Goal: Task Accomplishment & Management: Complete application form

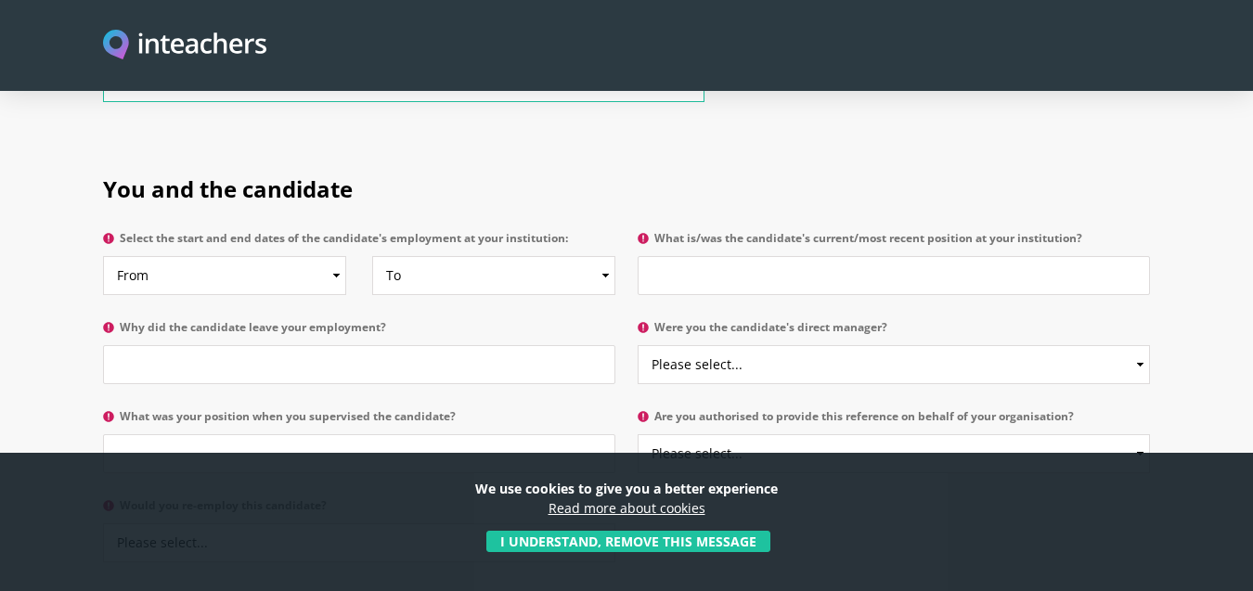
scroll to position [953, 0]
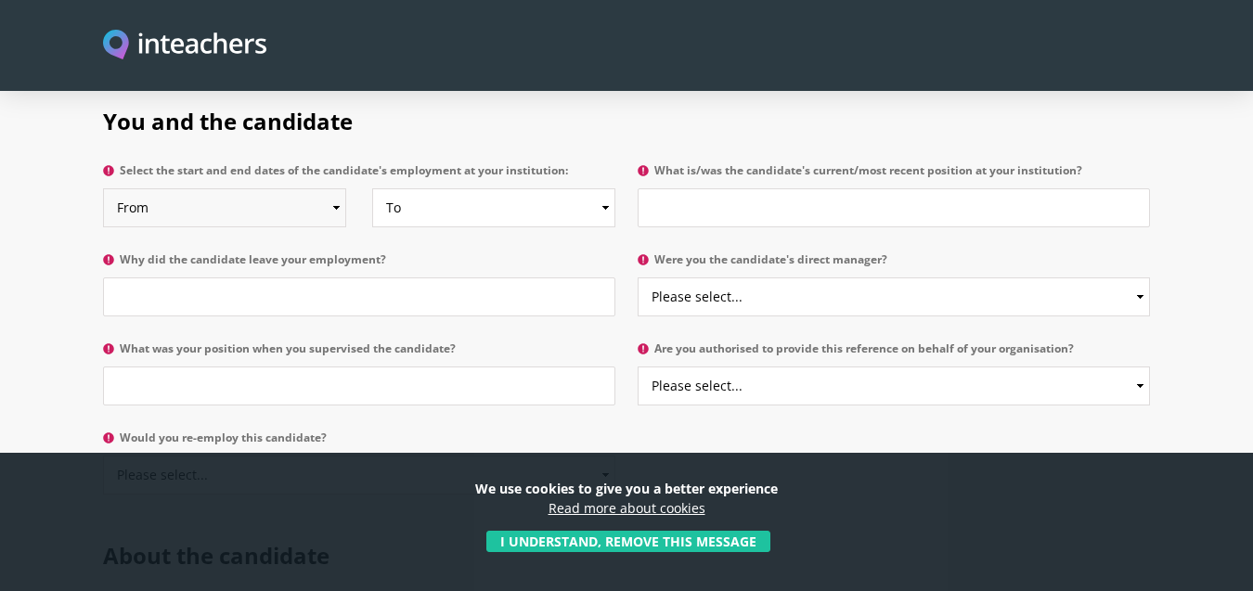
click at [336, 188] on select "From 2025 2024 2023 2022 2021 2020 2019 2018 2017 2016 2015 2014 2013 2012 2011…" at bounding box center [224, 207] width 243 height 39
select select "2022"
click at [103, 188] on select "From 2025 2024 2023 2022 2021 2020 2019 2018 2017 2016 2015 2014 2013 2012 2011…" at bounding box center [224, 207] width 243 height 39
click at [599, 188] on select "To Currently 2025 2024 2023 2022 2021 2020 2019 2018 2017 2016 2015 2014 2013 2…" at bounding box center [493, 207] width 243 height 39
select select
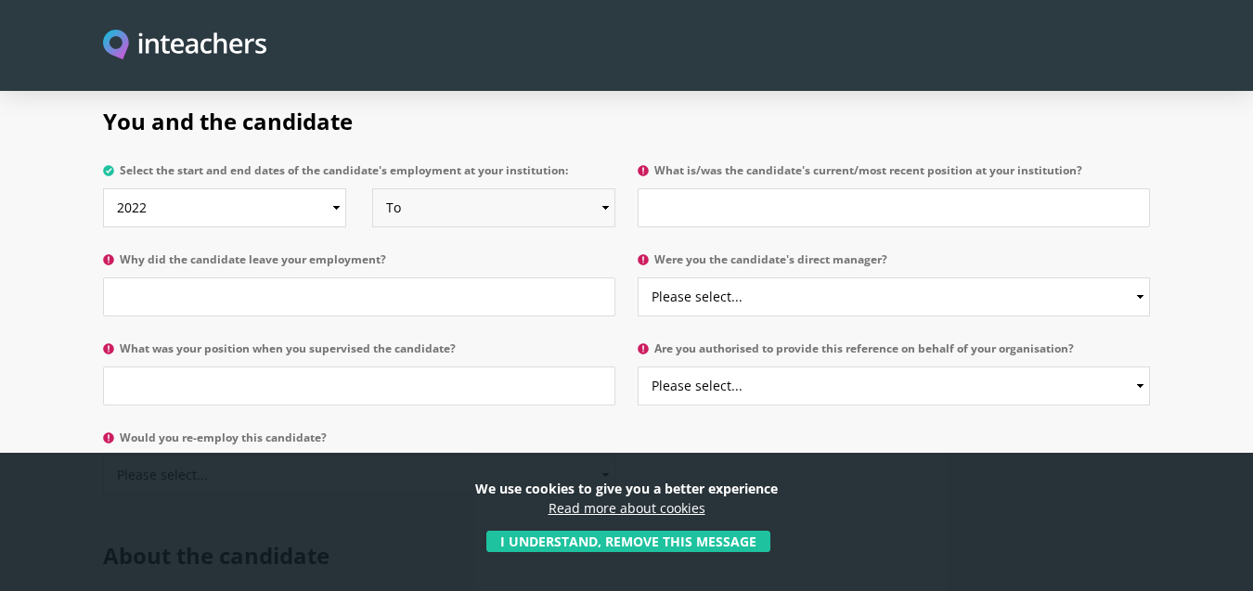
click at [372, 188] on select "To Currently 2025 2024 2023 2022 2021 2020 2019 2018 2017 2016 2015 2014 2013 2…" at bounding box center [493, 207] width 243 height 39
click at [296, 278] on input "Why did the candidate leave your employment?" at bounding box center [359, 297] width 513 height 39
type input "n/a"
click at [269, 367] on input "What was your position when you supervised the candidate?" at bounding box center [359, 386] width 513 height 39
type input "Head of Secondary"
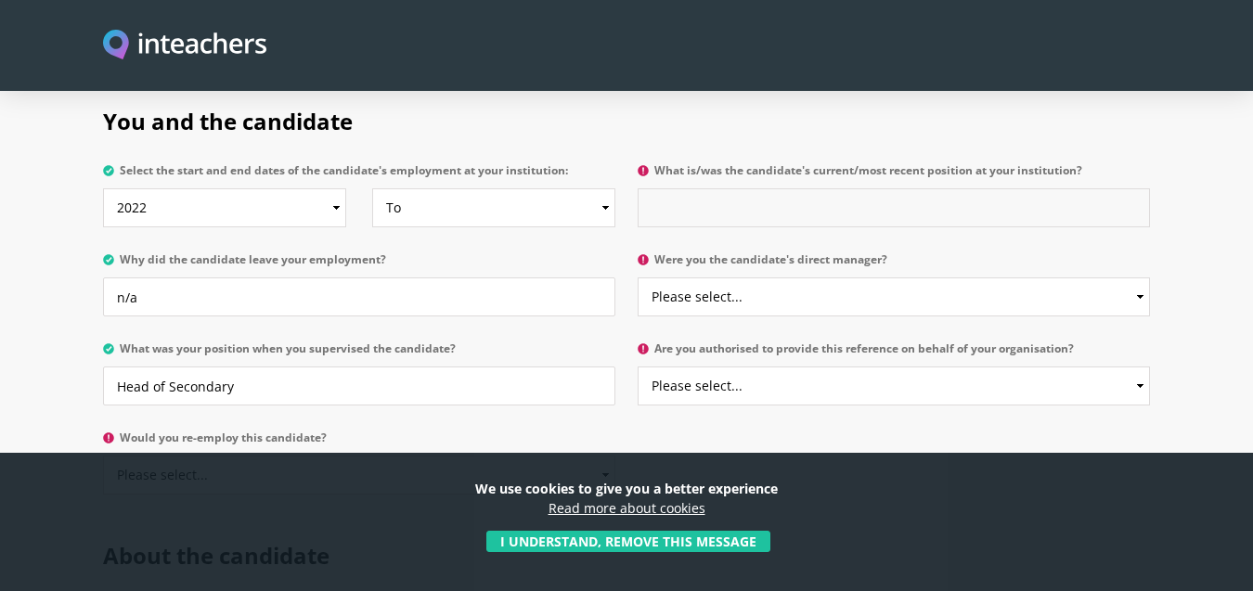
click at [721, 188] on input "What is/was the candidate's current/most recent position at your institution?" at bounding box center [894, 207] width 513 height 39
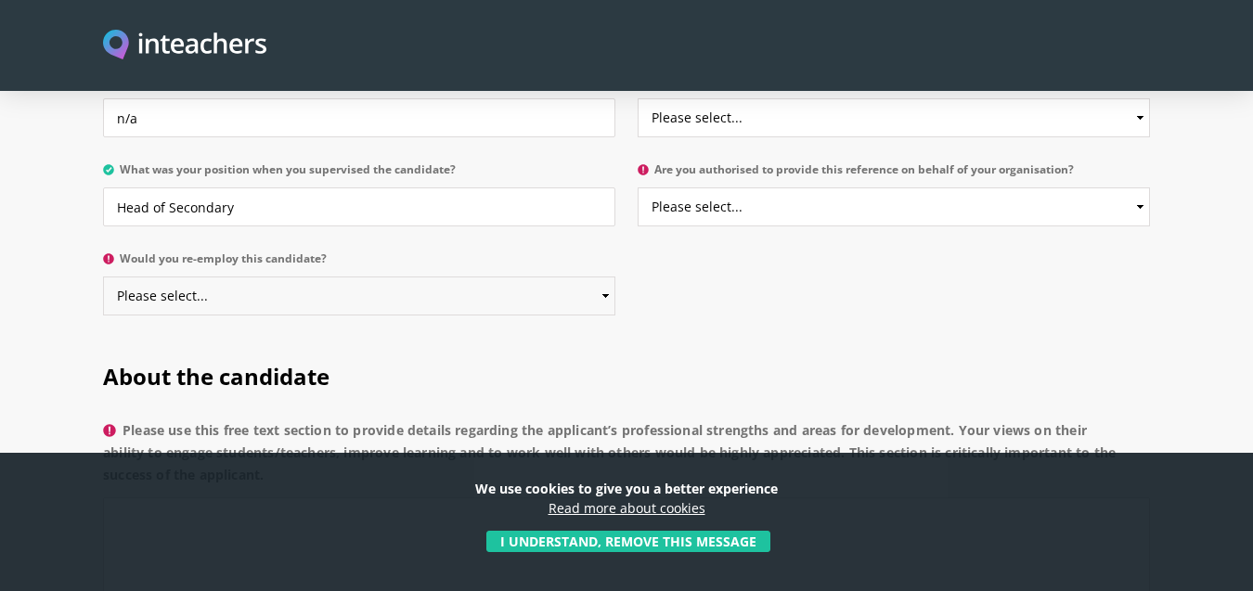
click at [604, 277] on select "Please select... Yes No" at bounding box center [359, 296] width 513 height 39
select select "Yes"
click at [103, 277] on select "Please select... Yes No" at bounding box center [359, 296] width 513 height 39
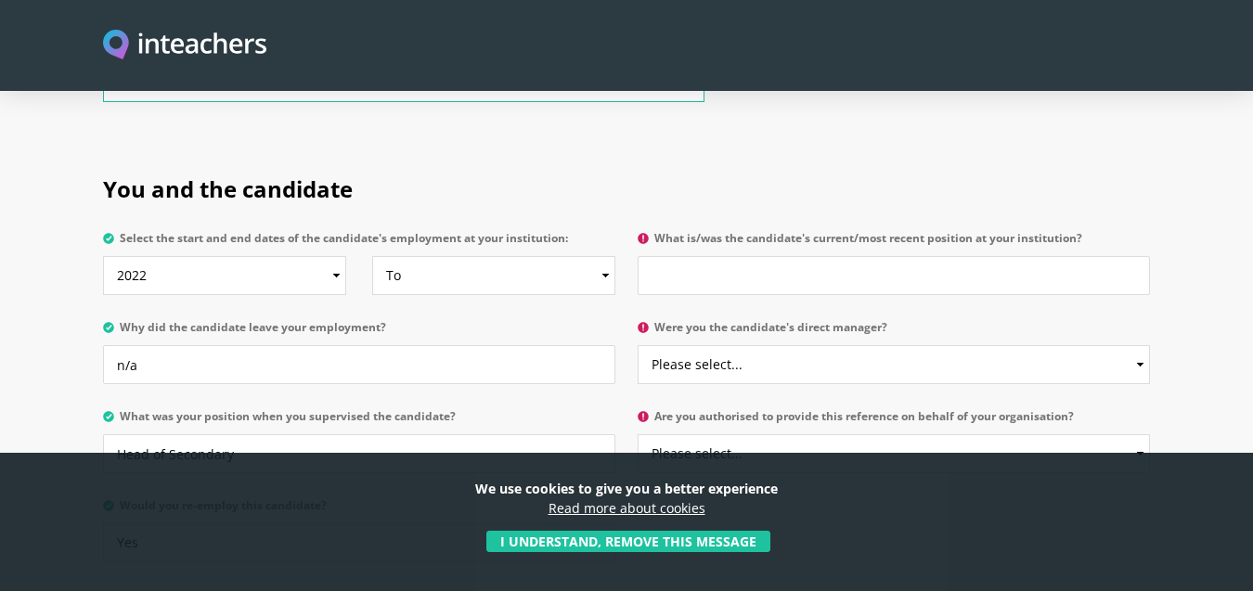
scroll to position [864, 0]
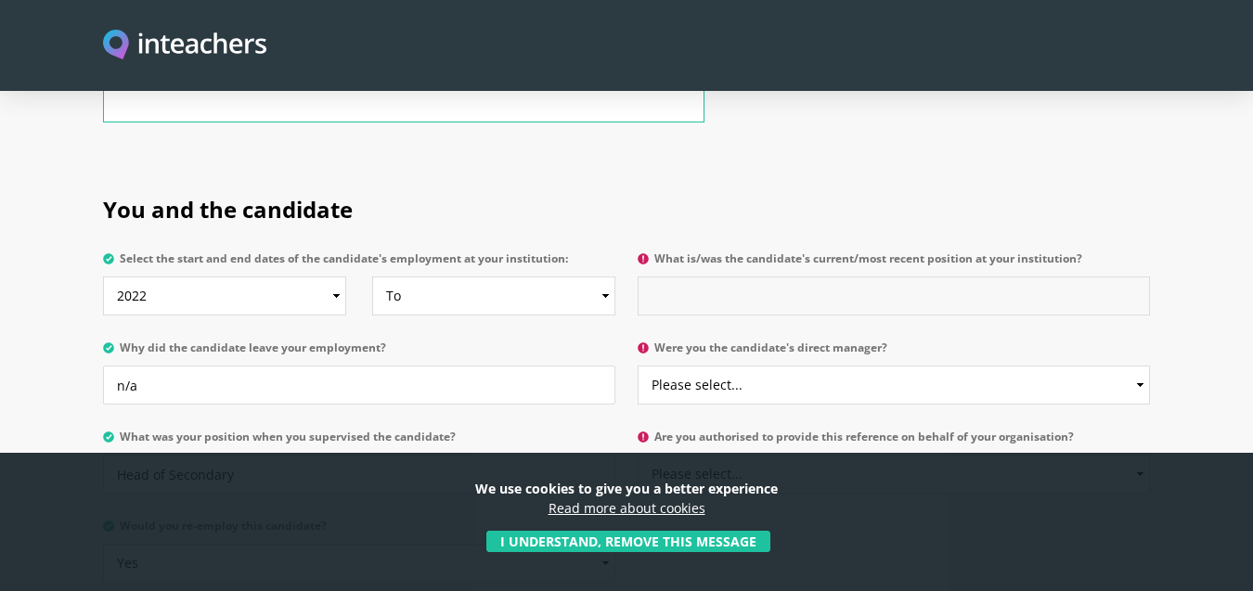
click at [673, 277] on input "What is/was the candidate's current/most recent position at your institution?" at bounding box center [894, 296] width 513 height 39
click at [743, 277] on input "What is/was the candidate's current/most recent position at your institution?" at bounding box center [894, 296] width 513 height 39
type input "Phase Leader for the Boys' and the Girls' School from Year 7-13."
click at [1136, 366] on select "Please select... Yes No" at bounding box center [894, 385] width 513 height 39
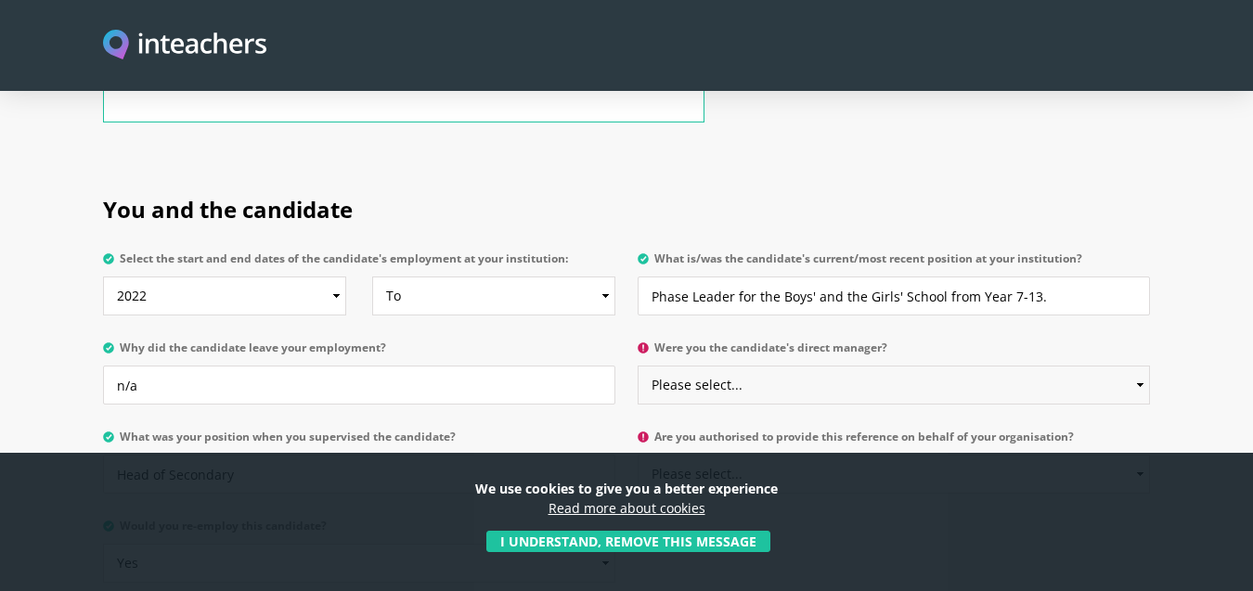
select select "Yes"
click at [638, 366] on select "Please select... Yes No" at bounding box center [894, 385] width 513 height 39
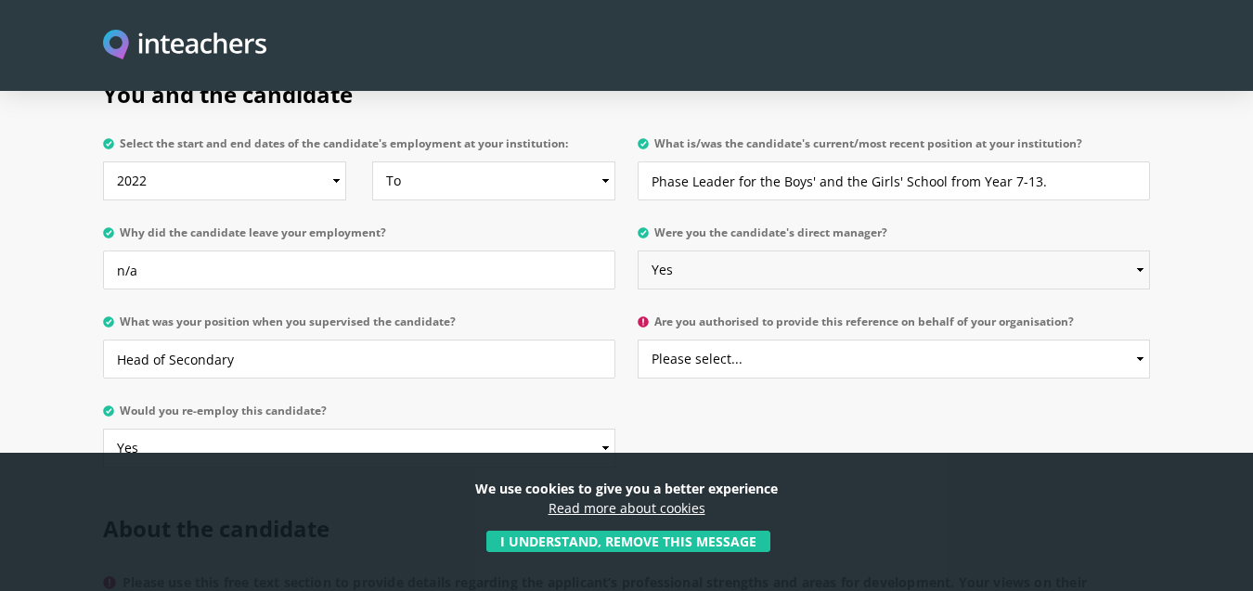
scroll to position [982, 0]
click at [1137, 337] on select "Please select... Yes No" at bounding box center [894, 356] width 513 height 39
select select "Yes"
click at [638, 337] on select "Please select... Yes No" at bounding box center [894, 356] width 513 height 39
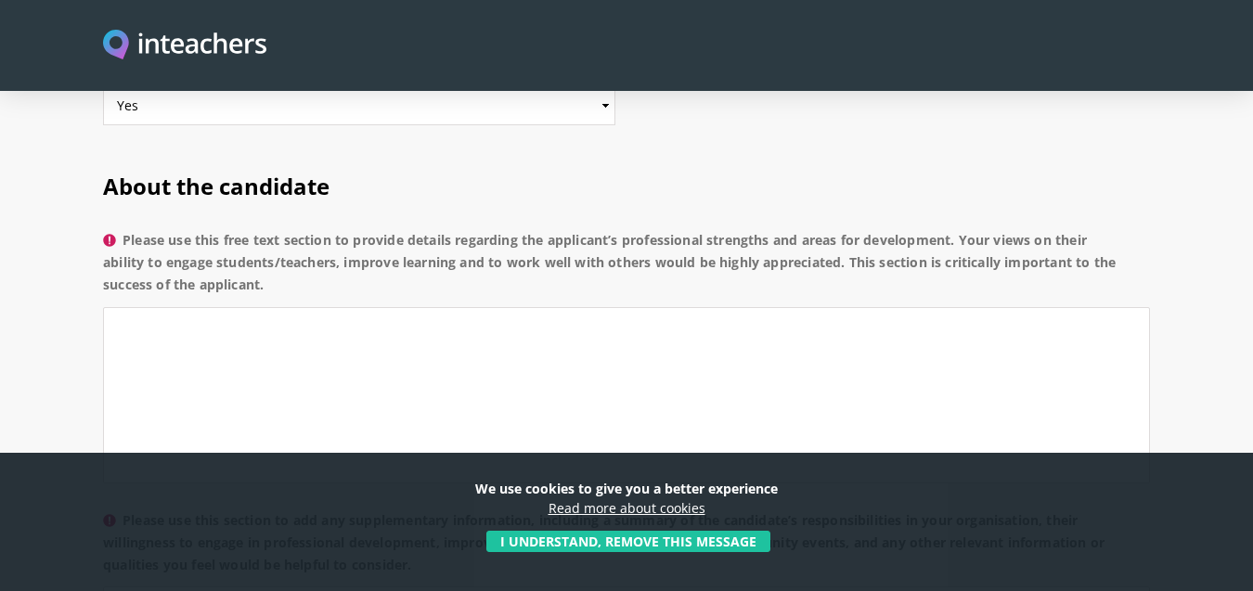
scroll to position [1354, 0]
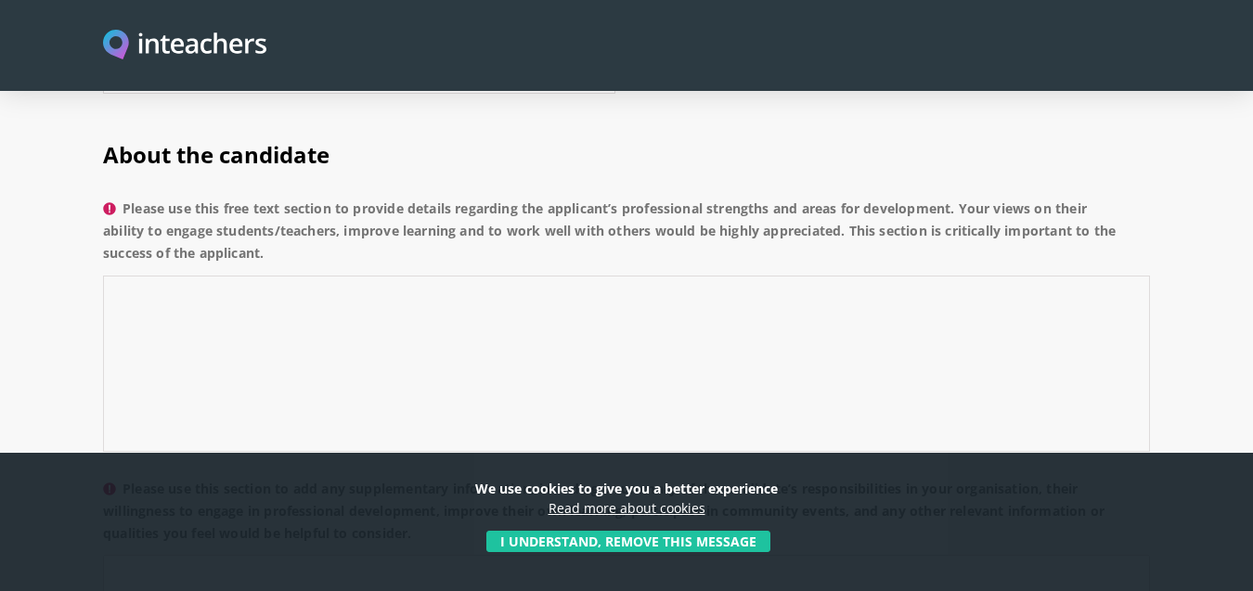
click at [233, 290] on textarea "Please use this free text section to provide details regarding the applicant’s …" at bounding box center [626, 364] width 1047 height 176
paste textarea "[PERSON_NAME] is a key leader in the Secondary Boys' and Girls' School leadersh…"
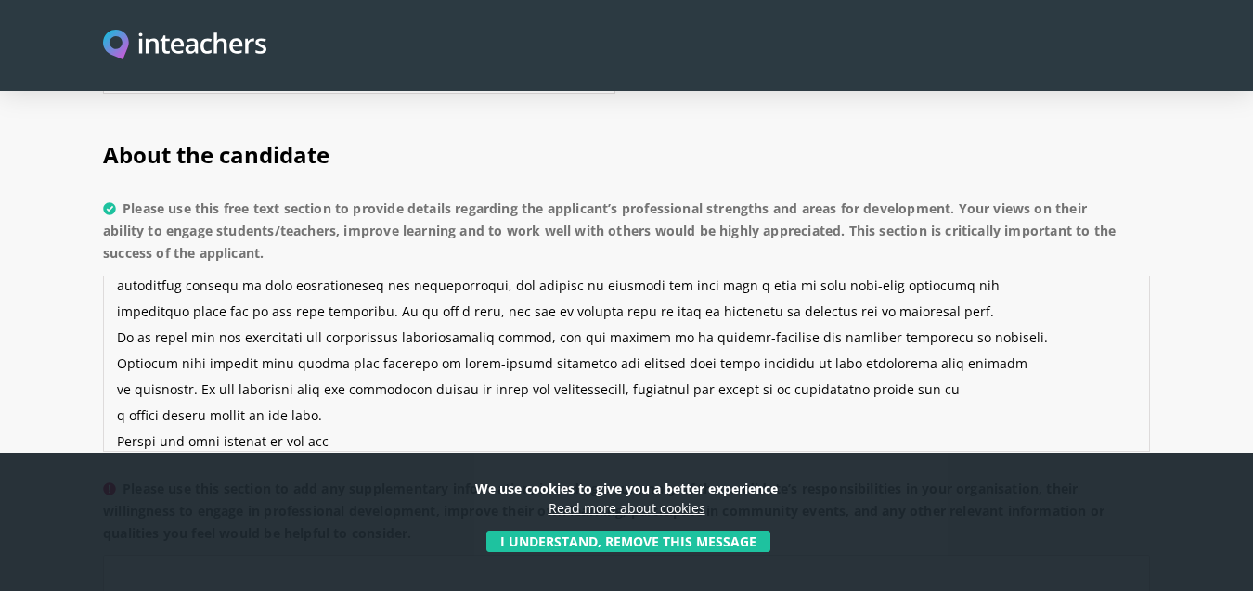
scroll to position [0, 0]
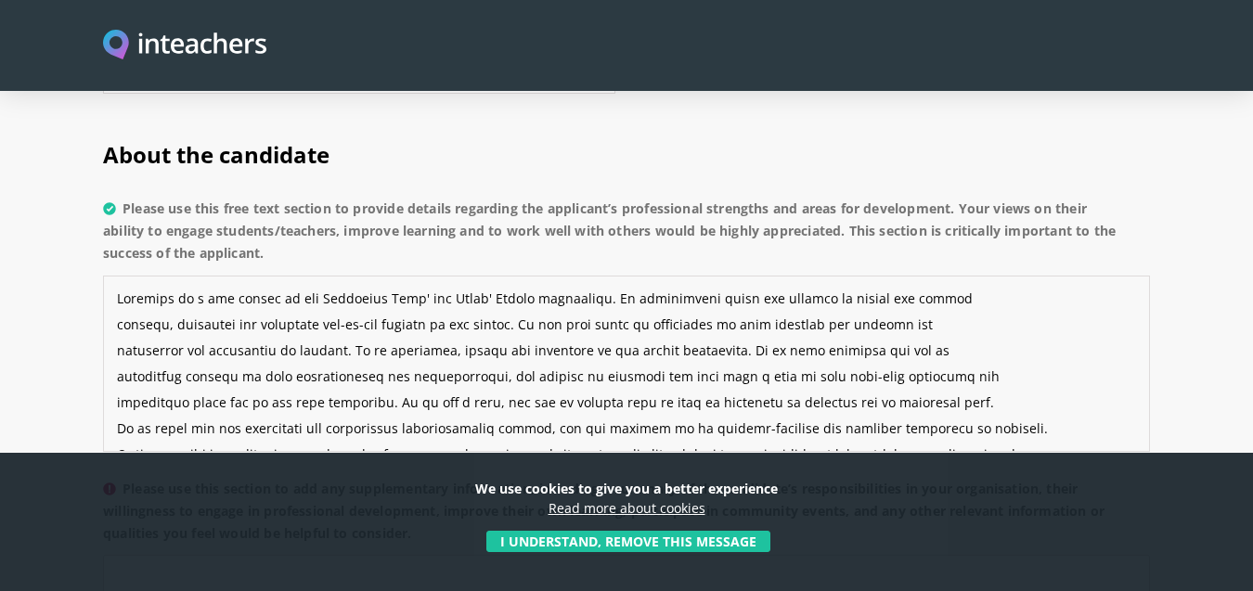
click at [117, 276] on textarea "Please use this free text section to provide details regarding the applicant’s …" at bounding box center [626, 364] width 1047 height 176
click at [118, 277] on textarea "Please use this free text section to provide details regarding the applicant’s …" at bounding box center [626, 364] width 1047 height 176
click at [227, 276] on textarea "Please use this free text section to provide details regarding the applicant’s …" at bounding box center [626, 364] width 1047 height 176
click at [115, 305] on textarea "Please use this free text section to provide details regarding the applicant’s …" at bounding box center [626, 364] width 1047 height 176
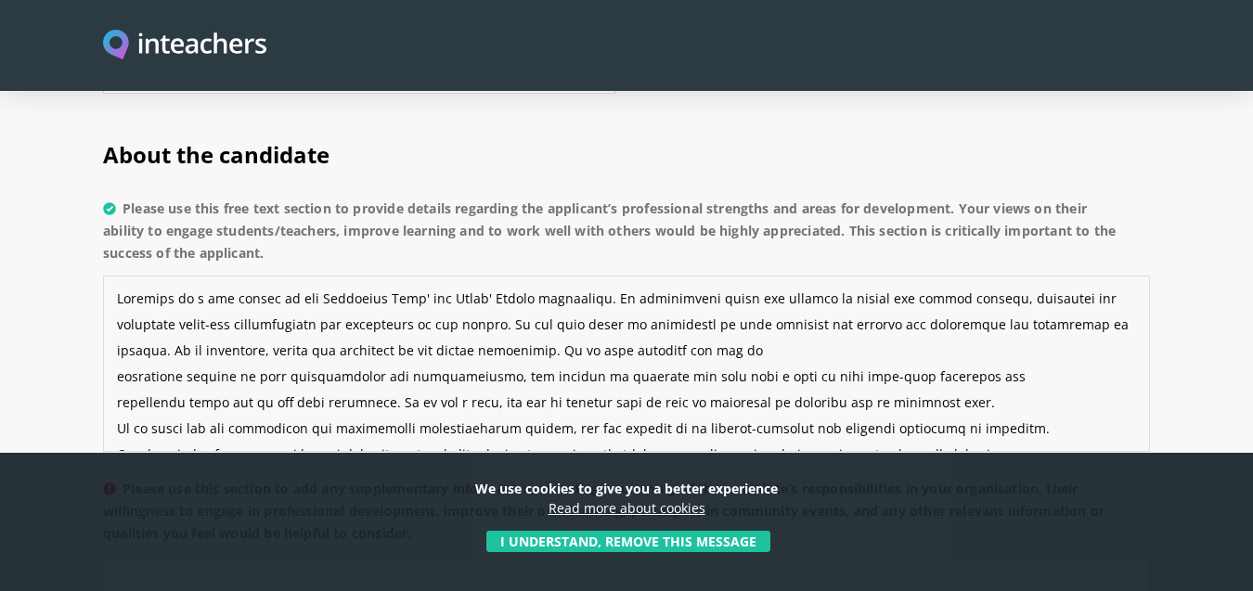
click at [116, 327] on textarea "Please use this free text section to provide details regarding the applicant’s …" at bounding box center [626, 364] width 1047 height 176
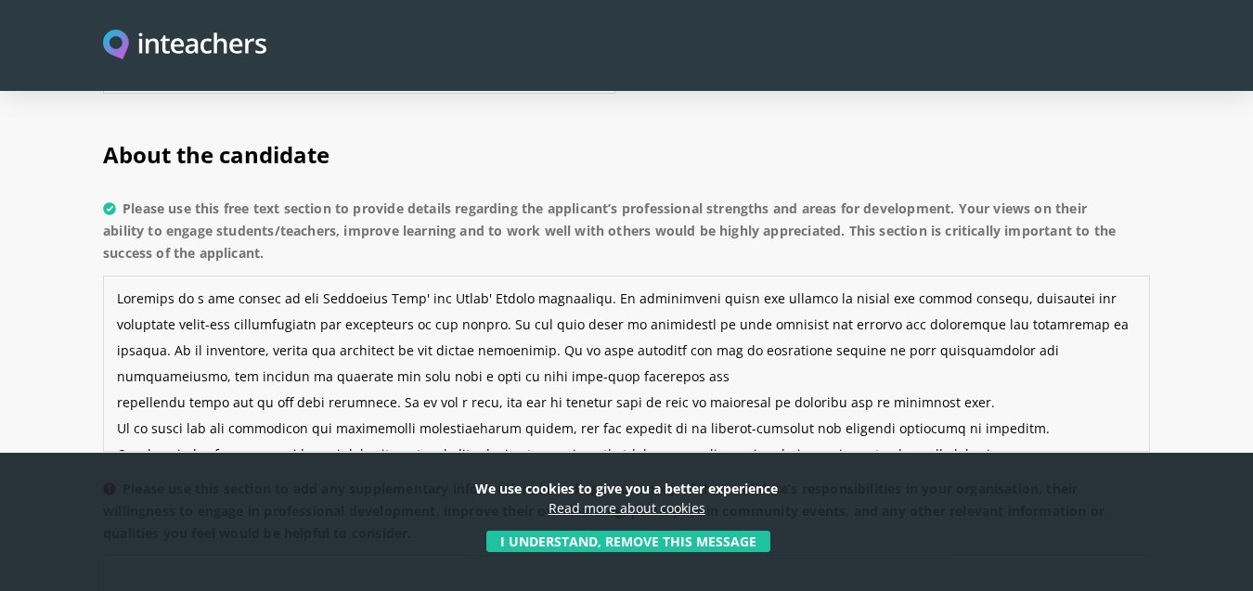
click at [115, 354] on textarea "Please use this free text section to provide details regarding the applicant’s …" at bounding box center [626, 364] width 1047 height 176
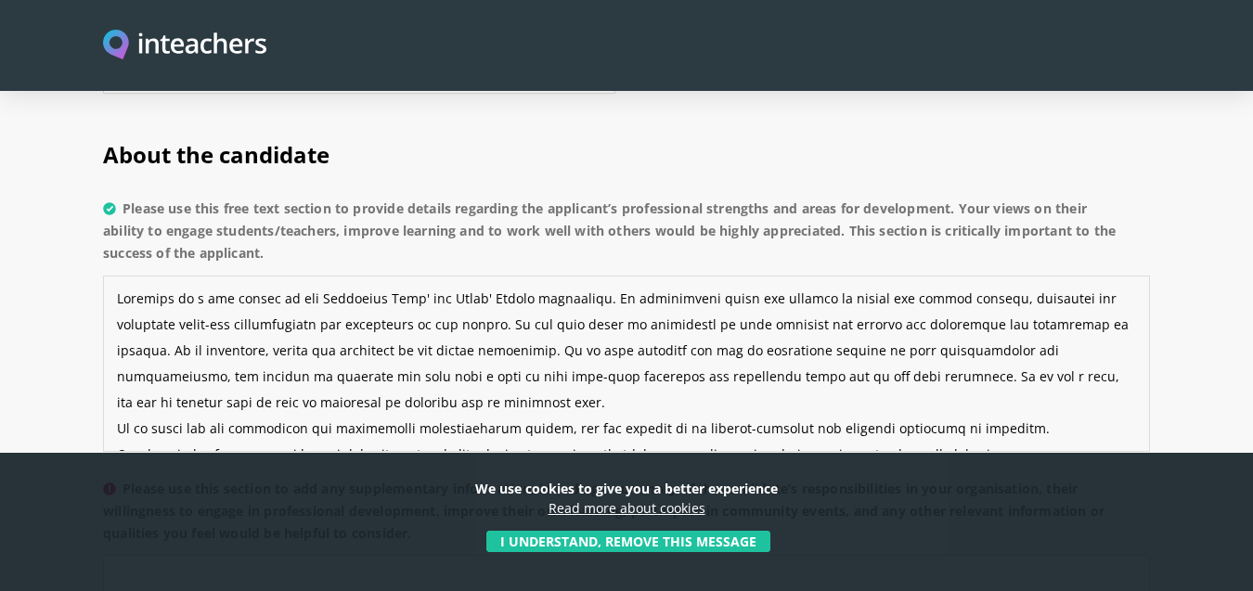
click at [121, 379] on textarea "Please use this free text section to provide details regarding the applicant’s …" at bounding box center [626, 364] width 1047 height 176
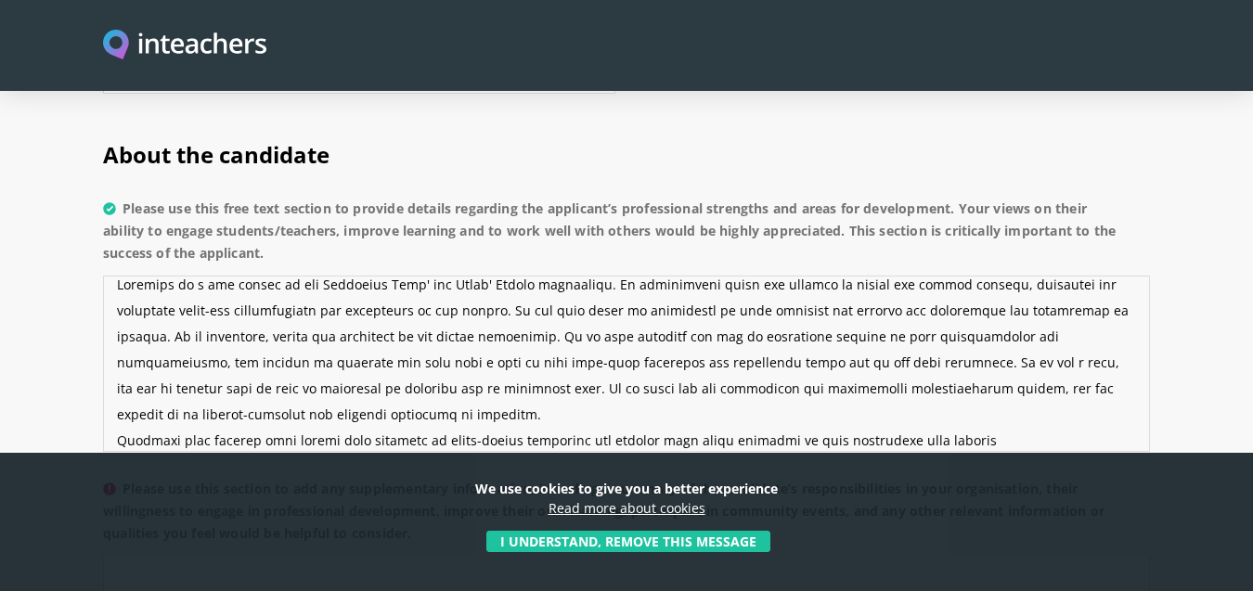
scroll to position [58, 0]
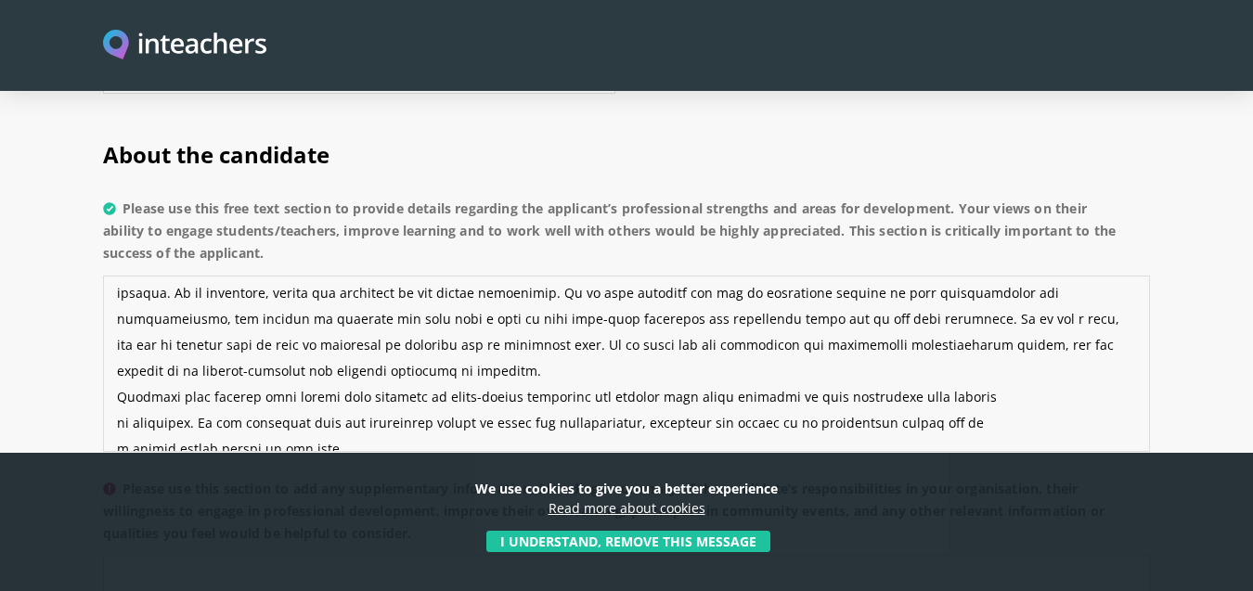
click at [527, 294] on textarea "Please use this free text section to provide details regarding the applicant’s …" at bounding box center [626, 364] width 1047 height 176
click at [117, 346] on textarea "Please use this free text section to provide details regarding the applicant’s …" at bounding box center [626, 364] width 1047 height 176
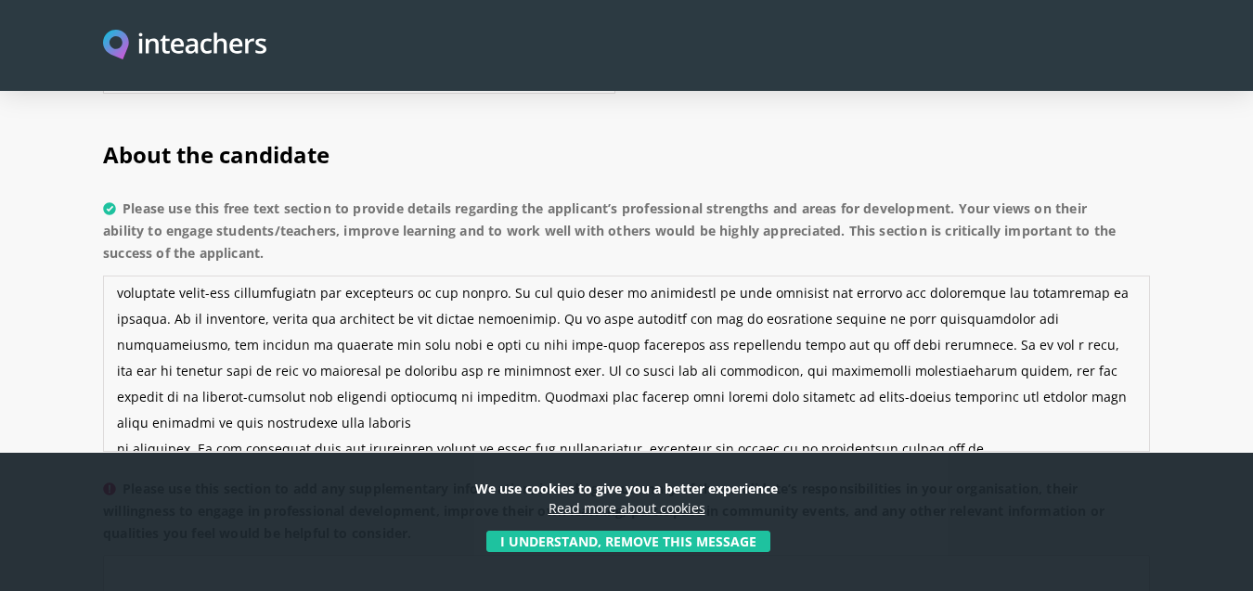
scroll to position [78, 0]
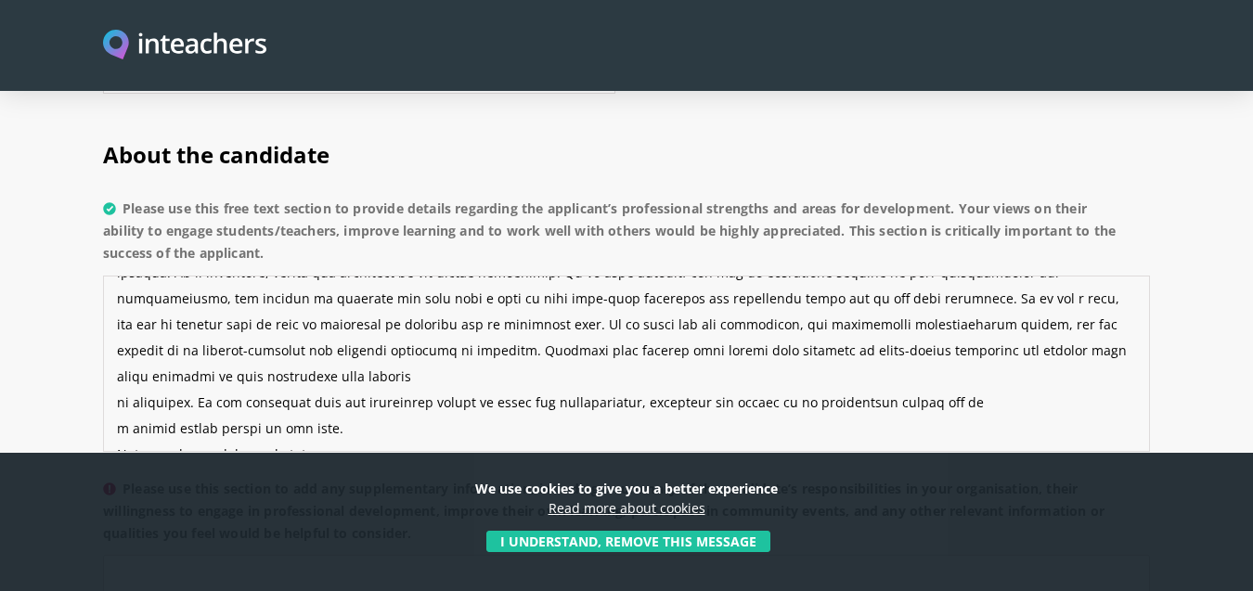
drag, startPoint x: 326, startPoint y: 372, endPoint x: 111, endPoint y: 385, distance: 214.9
click at [111, 385] on textarea "Please use this free text section to provide details regarding the applicant’s …" at bounding box center [626, 364] width 1047 height 176
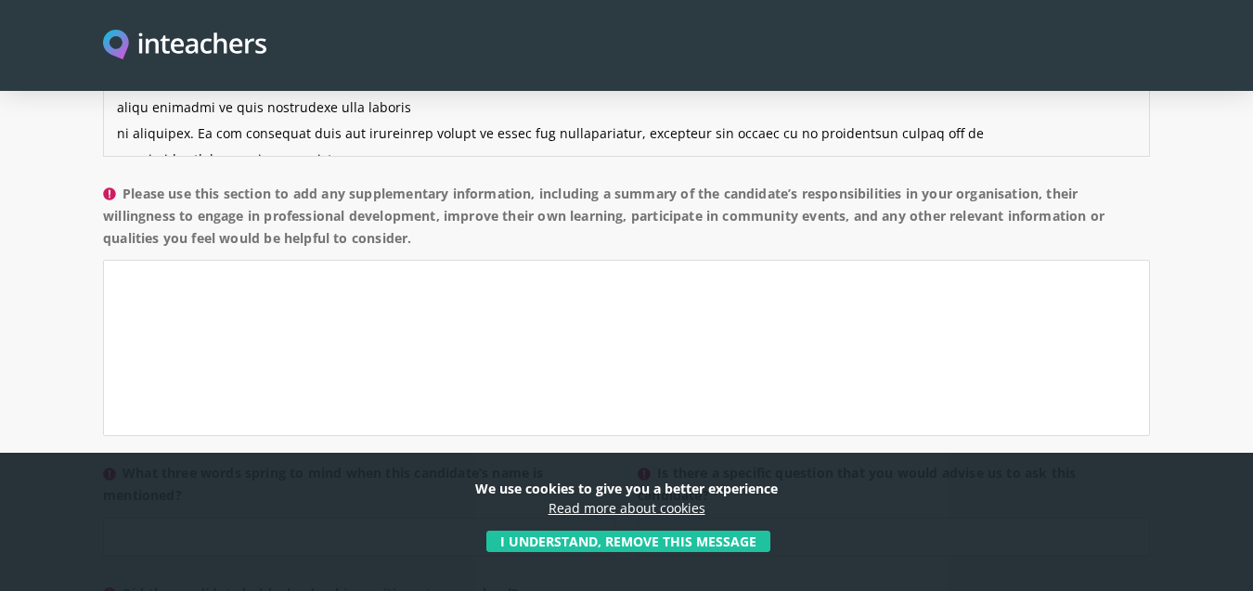
scroll to position [1650, 0]
type textarea "[PERSON_NAME] is a key leader in the Secondary Boys' and Girls' School leadersh…"
click at [398, 298] on textarea "Please use this section to add any supplementary information, including a summa…" at bounding box center [626, 347] width 1047 height 176
paste textarea "He is an excellent phase leader who has worked for many years with all the role…"
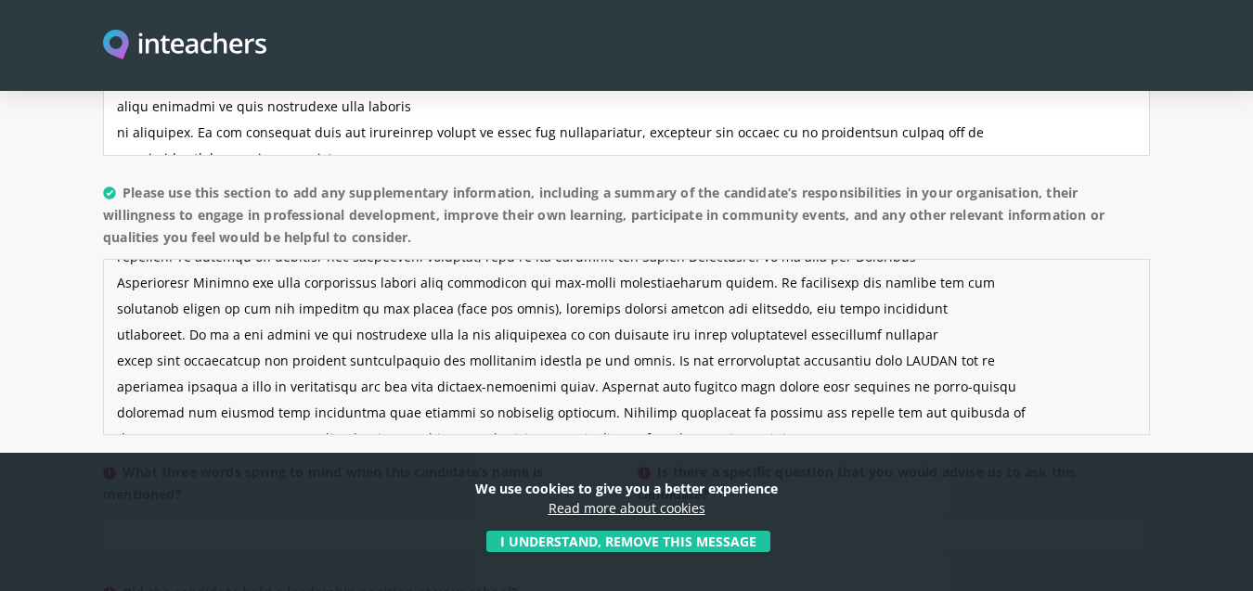
scroll to position [156, 0]
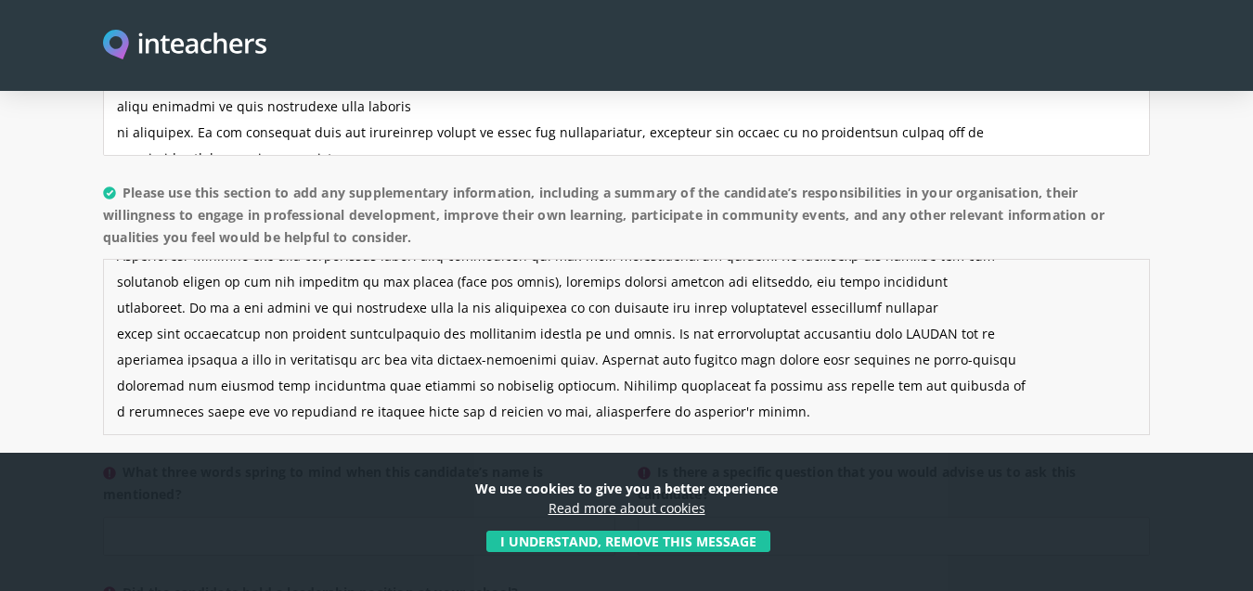
drag, startPoint x: 576, startPoint y: 311, endPoint x: 574, endPoint y: 339, distance: 27.9
click at [574, 339] on textarea "Please use this section to add any supplementary information, including a summa…" at bounding box center [626, 347] width 1047 height 176
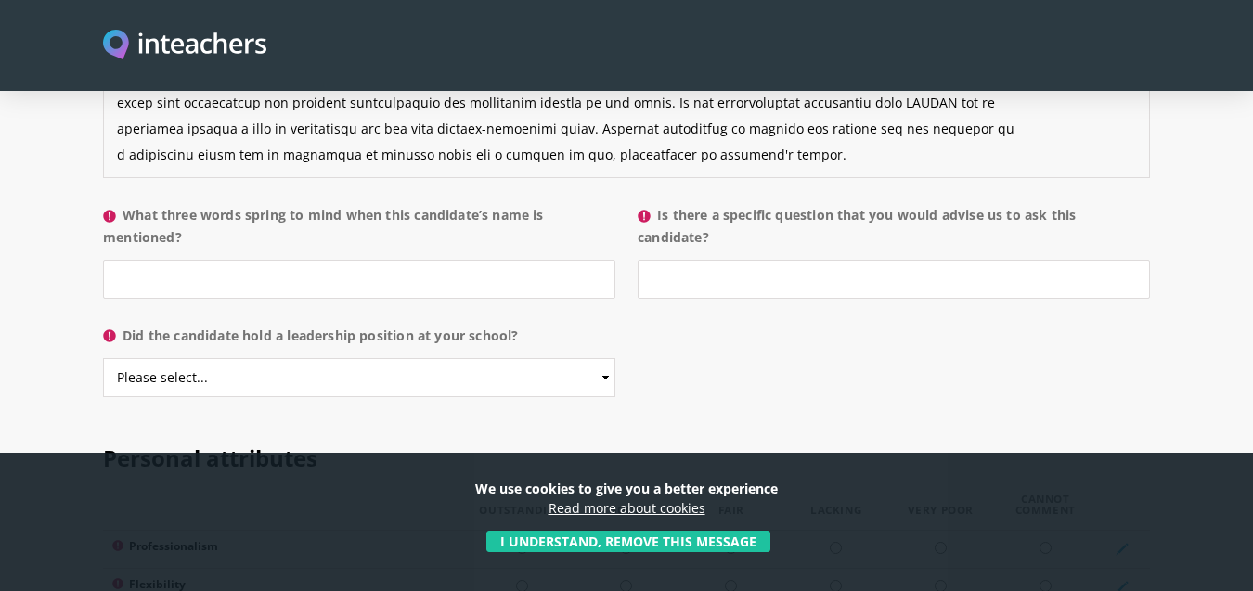
scroll to position [1910, 0]
type textarea "He is an excellent phase leader who has worked for many years with all the role…"
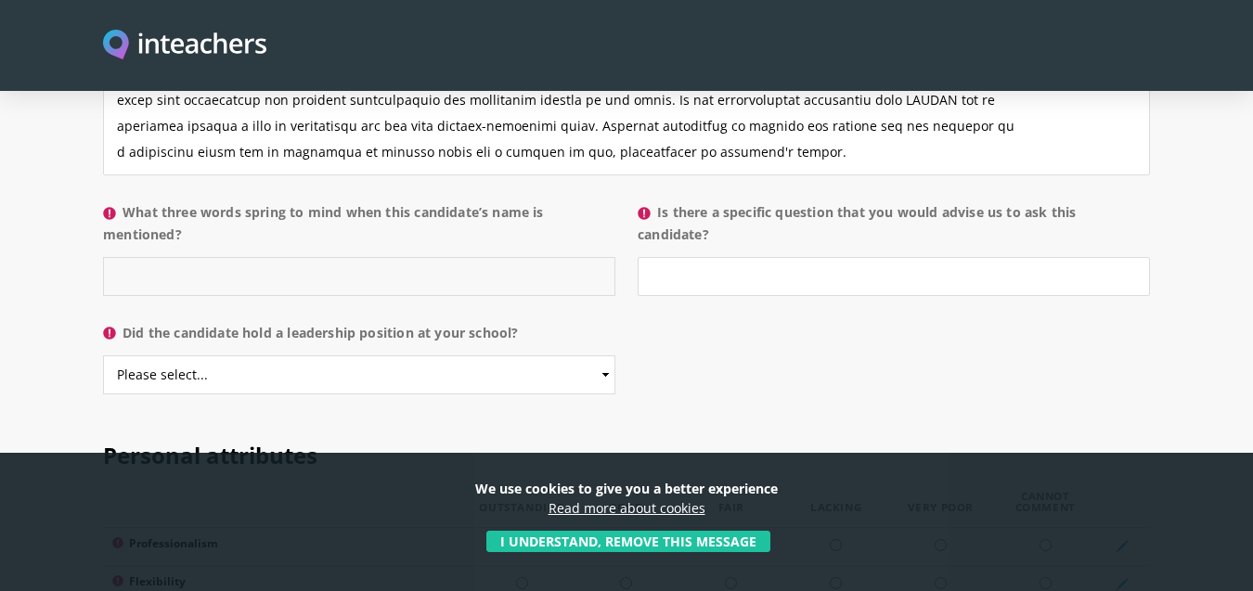
click at [224, 257] on input "What three words spring to mind when this candidate’s name is mentioned?" at bounding box center [359, 276] width 513 height 39
type input "dedicated / solution-focussed / visionary"
click at [731, 257] on input "Is there a specific question that you would advise us to ask this candidate?" at bounding box center [894, 276] width 513 height 39
paste input "How do you align your personal philosophy of education with the guiding stateme…"
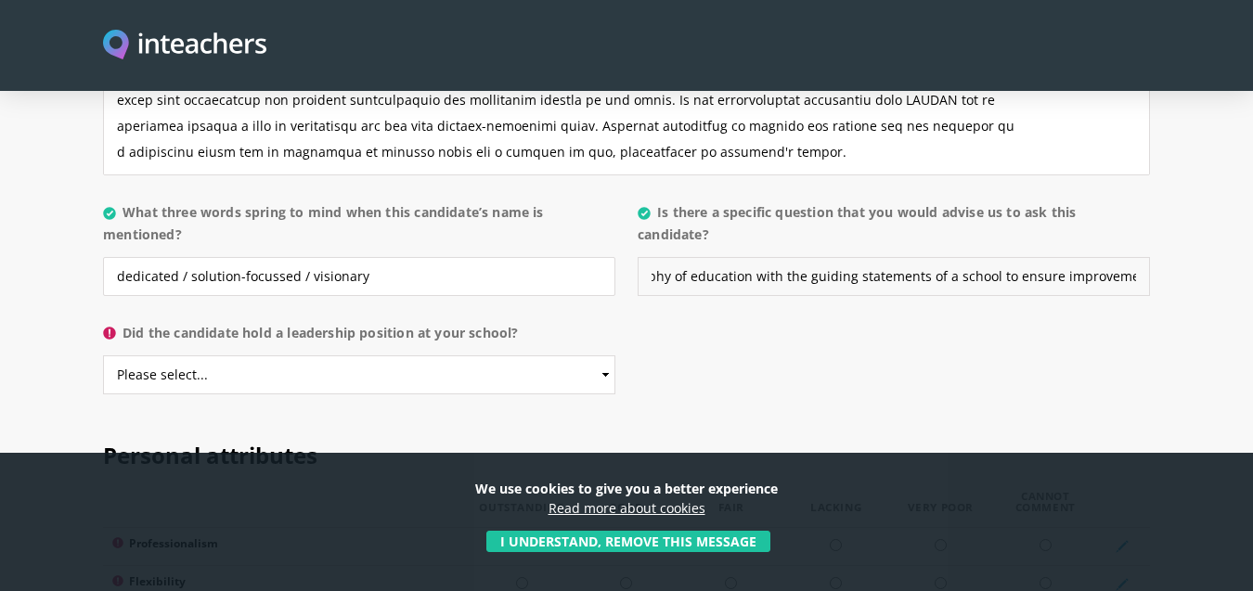
scroll to position [0, 0]
type input "How do you align your personal philosophy of education with the guiding stateme…"
click at [606, 356] on select "Please select... Yes No" at bounding box center [359, 375] width 513 height 39
select select "Yes"
click at [103, 356] on select "Please select... Yes No" at bounding box center [359, 375] width 513 height 39
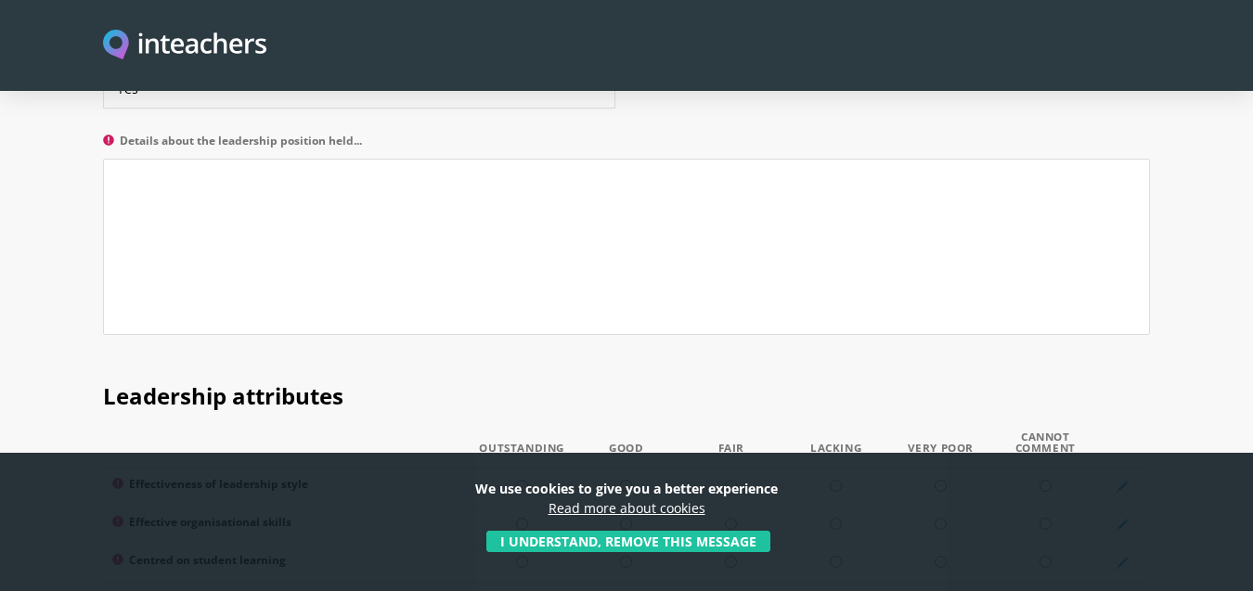
scroll to position [2195, 0]
click at [367, 252] on textarea "Details about the leadership position held..." at bounding box center [626, 248] width 1047 height 176
paste textarea "[PERSON_NAME] is the designated phase lead for all Year groups (Years 7-12) in …"
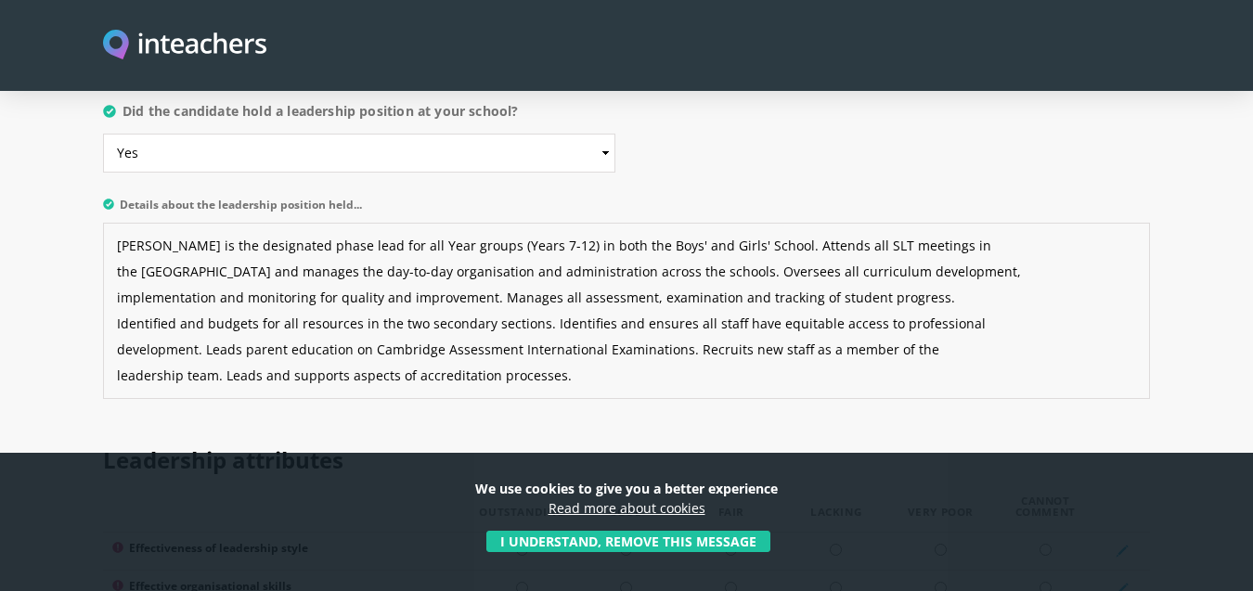
scroll to position [2130, 0]
click at [116, 225] on textarea "[PERSON_NAME] is the designated phase lead for all Year groups (Years 7-12) in …" at bounding box center [626, 313] width 1047 height 176
click at [113, 253] on textarea "[PERSON_NAME] is the designated phase lead for all Year groups (Years 7-12) in …" at bounding box center [626, 313] width 1047 height 176
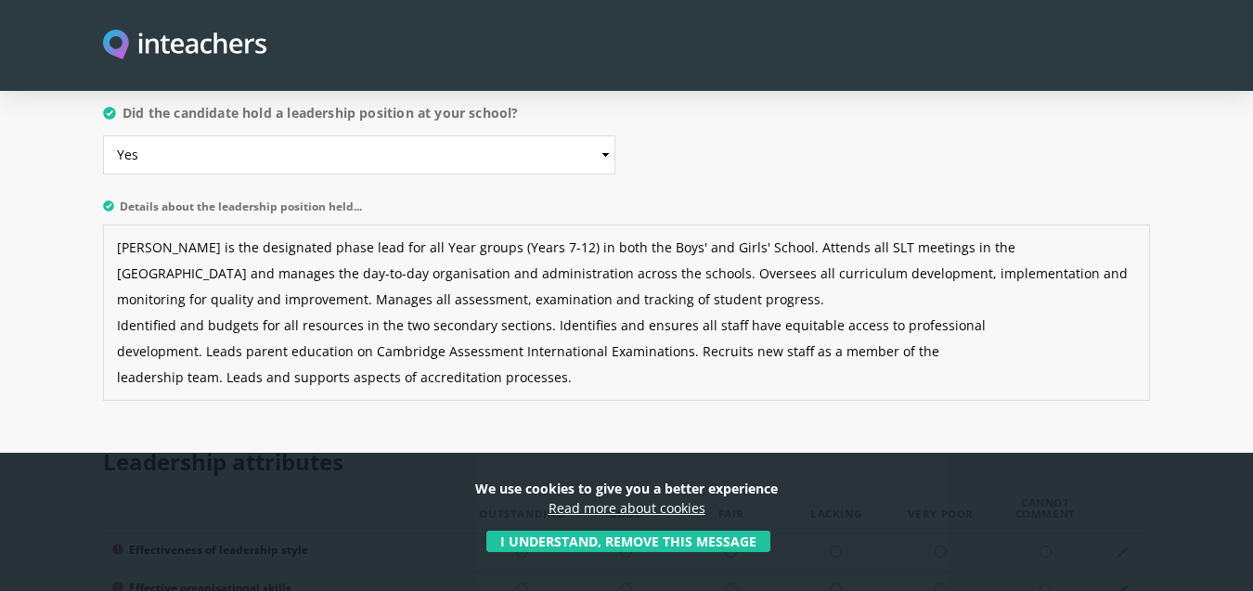
click at [116, 252] on textarea "[PERSON_NAME] is the designated phase lead for all Year groups (Years 7-12) in …" at bounding box center [626, 313] width 1047 height 176
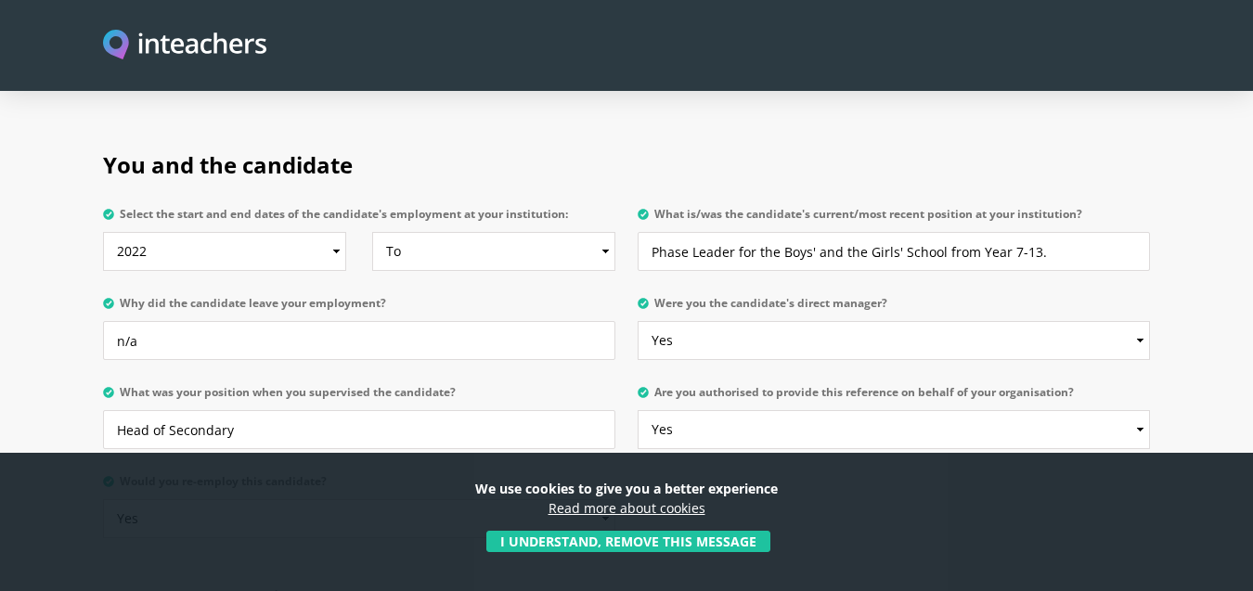
scroll to position [968, 0]
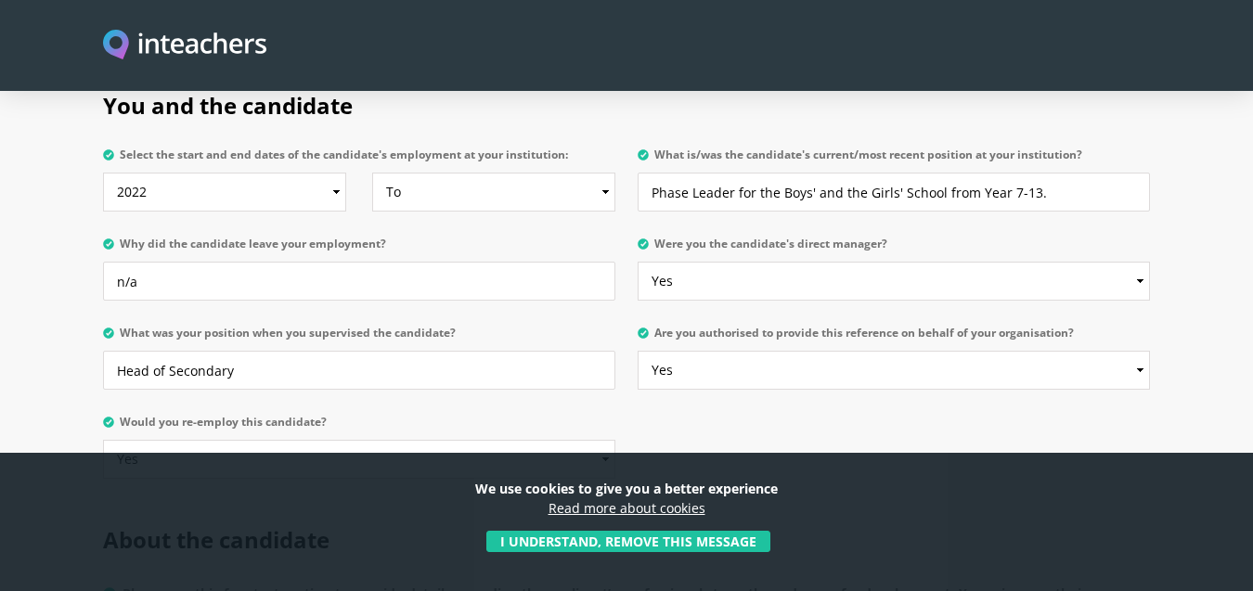
type textarea "[PERSON_NAME] is the designated phase lead for all Year groups (Years 7-12) in …"
click at [1056, 173] on input "Phase Leader for the Boys' and the Girls' School from Year 7-13." at bounding box center [894, 192] width 513 height 39
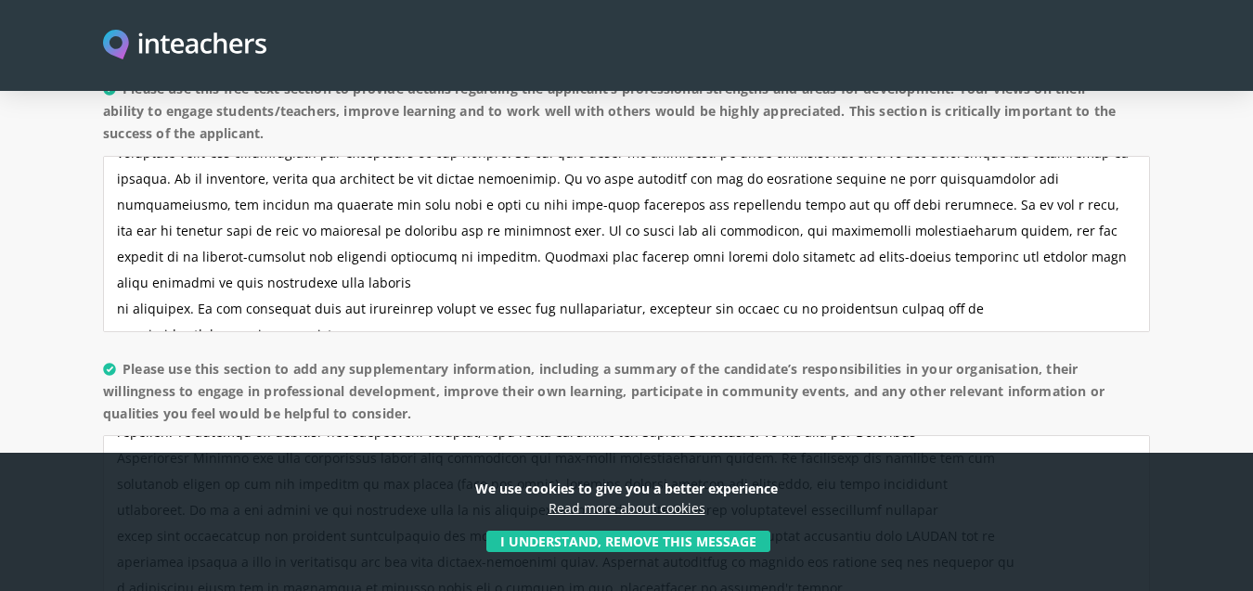
scroll to position [0, 0]
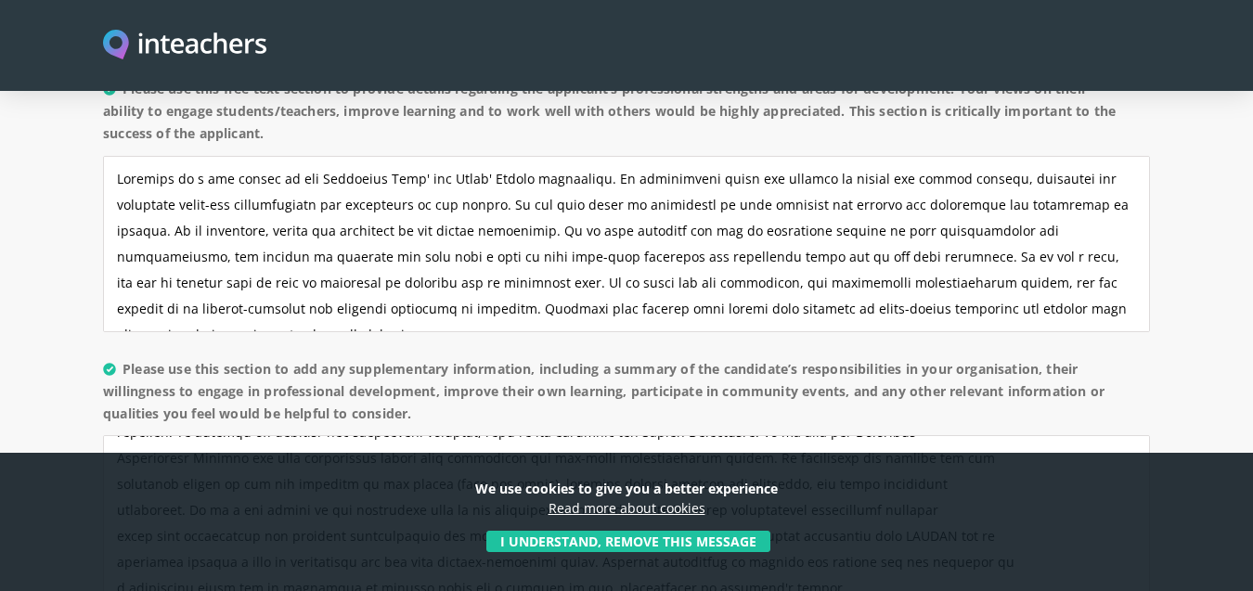
type input "Phase Leader for the Boys' and the Girls' School from Year 7-13, Cambridge Exam…"
click at [773, 156] on textarea "Please use this free text section to provide details regarding the applicant’s …" at bounding box center [626, 244] width 1047 height 176
click at [760, 157] on textarea "Please use this free text section to provide details regarding the applicant’s …" at bounding box center [626, 244] width 1047 height 176
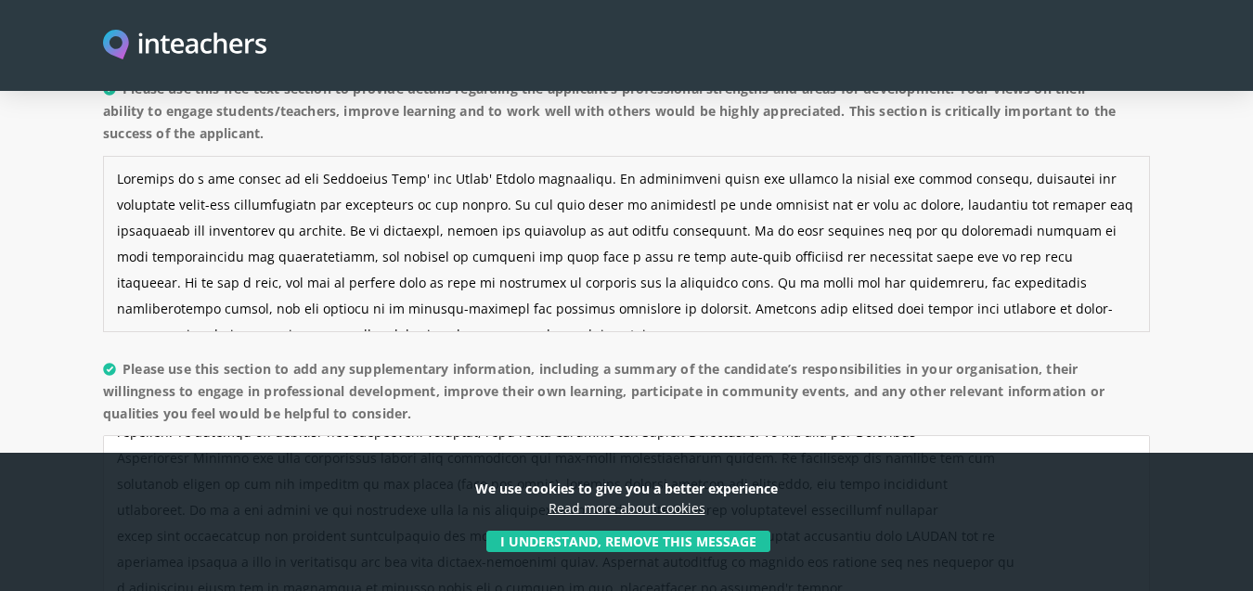
click at [1010, 156] on textarea "Please use this free text section to provide details regarding the applicant’s …" at bounding box center [626, 244] width 1047 height 176
click at [245, 180] on textarea "Please use this free text section to provide details regarding the applicant’s …" at bounding box center [626, 244] width 1047 height 176
click at [812, 156] on textarea "Please use this free text section to provide details regarding the applicant’s …" at bounding box center [626, 244] width 1047 height 176
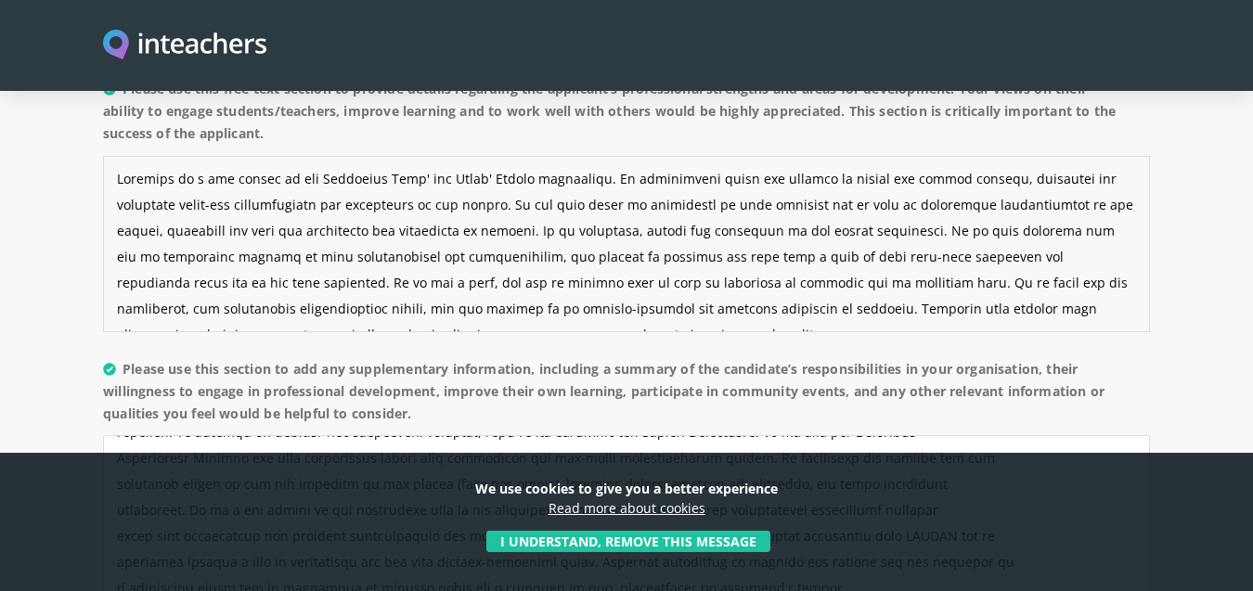
click at [1106, 156] on textarea "Please use this free text section to provide details regarding the applicant’s …" at bounding box center [626, 244] width 1047 height 176
click at [174, 178] on textarea "Please use this free text section to provide details regarding the applicant’s …" at bounding box center [626, 244] width 1047 height 176
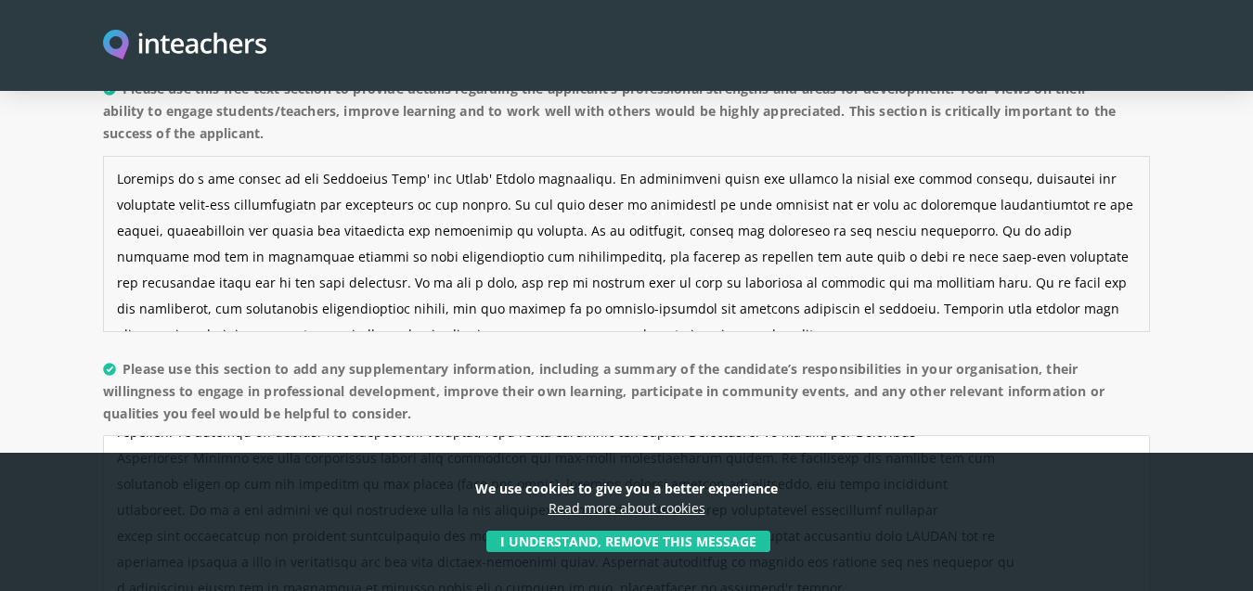
click at [212, 178] on textarea "Please use this free text section to provide details regarding the applicant’s …" at bounding box center [626, 244] width 1047 height 176
click at [378, 180] on textarea "Please use this free text section to provide details regarding the applicant’s …" at bounding box center [626, 244] width 1047 height 176
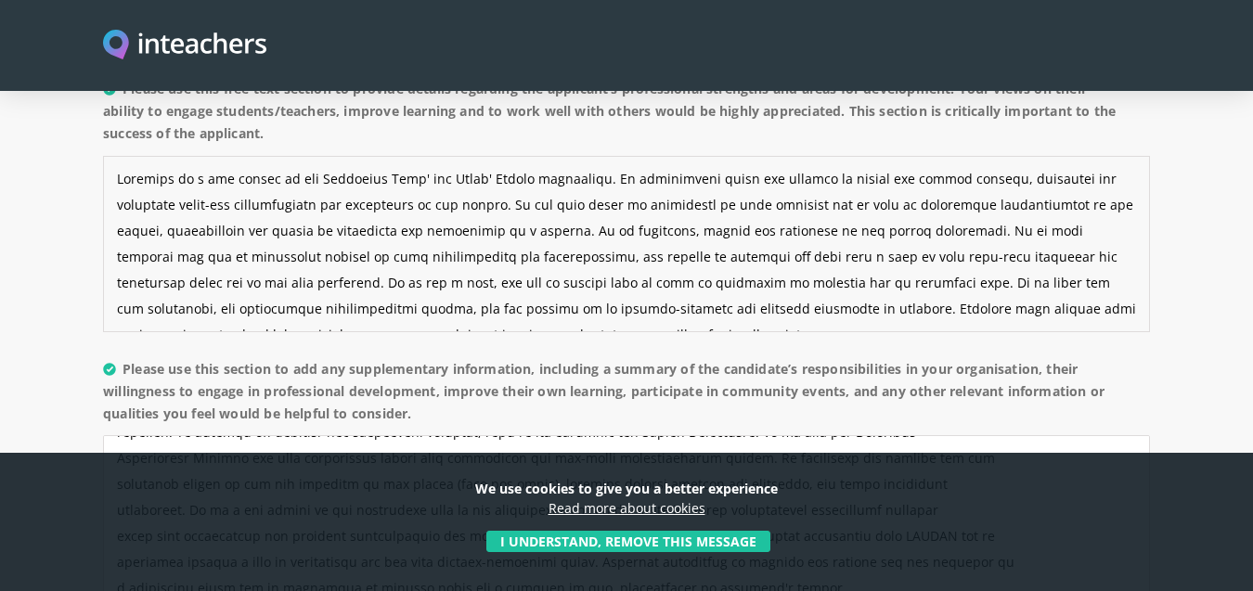
click at [435, 180] on textarea "Please use this free text section to provide details regarding the applicant’s …" at bounding box center [626, 244] width 1047 height 176
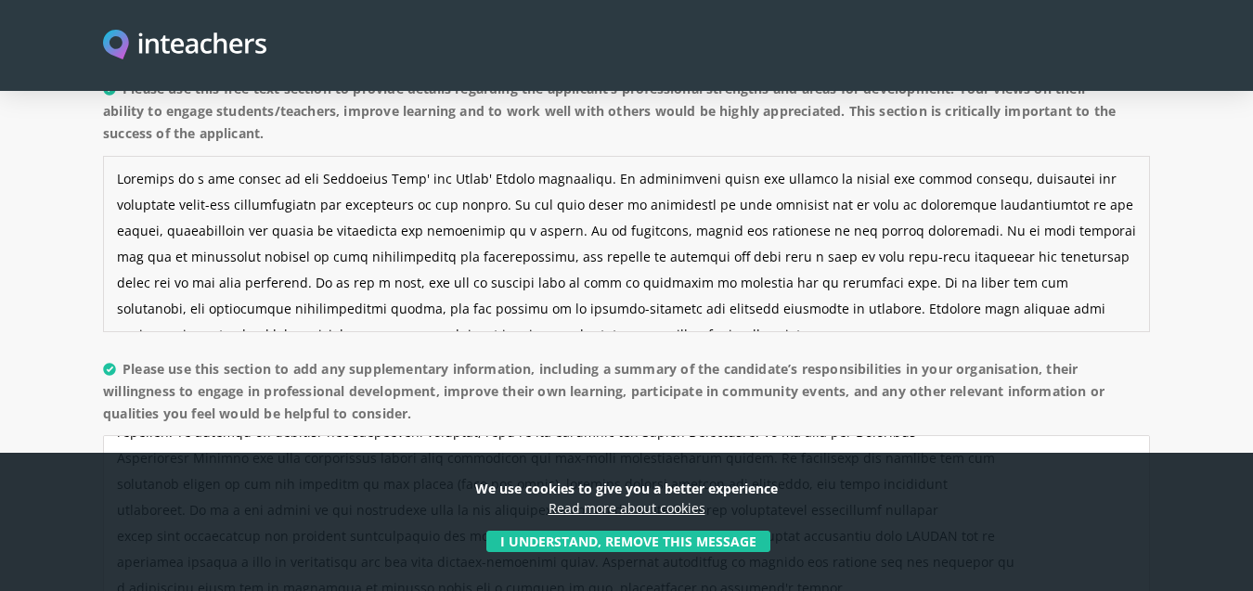
click at [1069, 156] on textarea "Please use this free text section to provide details regarding the applicant’s …" at bounding box center [626, 244] width 1047 height 176
click at [1109, 156] on textarea "Please use this free text section to provide details regarding the applicant’s …" at bounding box center [626, 244] width 1047 height 176
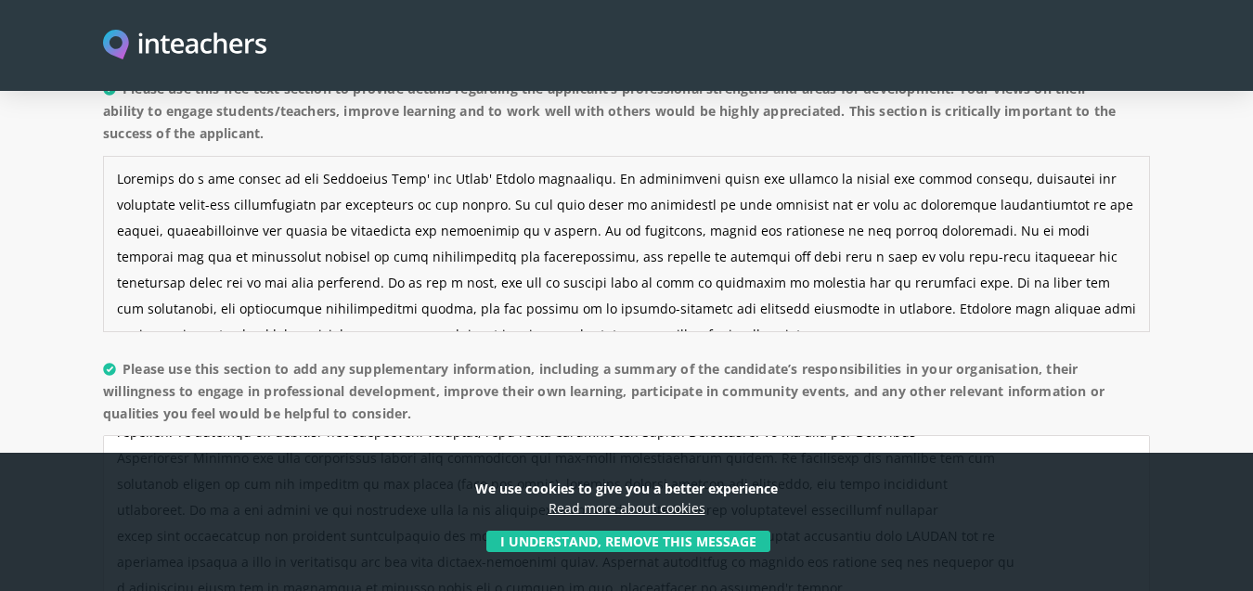
click at [477, 179] on textarea "Please use this free text section to provide details regarding the applicant’s …" at bounding box center [626, 244] width 1047 height 176
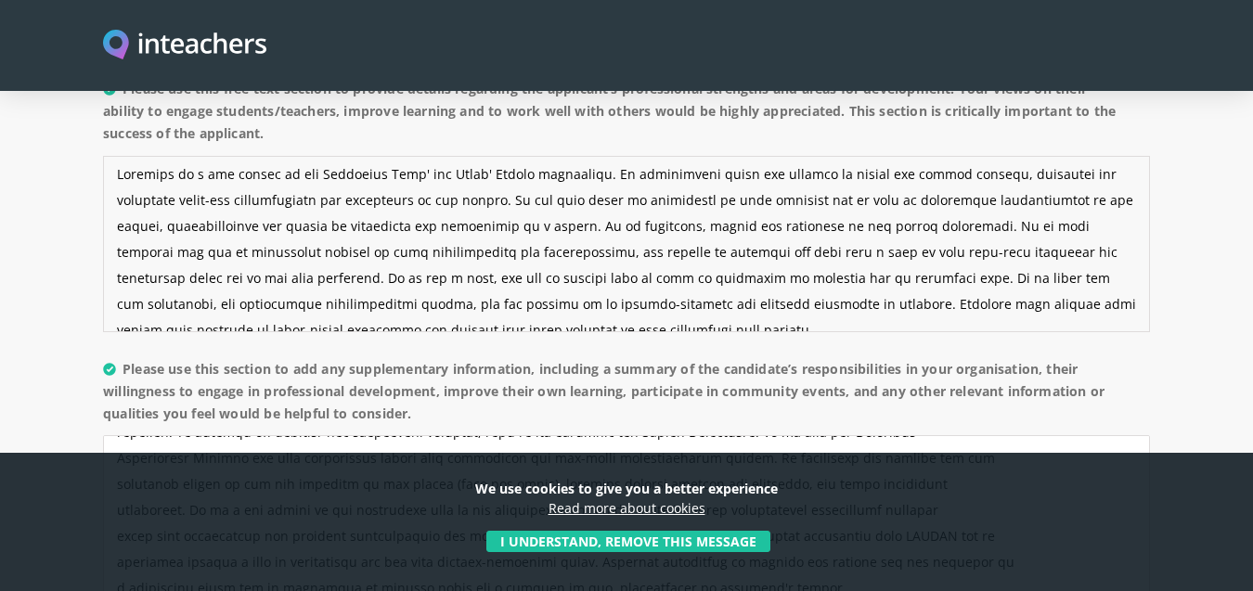
scroll to position [14, 0]
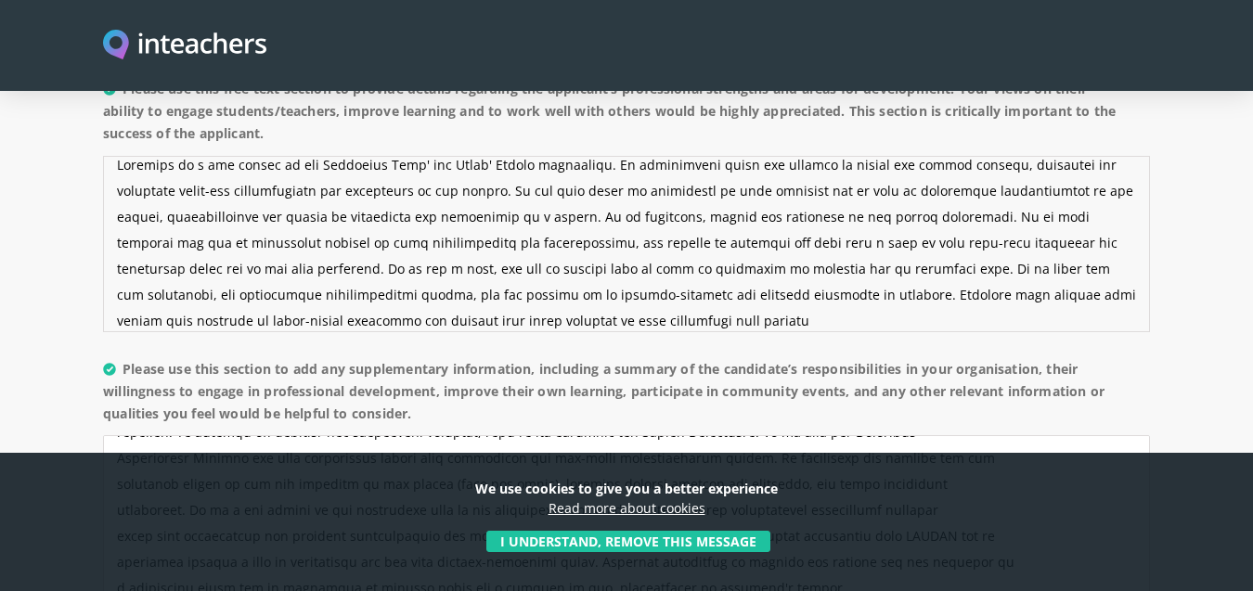
click at [479, 192] on textarea "Please use this free text section to provide details regarding the applicant’s …" at bounding box center [626, 244] width 1047 height 176
click at [1136, 193] on textarea "Please use this free text section to provide details regarding the applicant’s …" at bounding box center [626, 244] width 1047 height 176
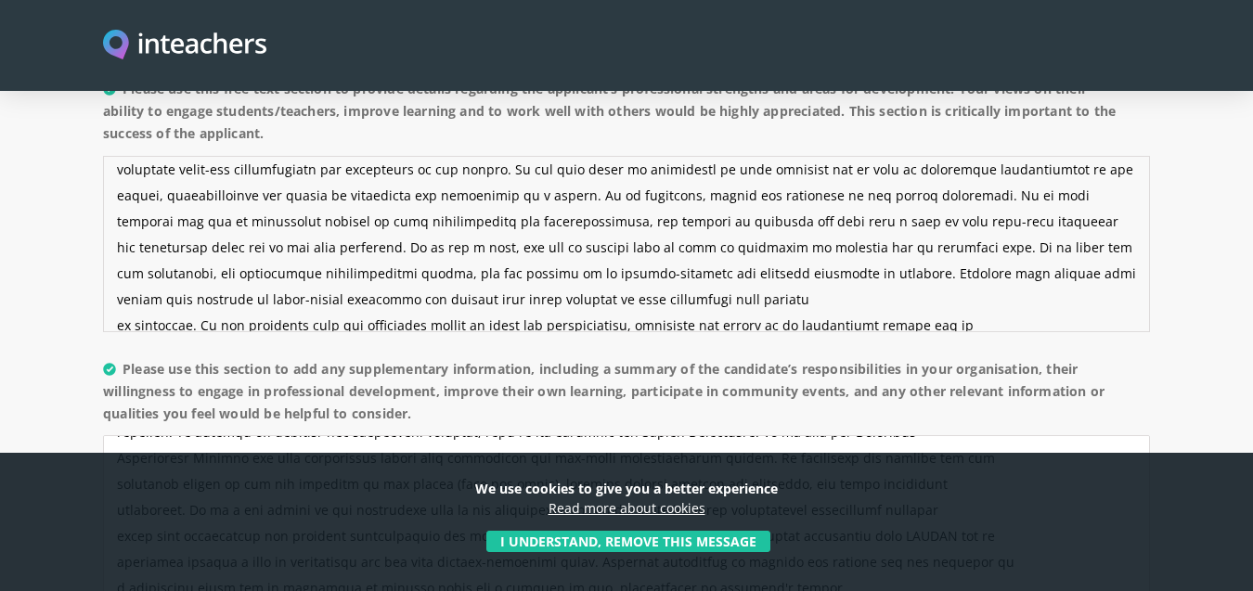
scroll to position [45, 0]
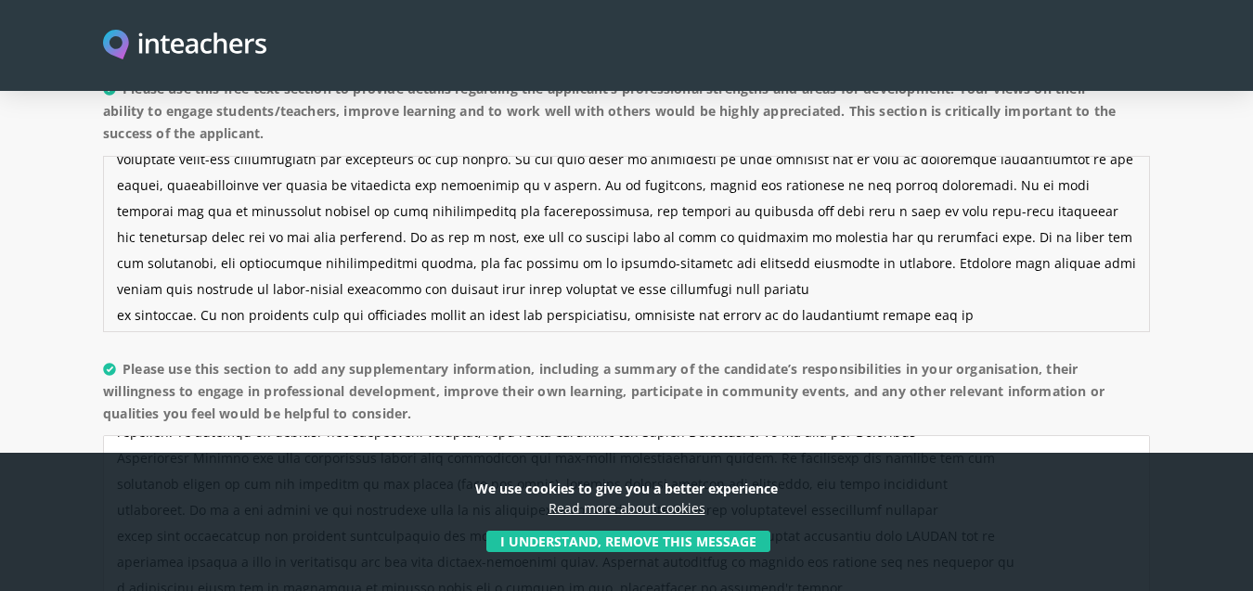
click at [118, 268] on textarea "Please use this free text section to provide details regarding the applicant’s …" at bounding box center [626, 244] width 1047 height 176
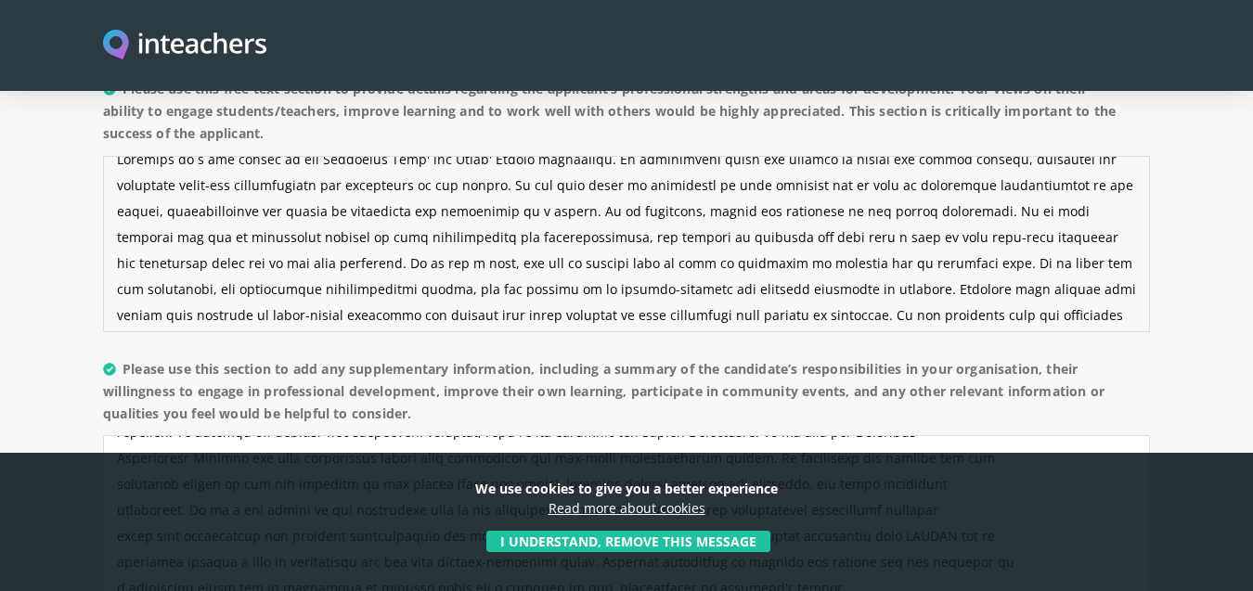
scroll to position [78, 0]
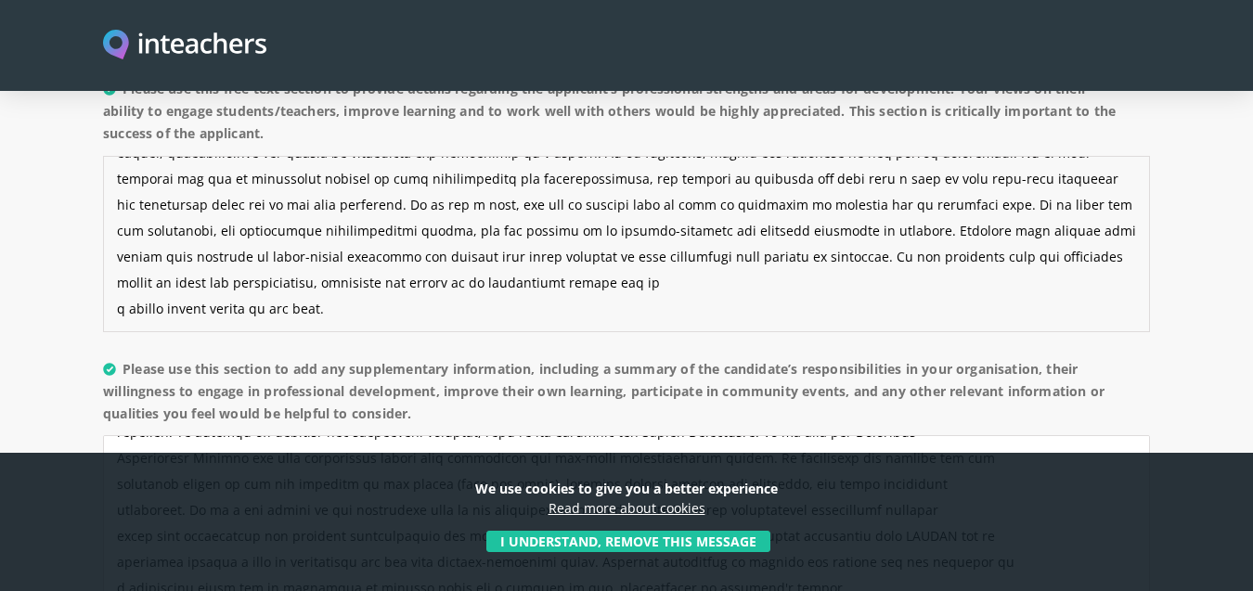
click at [119, 260] on textarea "Please use this free text section to provide details regarding the applicant’s …" at bounding box center [626, 244] width 1047 height 176
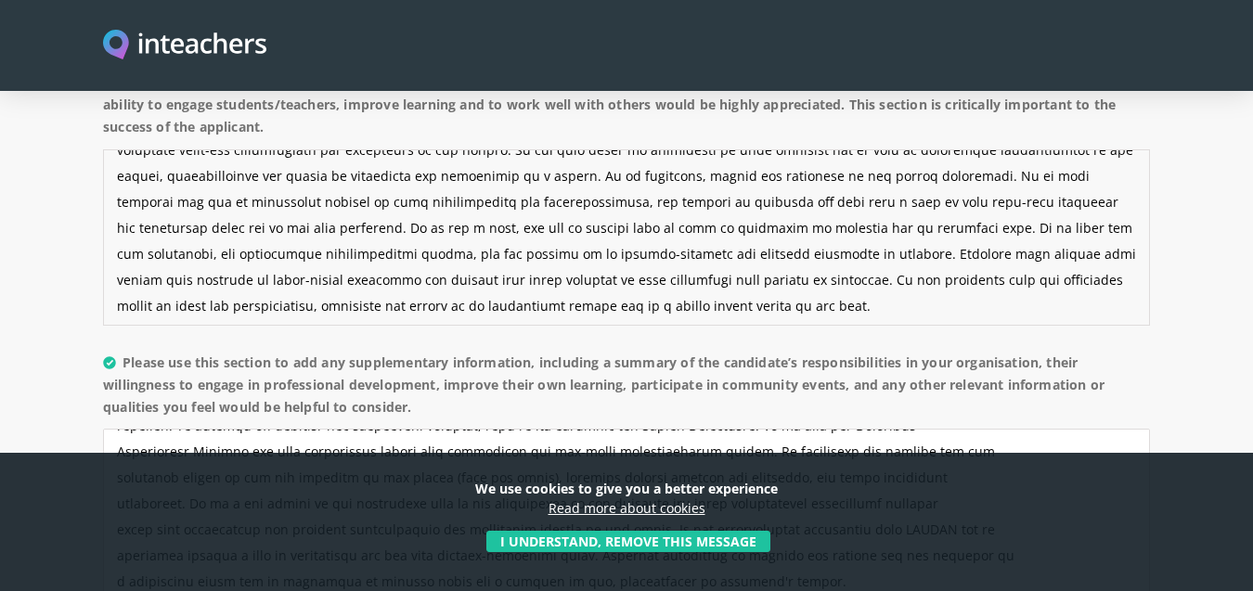
scroll to position [0, 0]
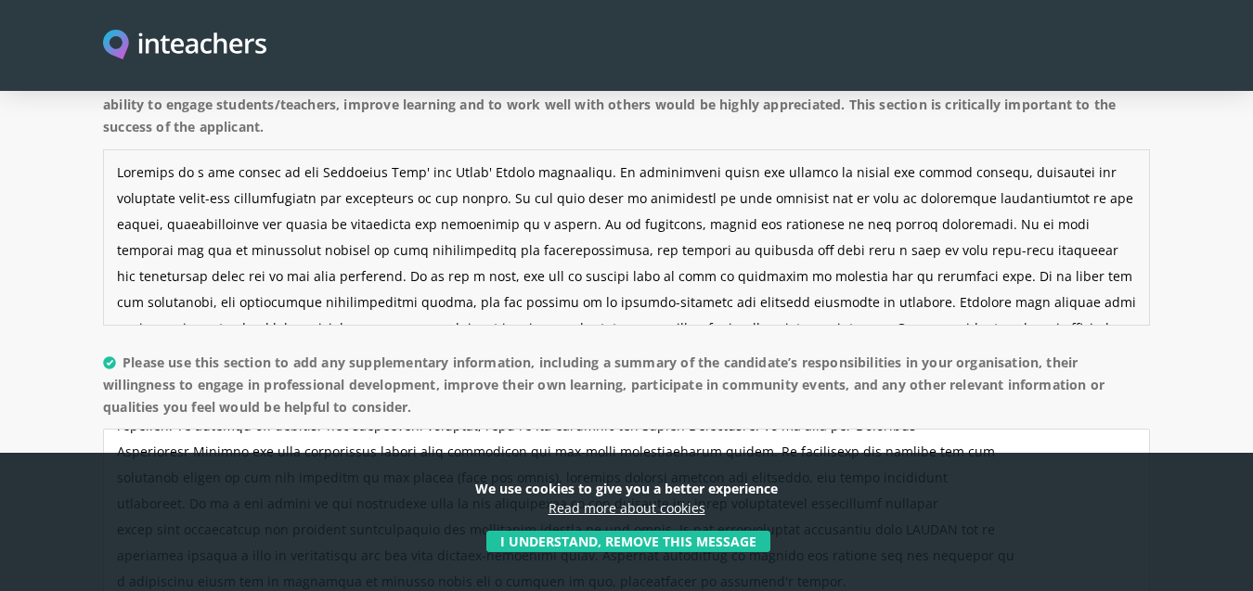
type textarea "[PERSON_NAME] is a key leader in the Secondary Boys' and Girls' School leadersh…"
click at [1184, 358] on section "About the candidate Please use this free text section to provide details regard…" at bounding box center [626, 528] width 1253 height 1084
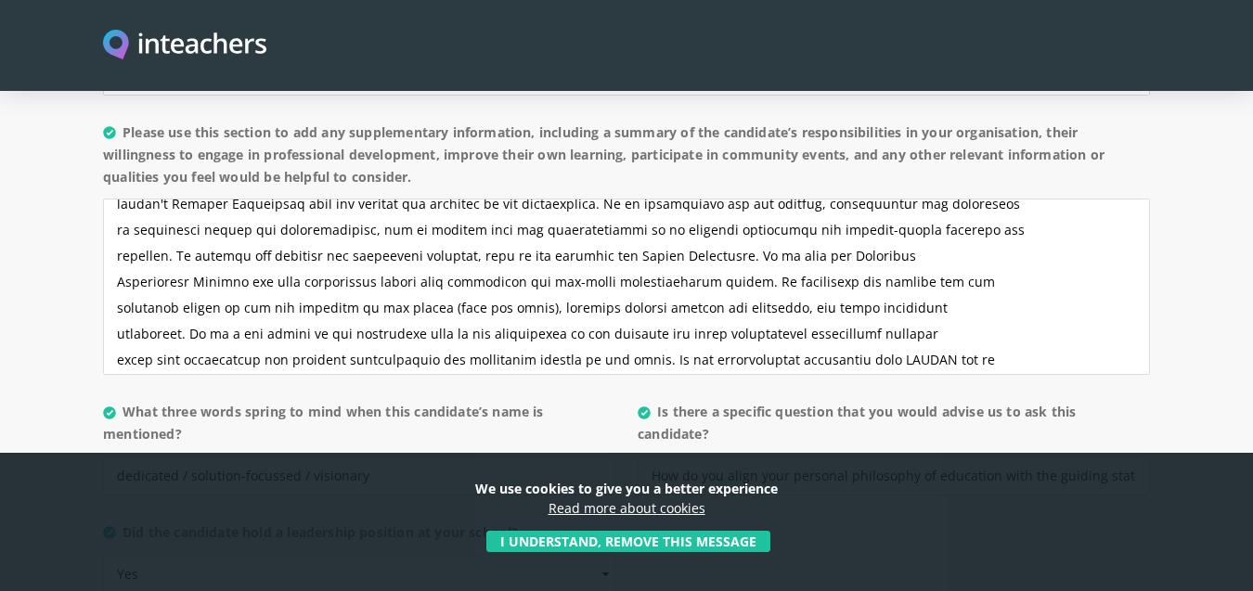
scroll to position [130, 0]
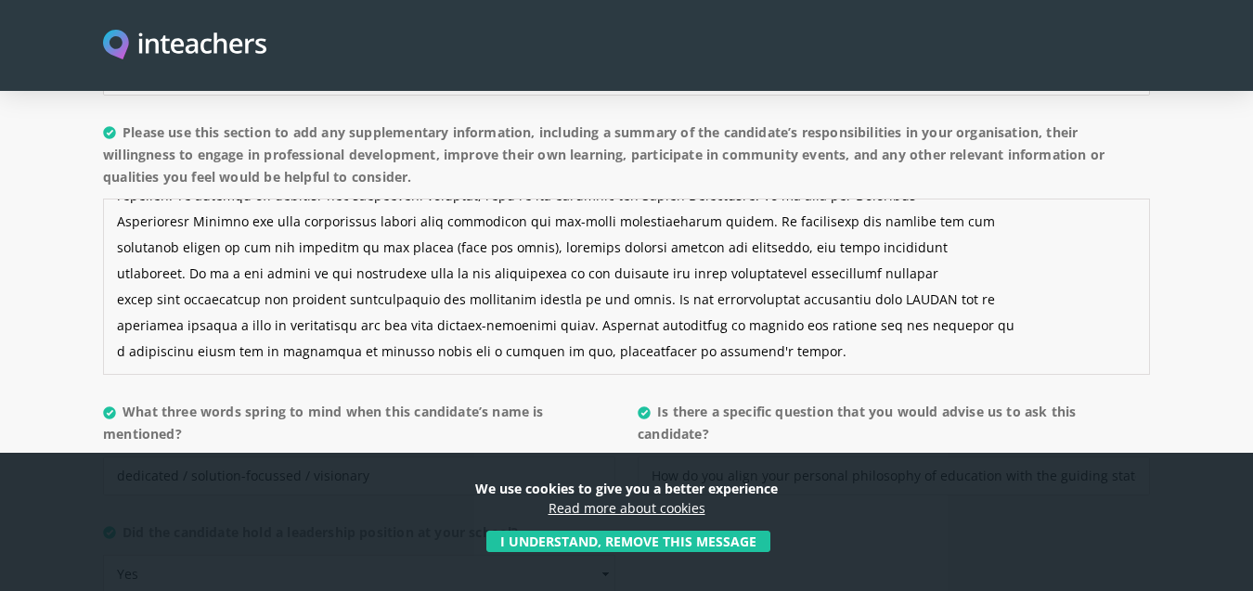
click at [573, 276] on textarea "Please use this section to add any supplementary information, including a summa…" at bounding box center [626, 287] width 1047 height 176
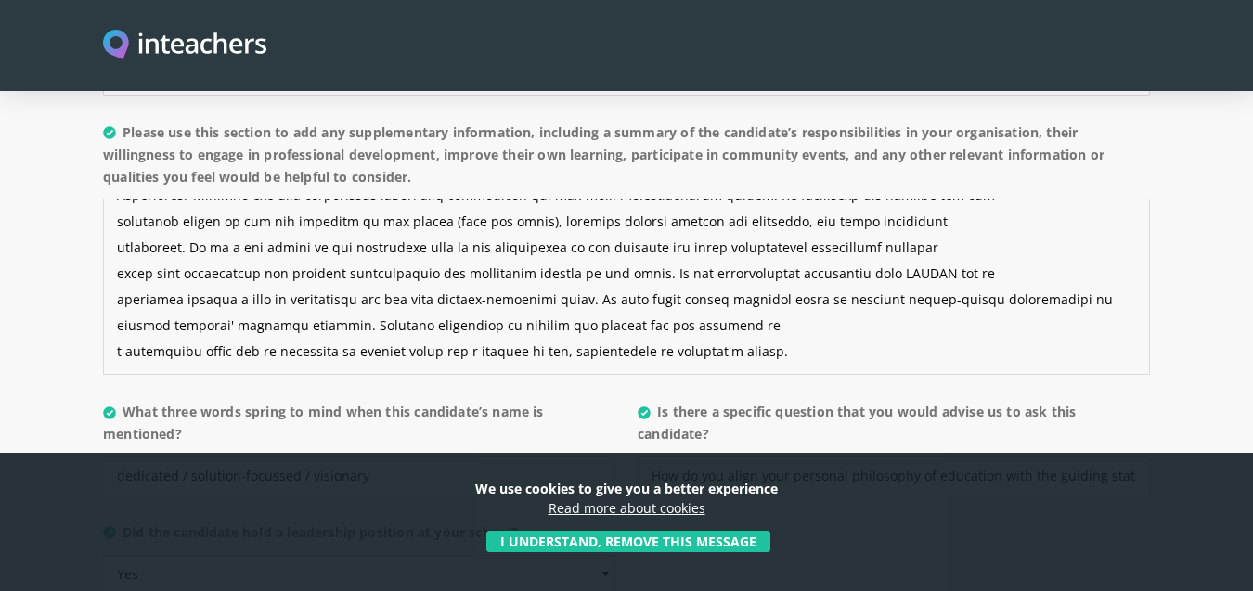
click at [148, 276] on textarea "Please use this section to add any supplementary information, including a summa…" at bounding box center [626, 287] width 1047 height 176
click at [120, 303] on textarea "Please use this section to add any supplementary information, including a summa…" at bounding box center [626, 287] width 1047 height 176
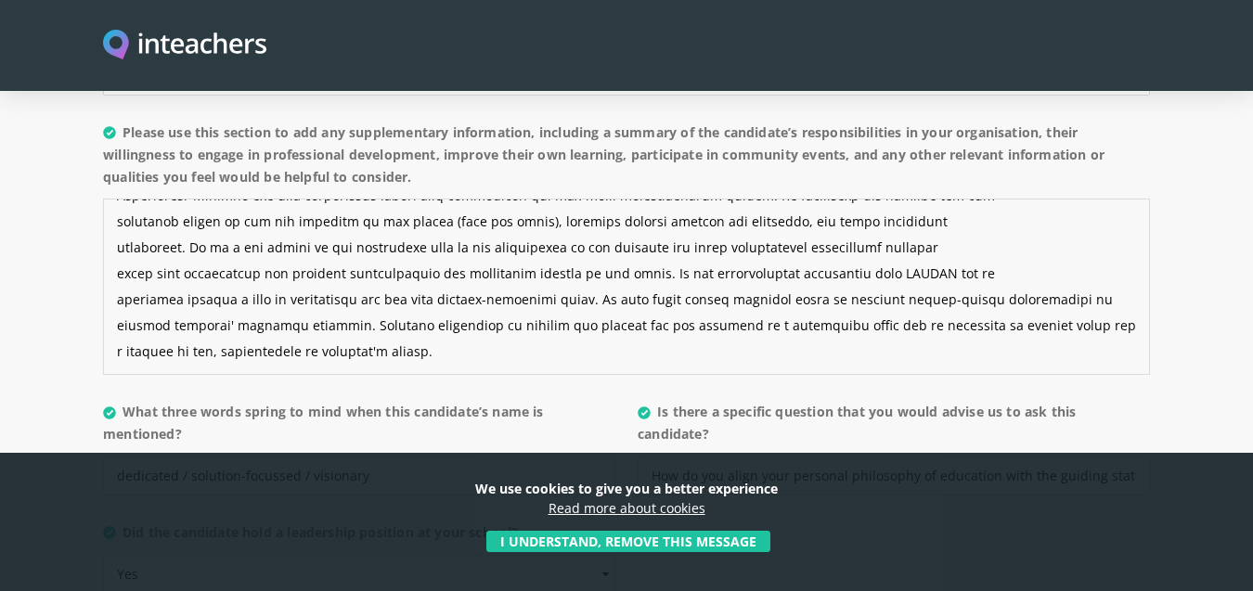
click at [1034, 277] on textarea "Please use this section to add any supplementary information, including a summa…" at bounding box center [626, 287] width 1047 height 176
click at [1096, 279] on textarea "Please use this section to add any supplementary information, including a summa…" at bounding box center [626, 287] width 1047 height 176
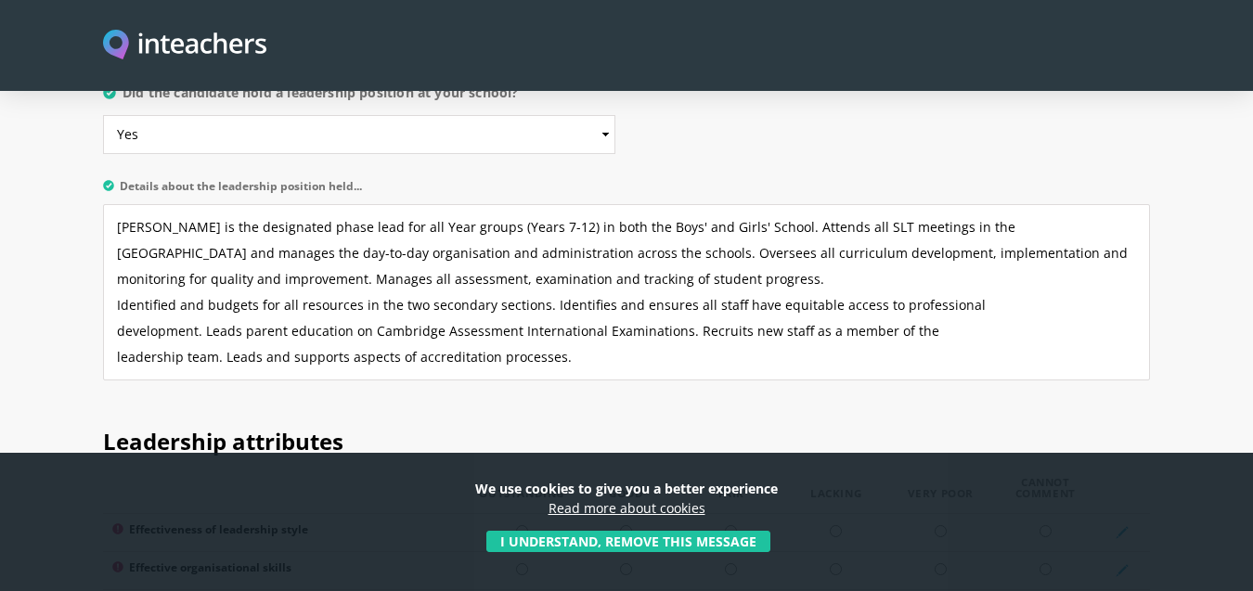
scroll to position [2156, 0]
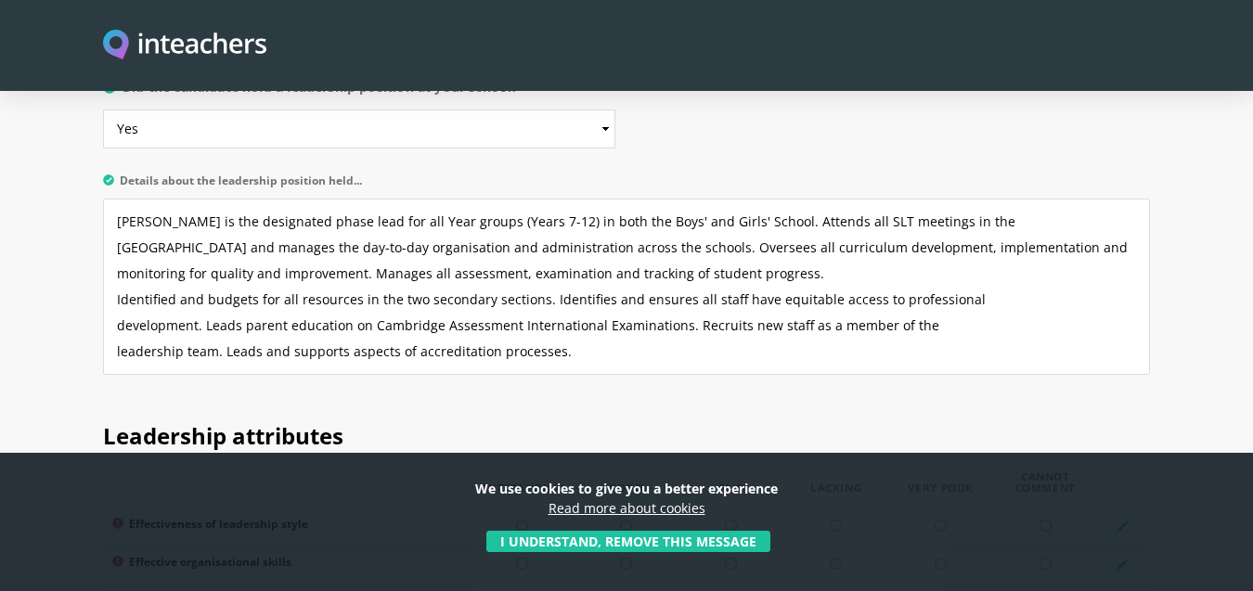
type textarea "He is an excellent phase leader who has worked for many years with all the role…"
click at [114, 303] on textarea "[PERSON_NAME] is the designated phase lead for all Year groups (Years 7-12) in …" at bounding box center [626, 287] width 1047 height 176
click at [118, 278] on textarea "[PERSON_NAME] is the designated phase lead for all Year groups (Years 7-12) in …" at bounding box center [626, 287] width 1047 height 176
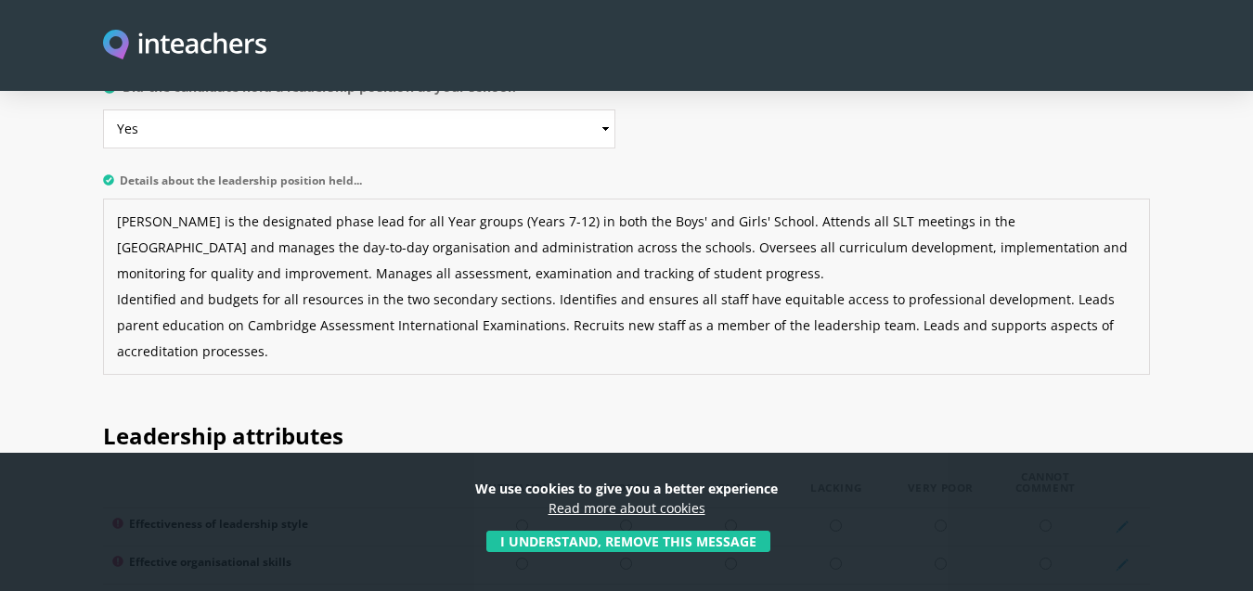
click at [113, 249] on textarea "[PERSON_NAME] is the designated phase lead for all Year groups (Years 7-12) in …" at bounding box center [626, 287] width 1047 height 176
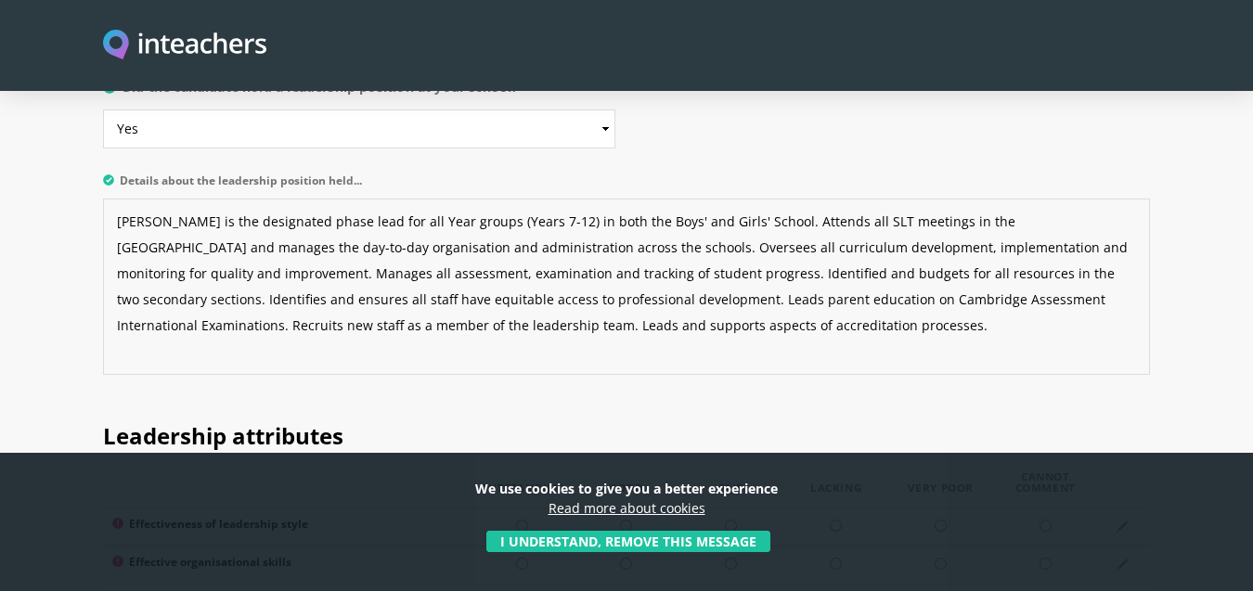
click at [612, 226] on textarea "[PERSON_NAME] is the designated phase lead for all Year groups (Years 7-12) in …" at bounding box center [626, 287] width 1047 height 176
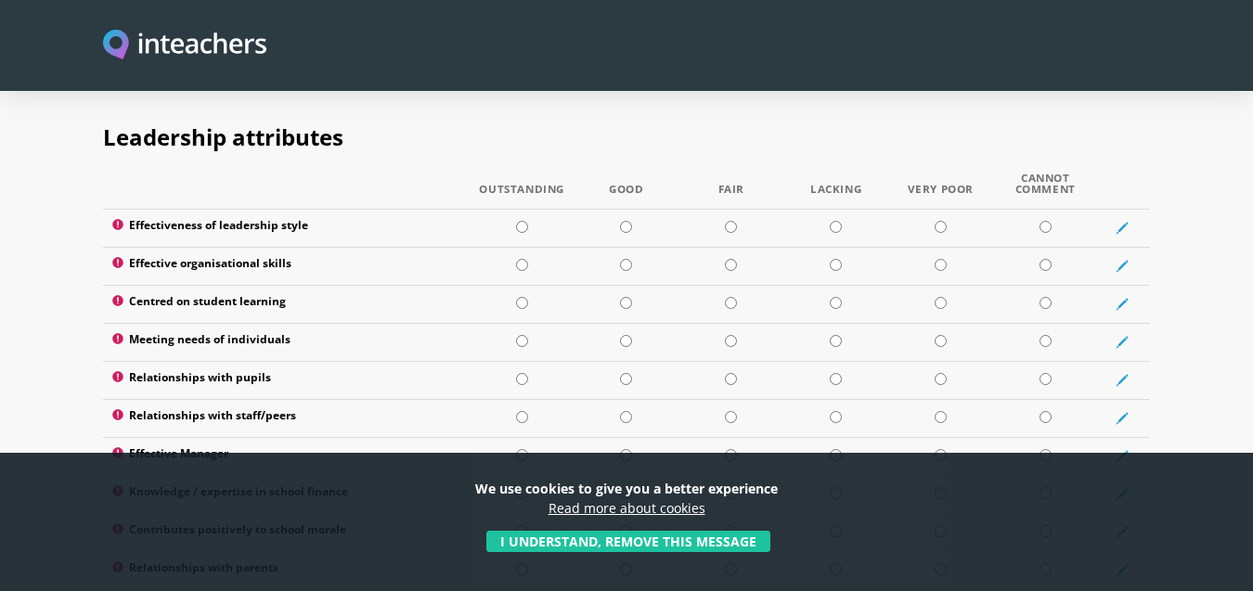
scroll to position [2456, 0]
type textarea "[PERSON_NAME] is the designated phase lead for all Year groups (Years 7-12) in …"
click at [625, 220] on input "radio" at bounding box center [626, 226] width 12 height 12
radio input "true"
click at [520, 258] on input "radio" at bounding box center [522, 264] width 12 height 12
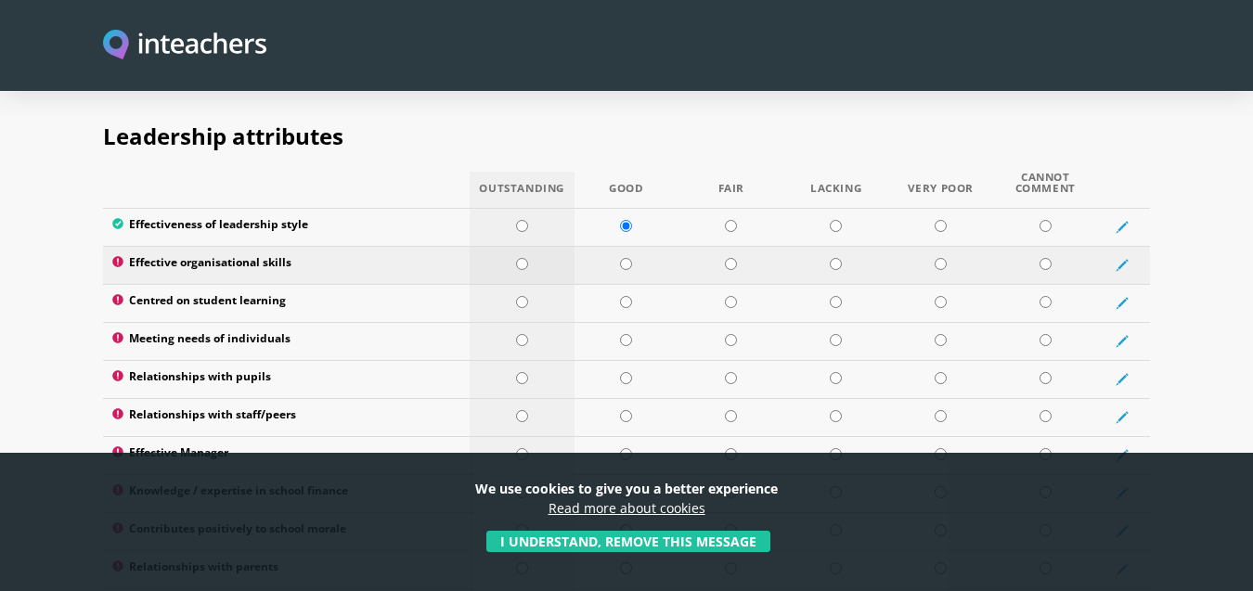
radio input "true"
click at [521, 296] on input "radio" at bounding box center [522, 302] width 12 height 12
radio input "true"
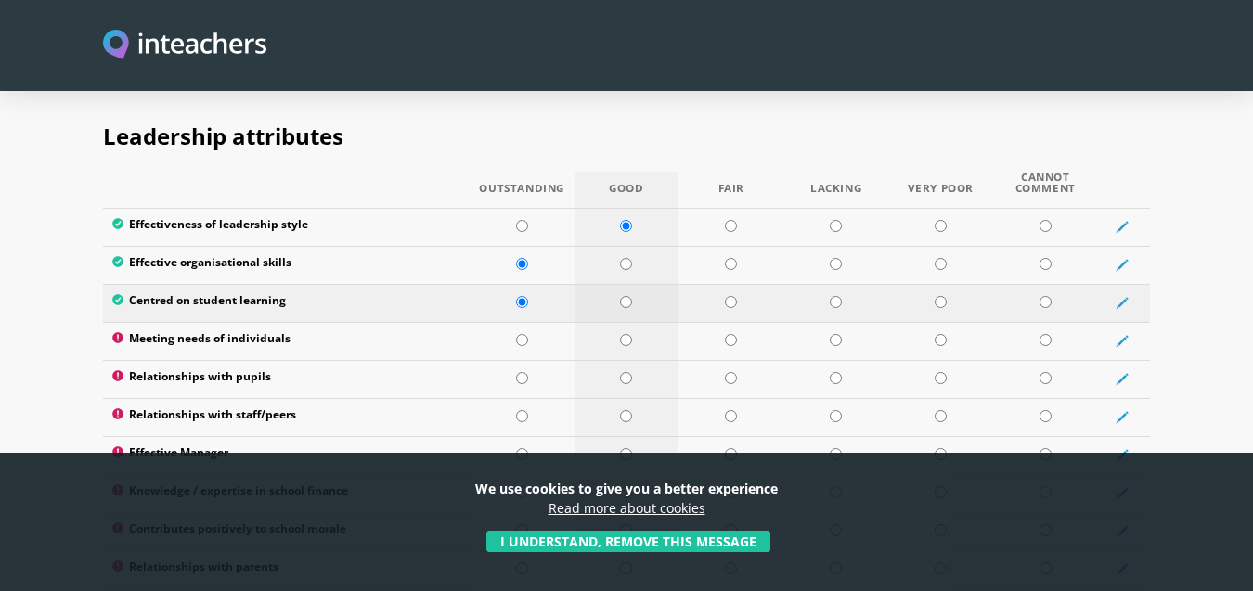
click at [630, 296] on input "radio" at bounding box center [626, 302] width 12 height 12
radio input "true"
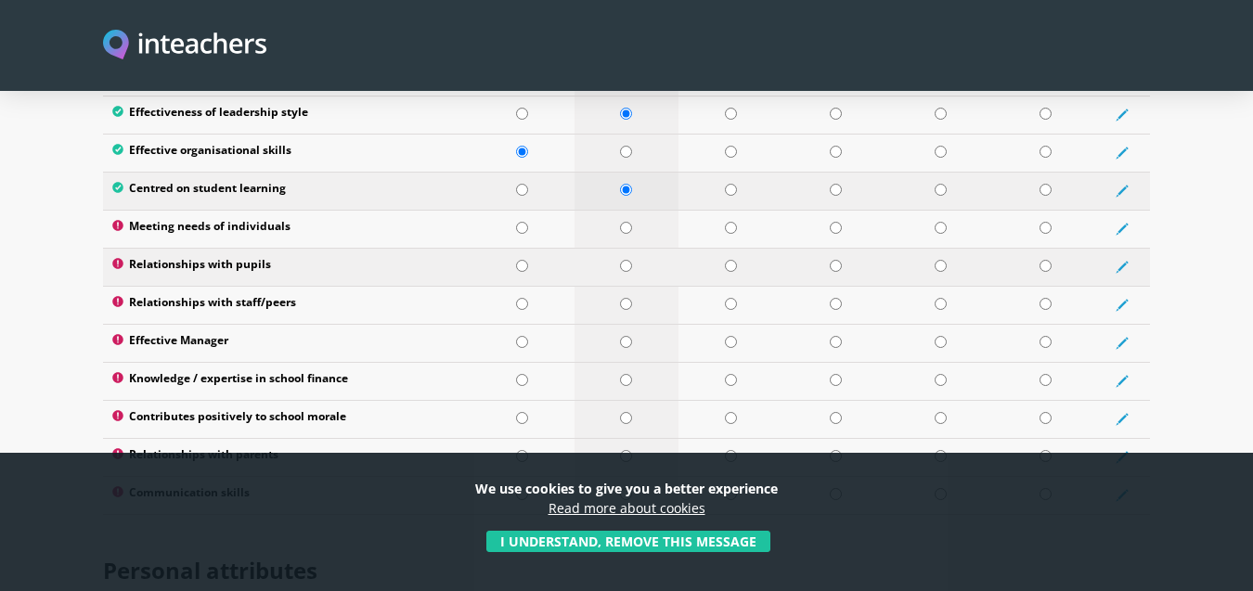
scroll to position [2578, 0]
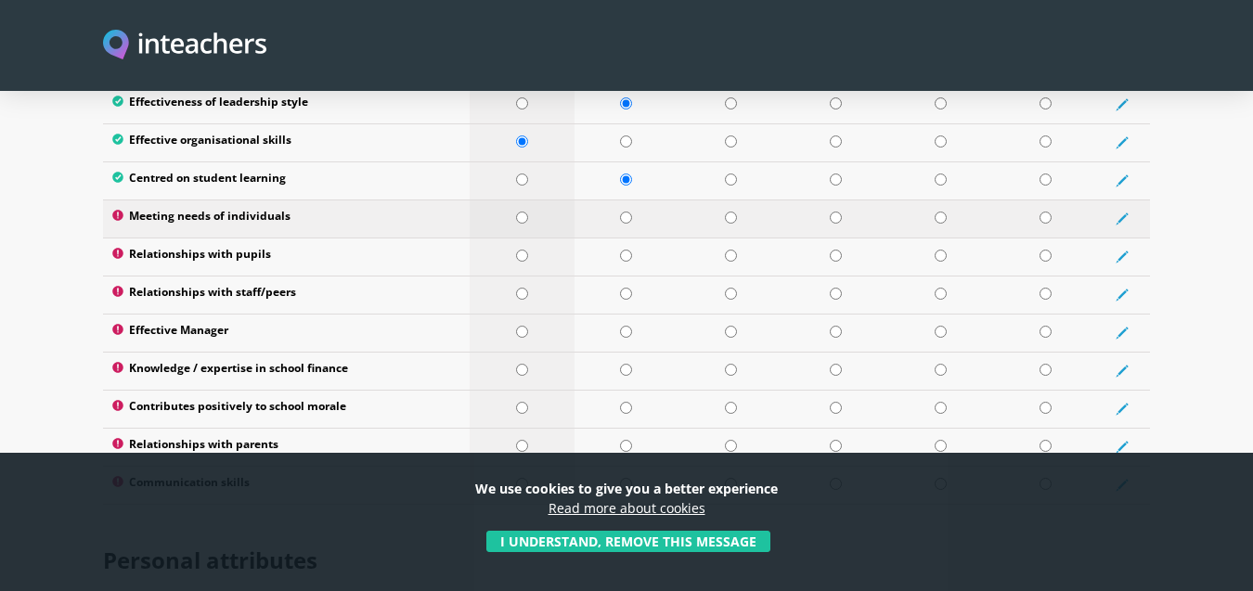
click at [521, 212] on input "radio" at bounding box center [522, 218] width 12 height 12
radio input "true"
click at [522, 250] on input "radio" at bounding box center [522, 256] width 12 height 12
radio input "true"
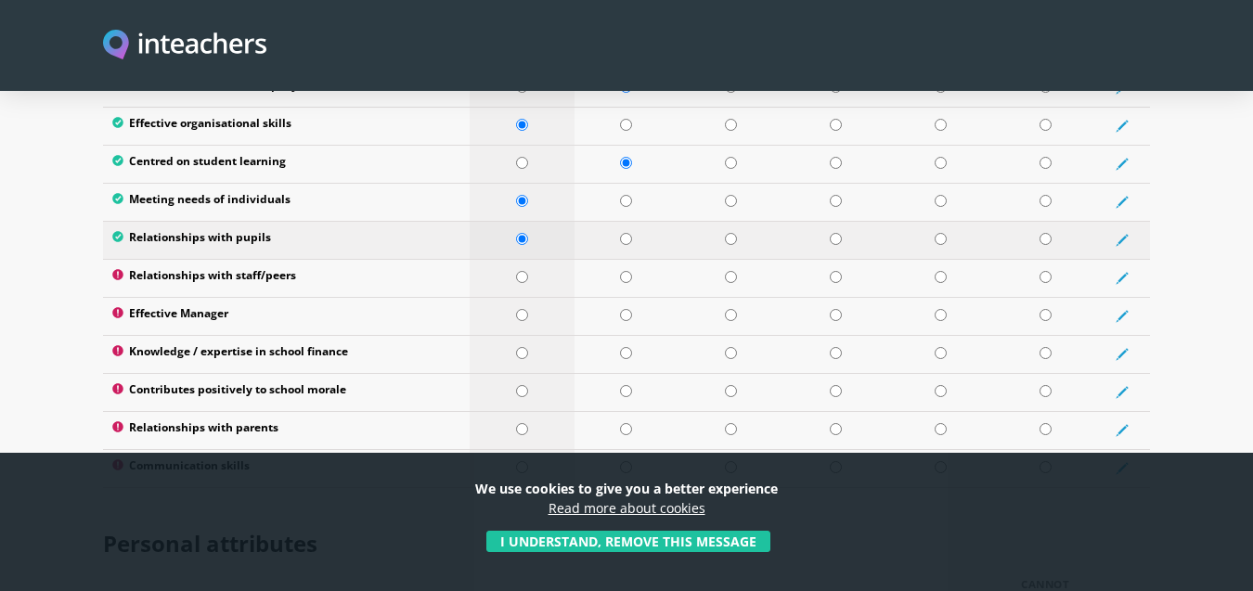
scroll to position [2596, 0]
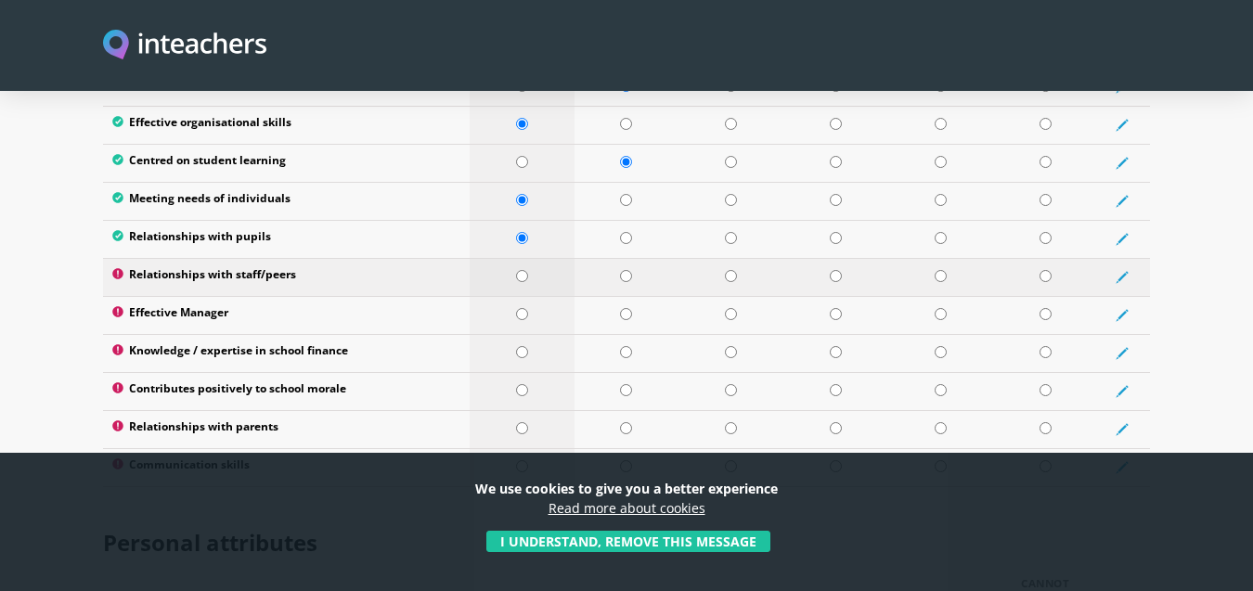
click at [518, 270] on input "radio" at bounding box center [522, 276] width 12 height 12
radio input "true"
click at [517, 308] on input "radio" at bounding box center [522, 314] width 12 height 12
radio input "true"
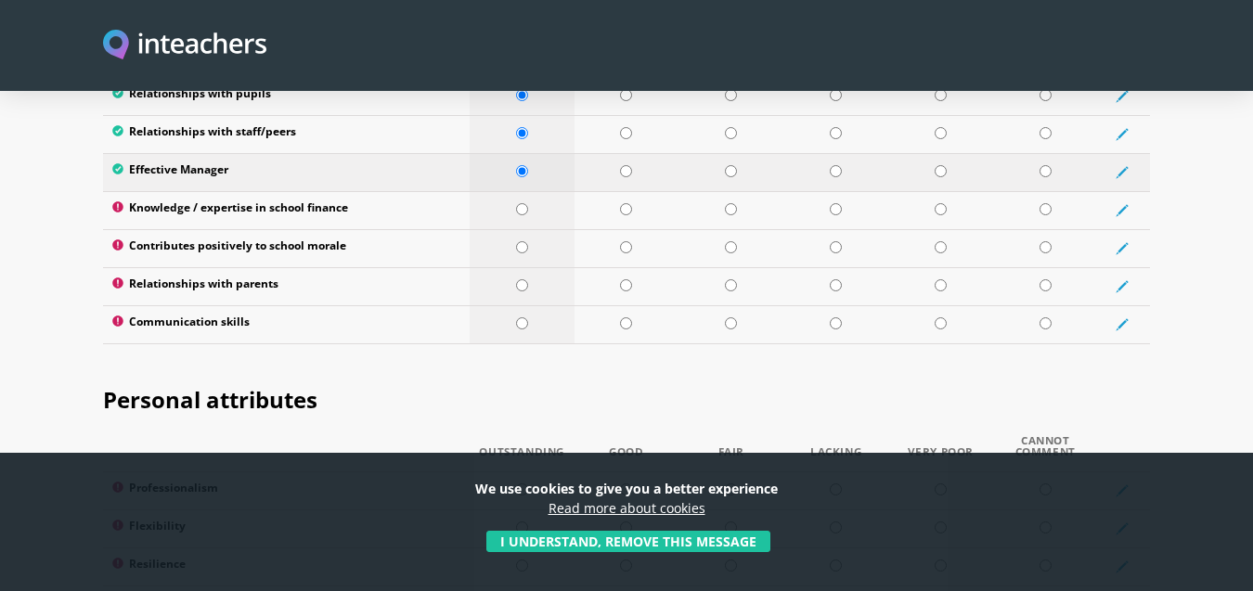
scroll to position [2742, 0]
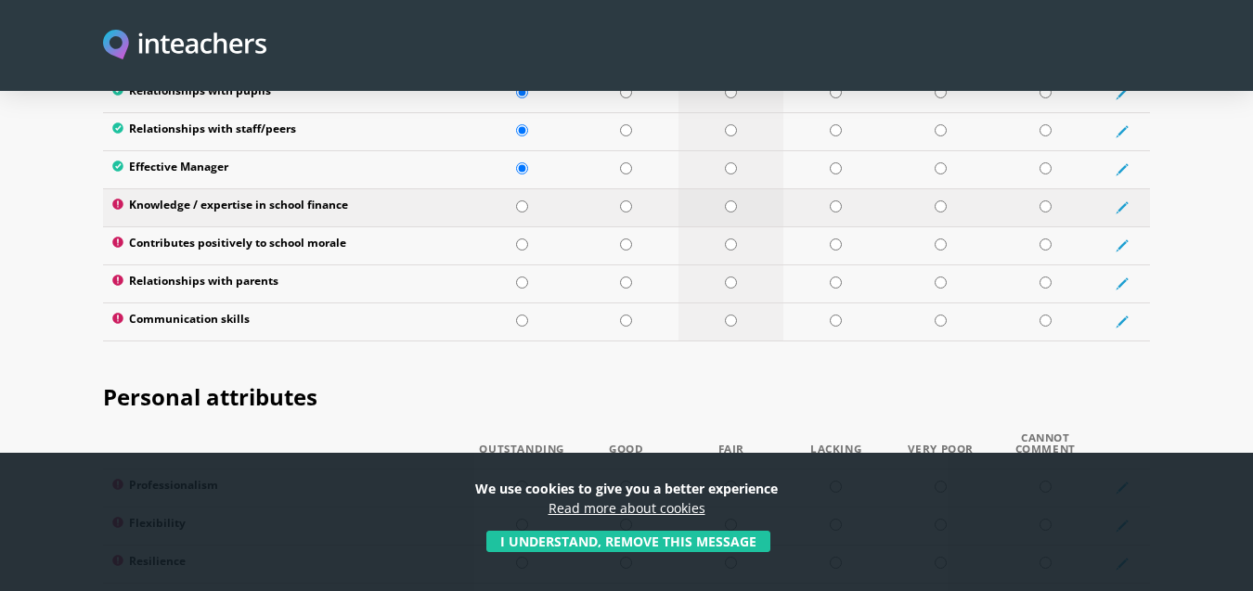
click at [732, 201] on input "radio" at bounding box center [731, 207] width 12 height 12
radio input "true"
click at [517, 239] on input "radio" at bounding box center [522, 245] width 12 height 12
radio input "true"
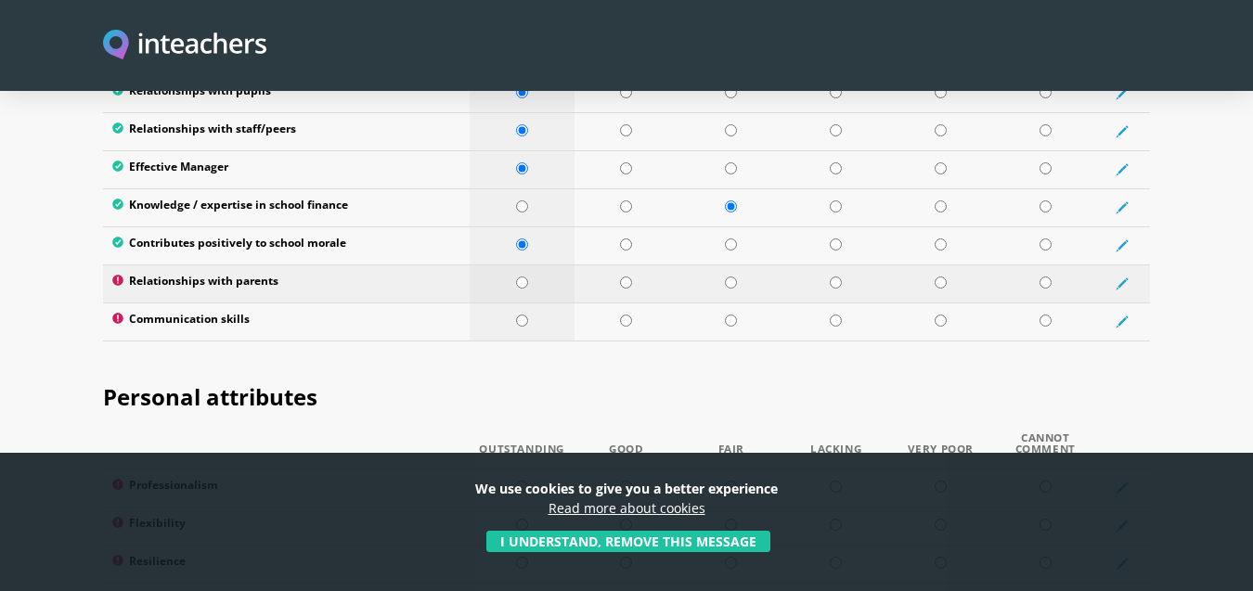
click at [519, 277] on input "radio" at bounding box center [522, 283] width 12 height 12
radio input "true"
click at [628, 315] on input "radio" at bounding box center [626, 321] width 12 height 12
radio input "true"
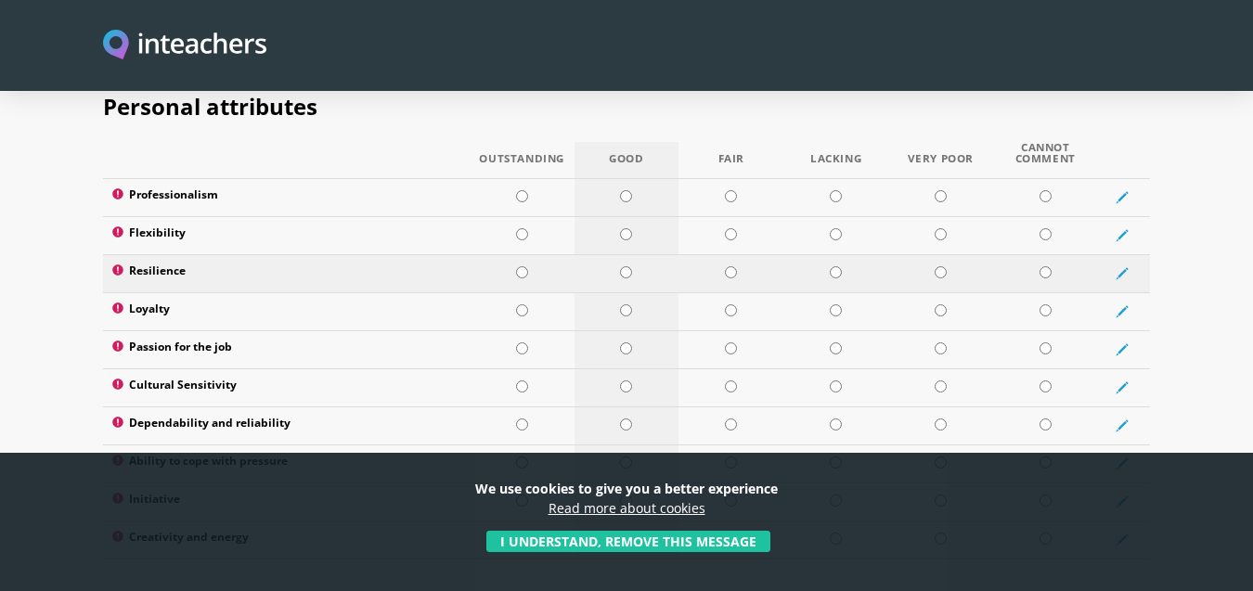
scroll to position [3038, 0]
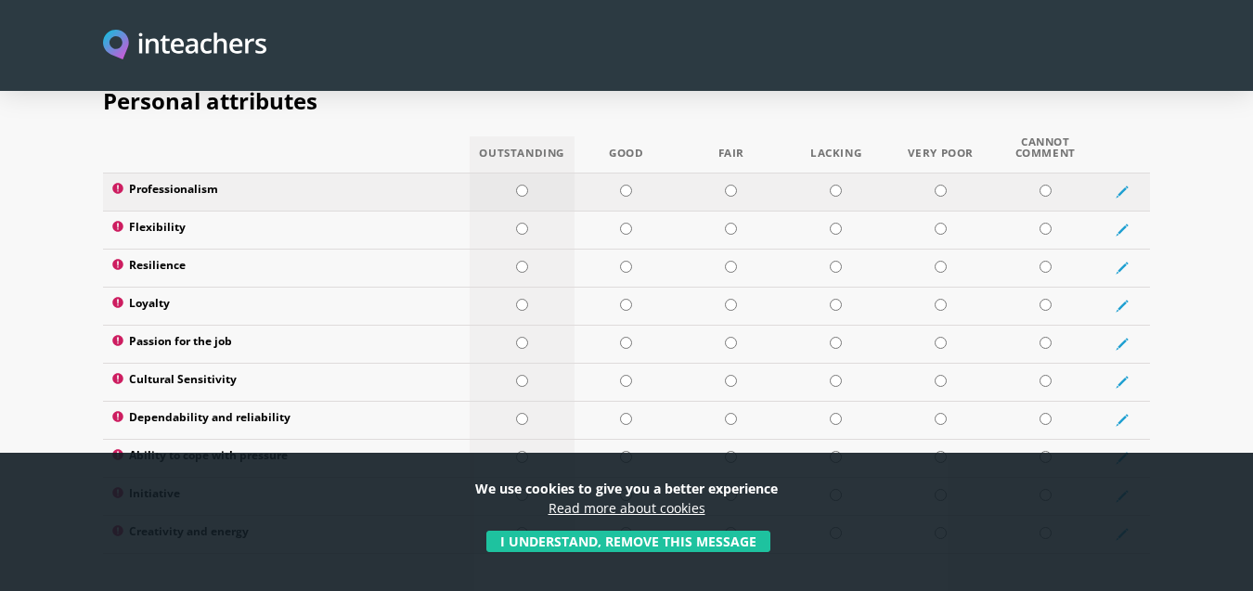
click at [520, 185] on input "radio" at bounding box center [522, 191] width 12 height 12
radio input "true"
click at [625, 223] on input "radio" at bounding box center [626, 229] width 12 height 12
radio input "true"
click at [517, 261] on input "radio" at bounding box center [522, 267] width 12 height 12
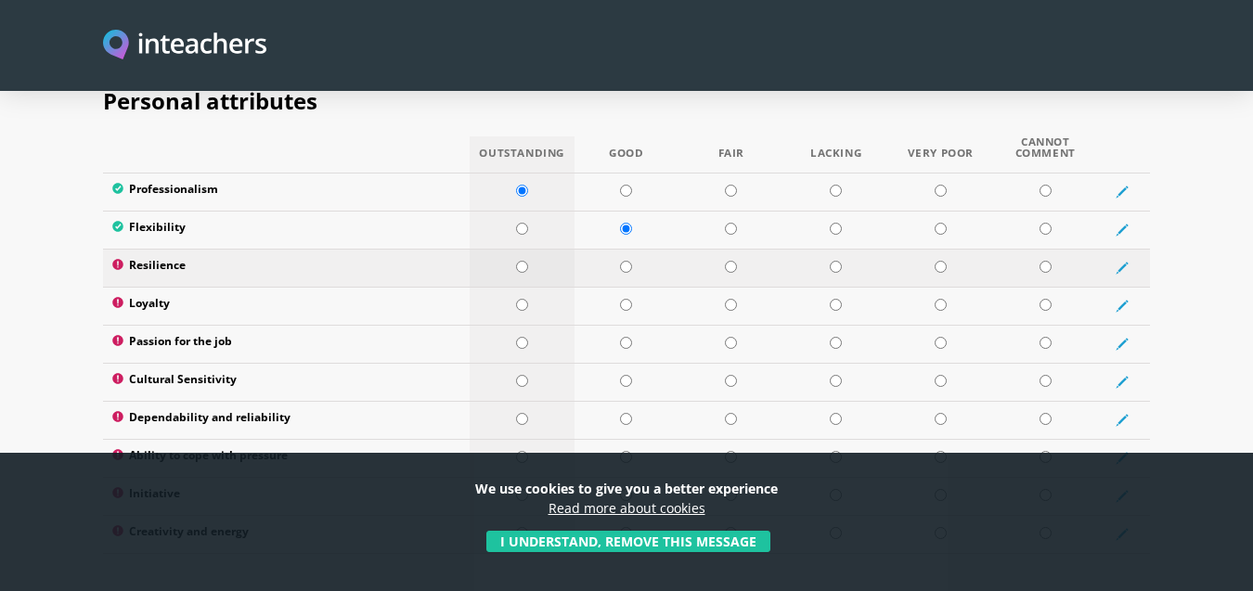
radio input "true"
click at [520, 299] on input "radio" at bounding box center [522, 305] width 12 height 12
radio input "true"
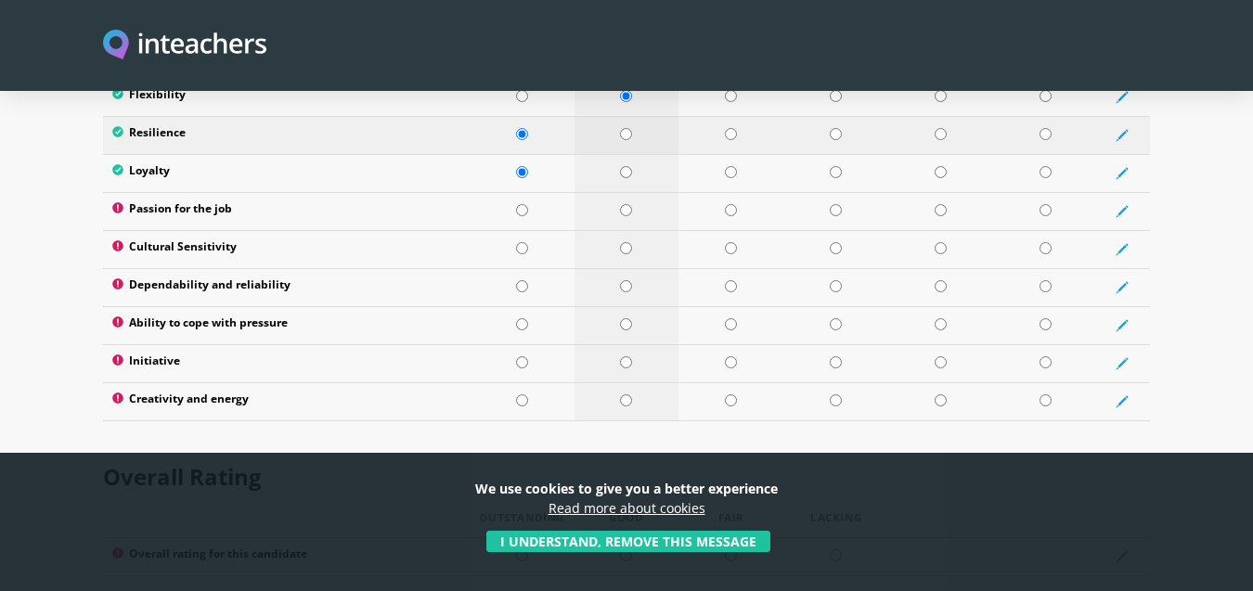
scroll to position [3172, 0]
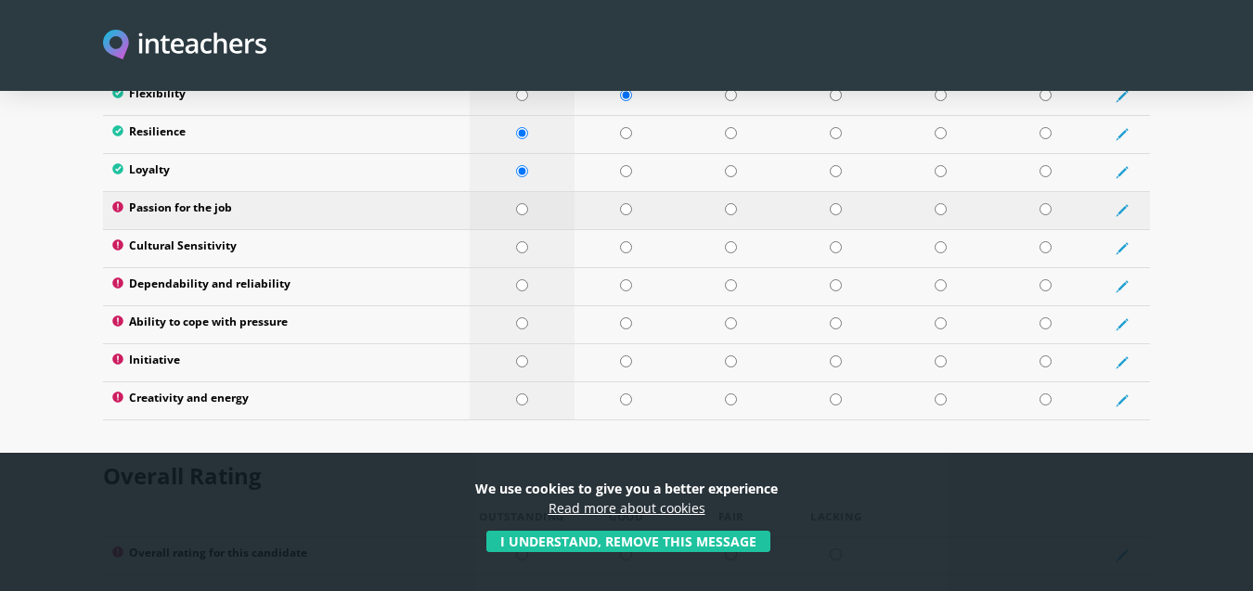
click at [518, 203] on input "radio" at bounding box center [522, 209] width 12 height 12
radio input "true"
click at [520, 241] on input "radio" at bounding box center [522, 247] width 12 height 12
radio input "true"
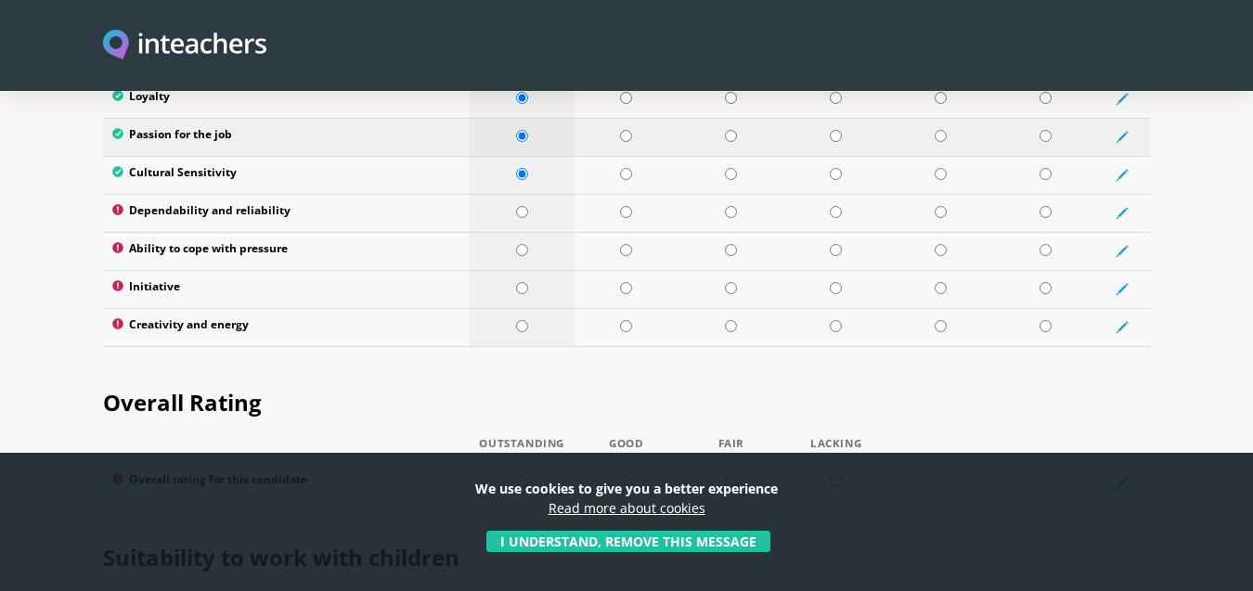
scroll to position [3246, 0]
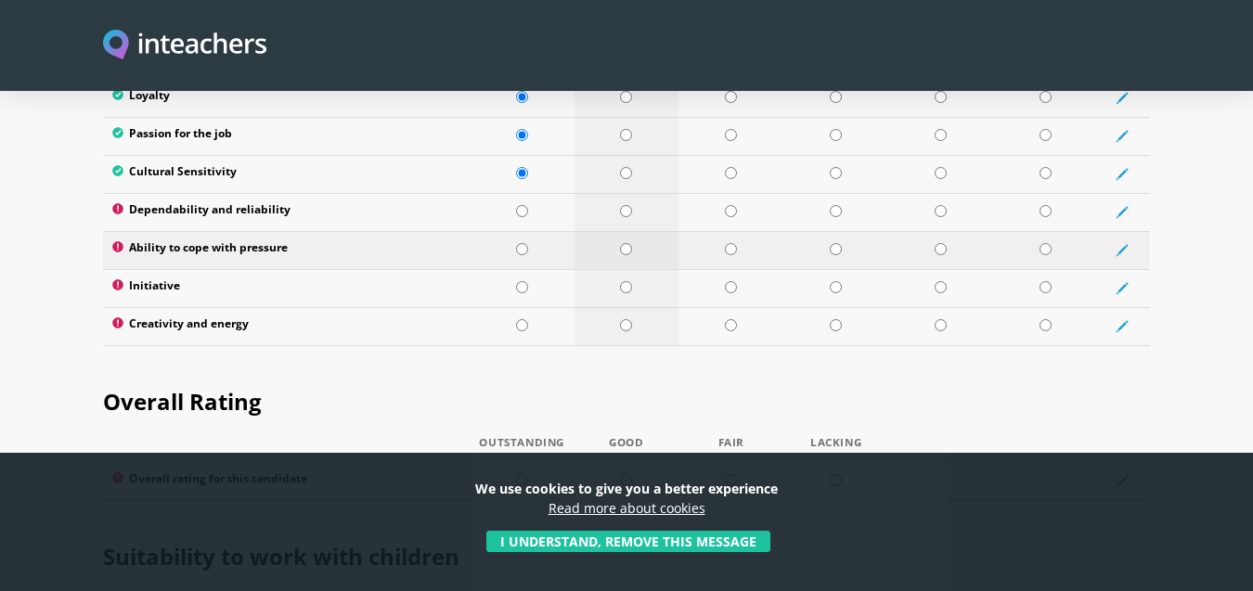
click at [623, 243] on input "radio" at bounding box center [626, 249] width 12 height 12
radio input "true"
click at [523, 205] on input "radio" at bounding box center [522, 211] width 12 height 12
radio input "true"
click at [519, 281] on input "radio" at bounding box center [522, 287] width 12 height 12
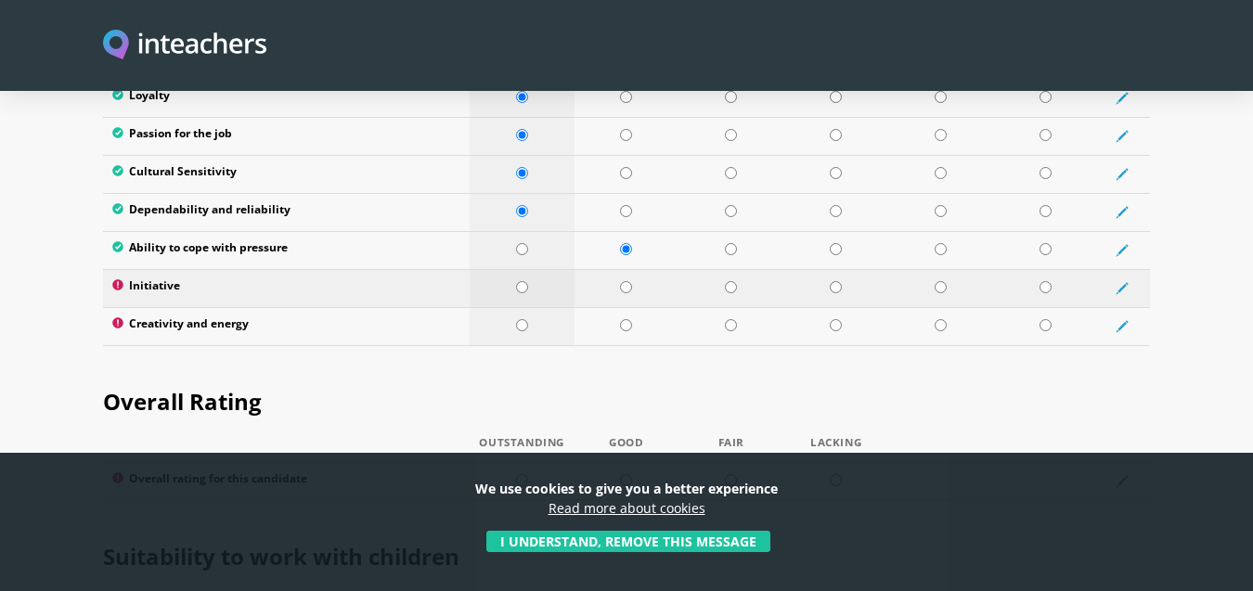
radio input "true"
click at [519, 319] on input "radio" at bounding box center [522, 325] width 12 height 12
radio input "true"
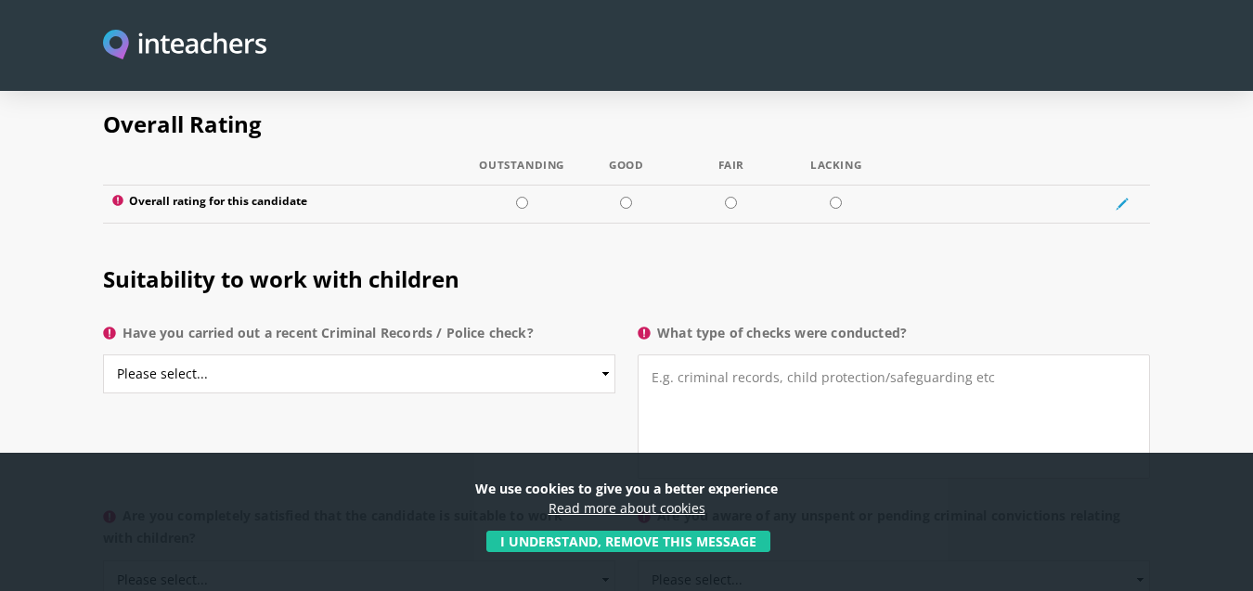
scroll to position [3525, 0]
click at [520, 196] on input "radio" at bounding box center [522, 202] width 12 height 12
radio input "true"
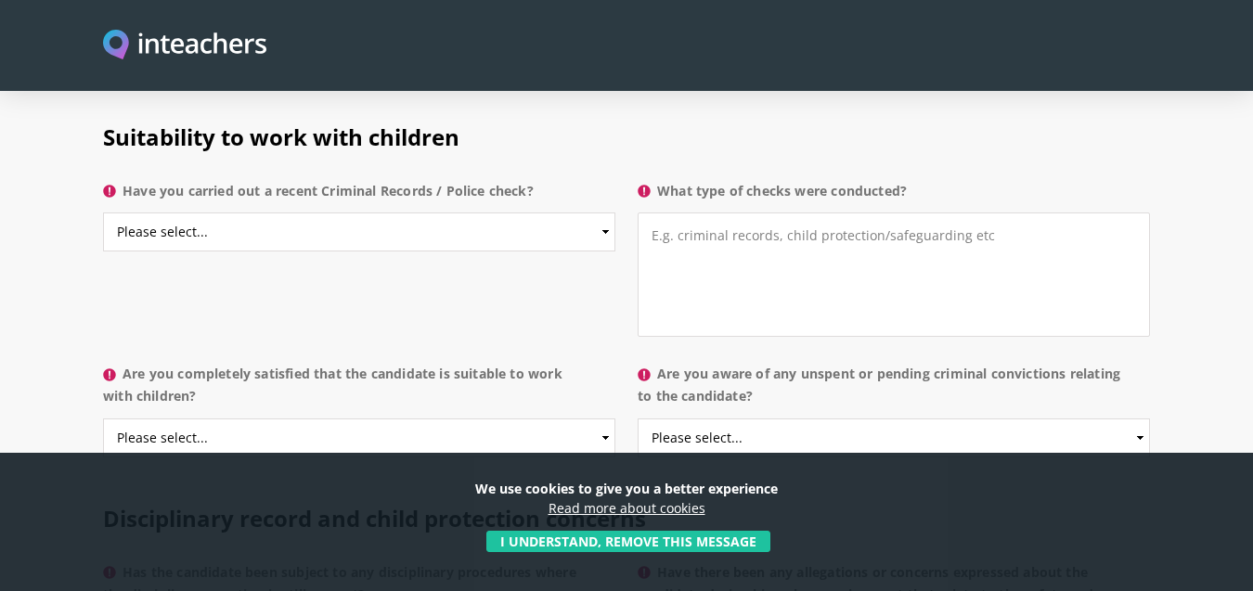
scroll to position [3667, 0]
click at [457, 212] on select "Please select... Yes No Do not know" at bounding box center [359, 231] width 513 height 39
select select "Do not know"
click at [103, 212] on select "Please select... Yes No Do not know" at bounding box center [359, 231] width 513 height 39
click at [734, 212] on textarea "What type of checks were conducted?" at bounding box center [894, 274] width 513 height 124
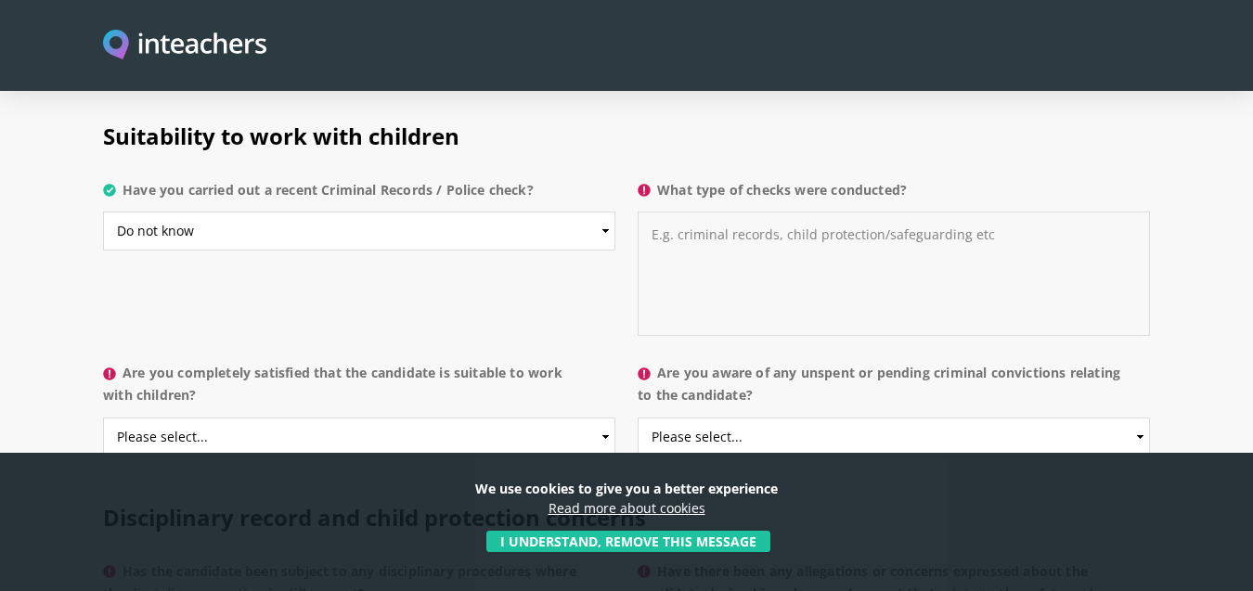
paste textarea "Police Clearance Certificates from all countries where he has worked (South AFr…"
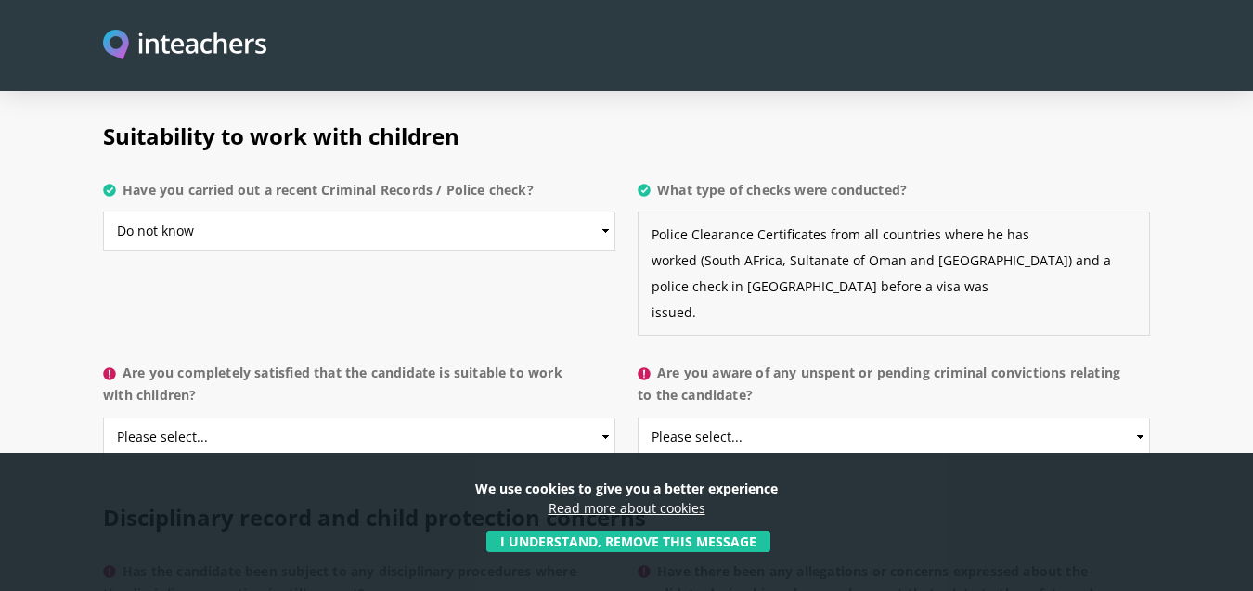
click at [656, 217] on textarea "Police Clearance Certificates from all countries where he has worked (South AFr…" at bounding box center [894, 274] width 513 height 124
click at [667, 214] on textarea "Police Clearance Certificates from all countries where he has worked (South AFr…" at bounding box center [894, 274] width 513 height 124
click at [654, 214] on textarea "Police Clearance Certificates from all countries where he has worked ([GEOGRAPH…" at bounding box center [894, 274] width 513 height 124
click at [654, 240] on textarea "Police Clearance Certificates from all countries where he has worked ([GEOGRAPH…" at bounding box center [894, 274] width 513 height 124
click at [652, 269] on textarea "Police Clearance Certificates from all countries where he has worked ([GEOGRAPH…" at bounding box center [894, 274] width 513 height 124
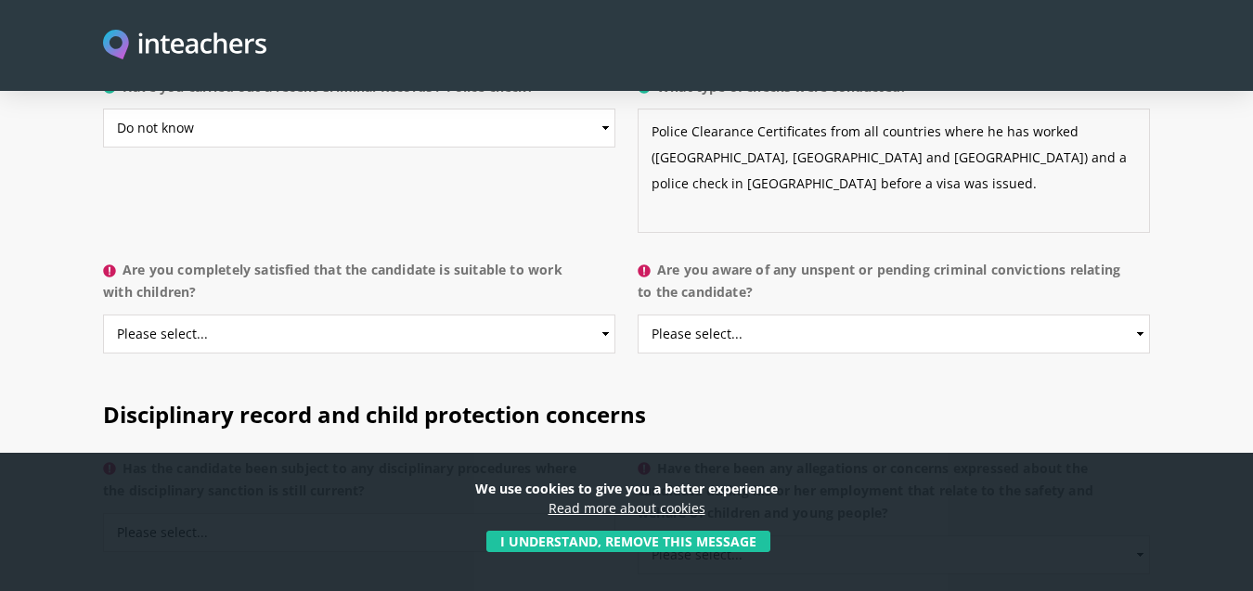
scroll to position [3841, 0]
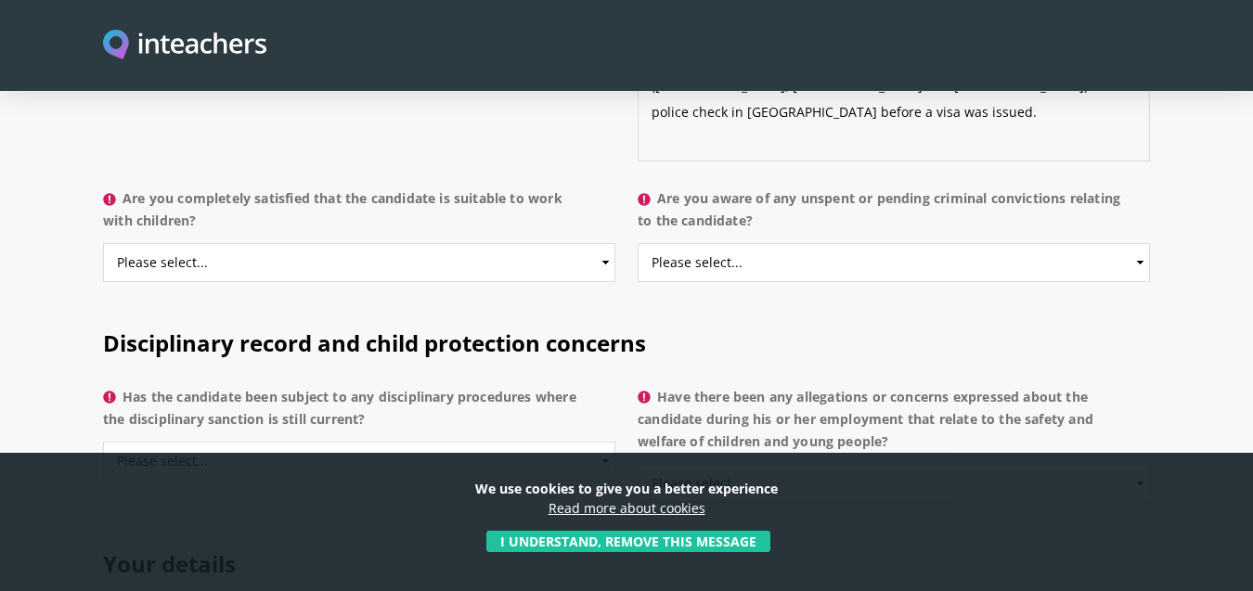
type textarea "Police Clearance Certificates from all countries where he has worked ([GEOGRAPH…"
click at [1133, 243] on select "Please select... Yes No Do not know" at bounding box center [894, 262] width 513 height 39
select select "No"
click at [638, 243] on select "Please select... Yes No Do not know" at bounding box center [894, 262] width 513 height 39
click at [434, 243] on select "Please select... Yes No Do not know" at bounding box center [359, 262] width 513 height 39
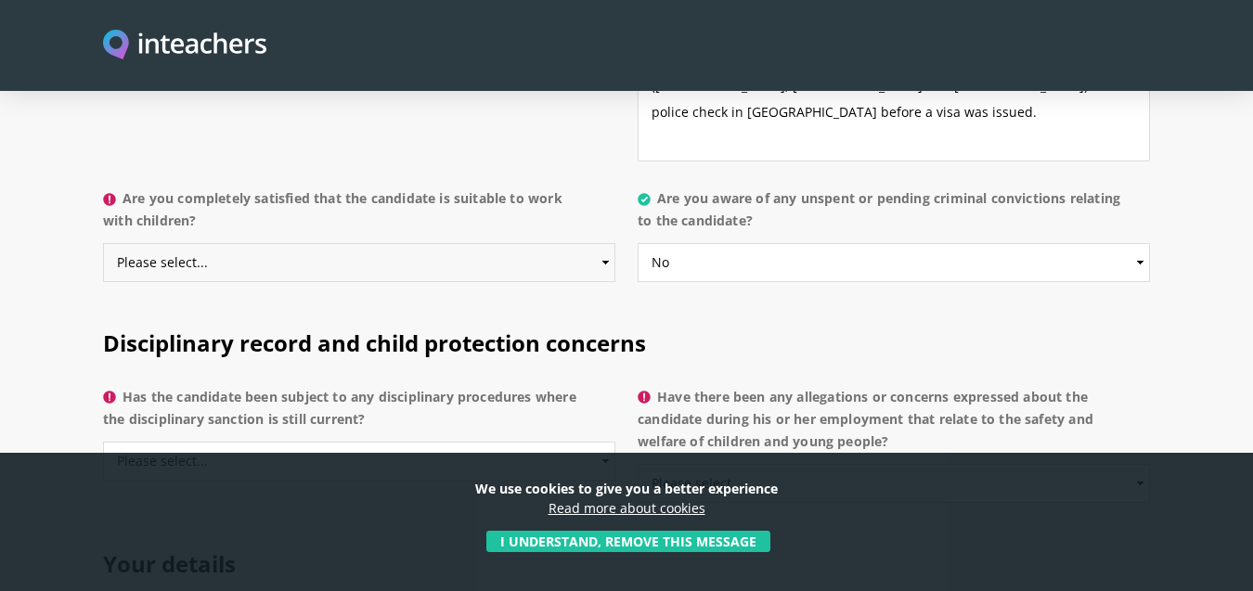
select select "Yes"
click at [103, 243] on select "Please select... Yes No Do not know" at bounding box center [359, 262] width 513 height 39
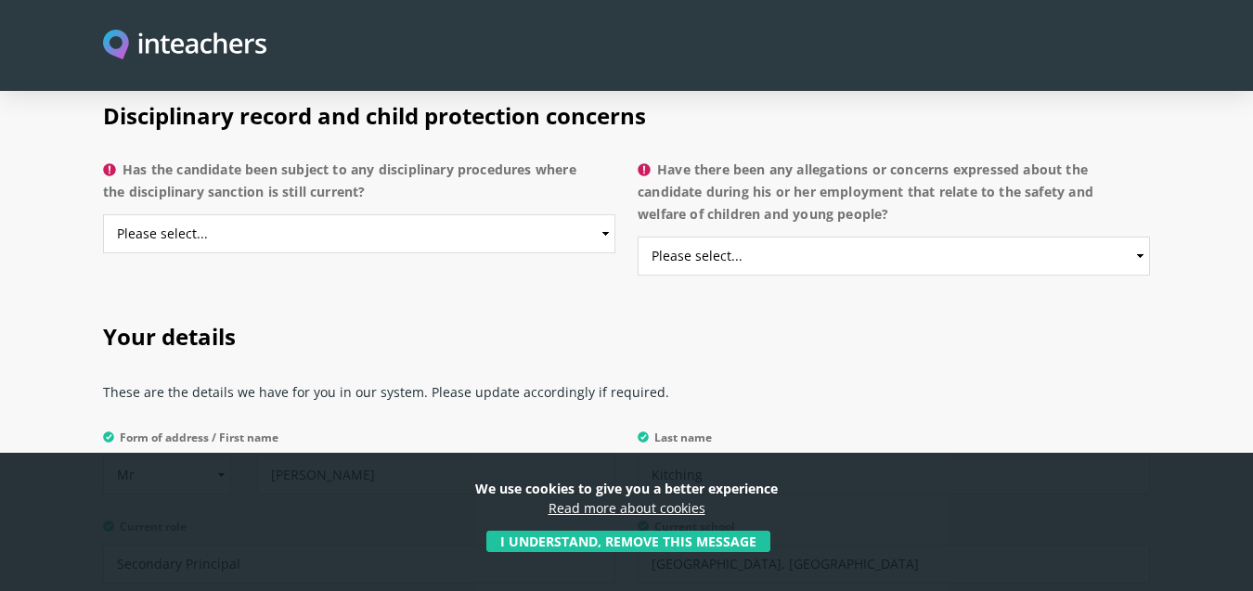
scroll to position [4068, 0]
click at [578, 215] on select "Please select... Yes No Do not know" at bounding box center [359, 234] width 513 height 39
select select "No"
click at [103, 215] on select "Please select... Yes No Do not know" at bounding box center [359, 234] width 513 height 39
click at [878, 238] on select "Please select... Yes No Do not know" at bounding box center [894, 257] width 513 height 39
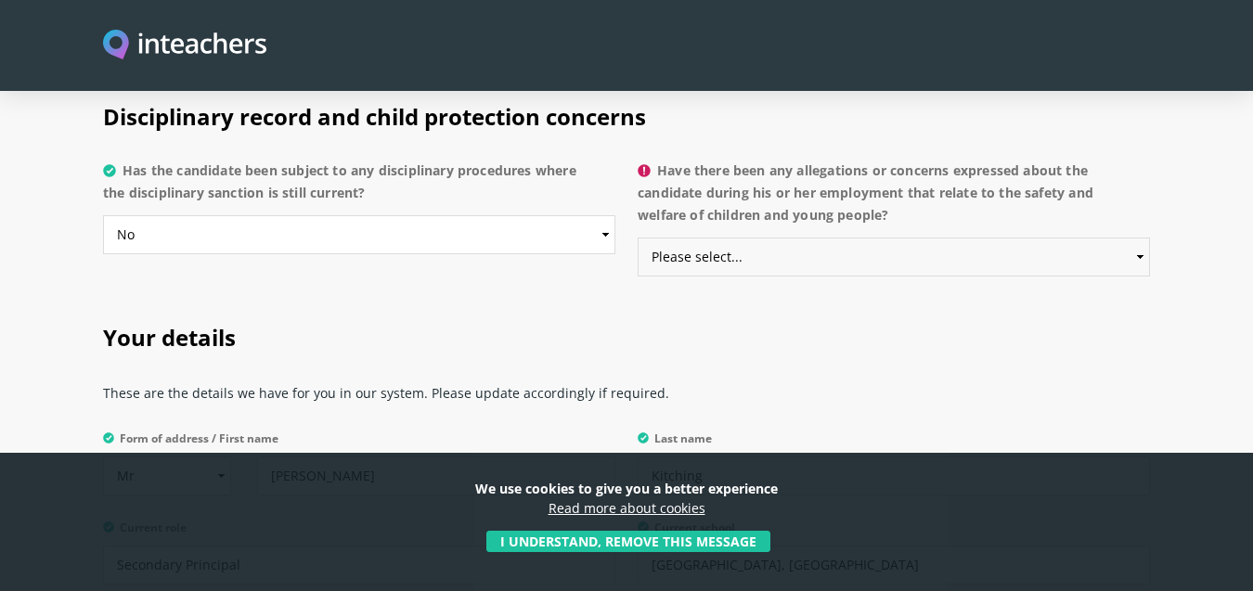
select select "No"
click at [638, 238] on select "Please select... Yes No Do not know" at bounding box center [894, 257] width 513 height 39
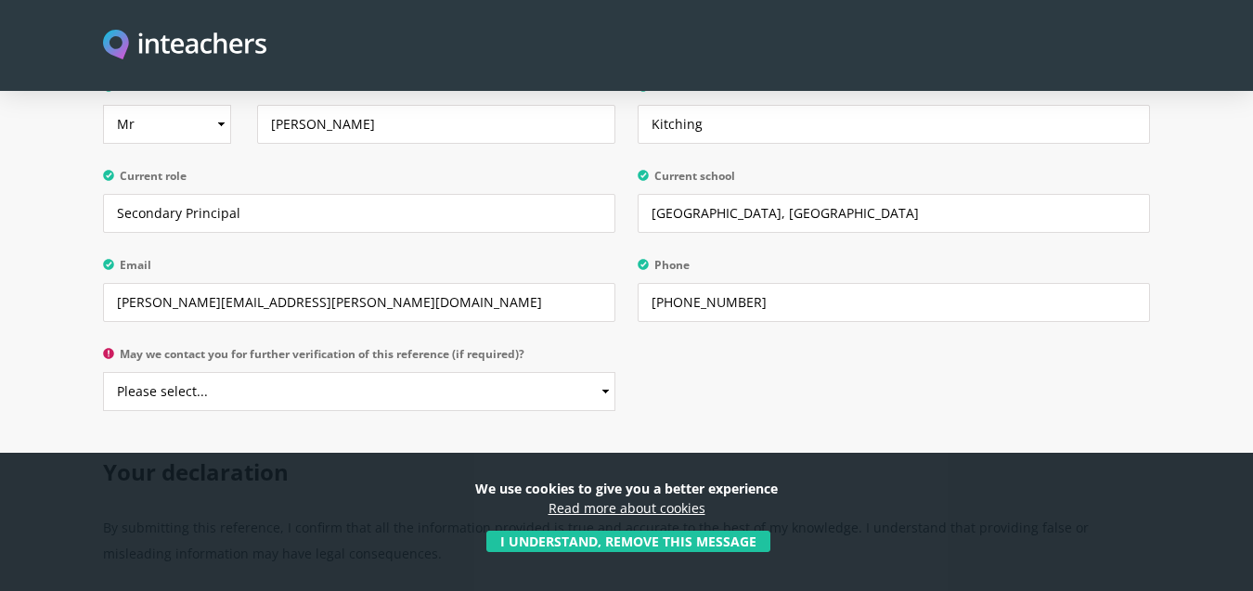
scroll to position [4532, 0]
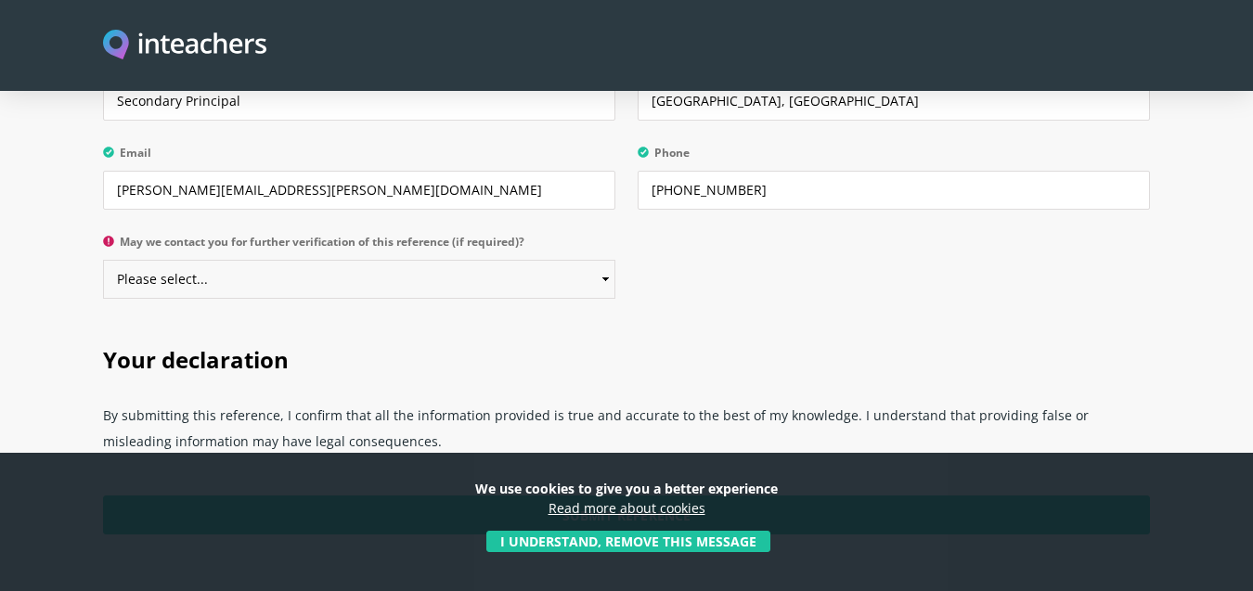
click at [592, 260] on select "Please select... Yes No" at bounding box center [359, 279] width 513 height 39
select select "Yes"
click at [103, 260] on select "Please select... Yes No" at bounding box center [359, 279] width 513 height 39
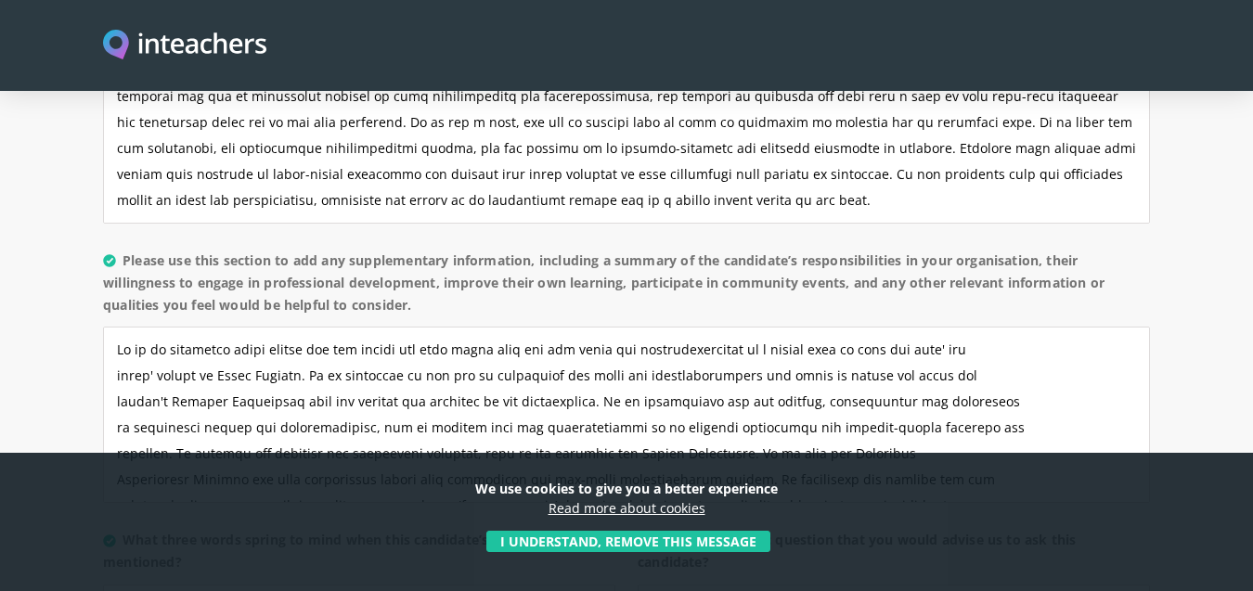
scroll to position [1583, 0]
click at [621, 149] on textarea "Please use this free text section to provide details regarding the applicant’s …" at bounding box center [626, 134] width 1047 height 176
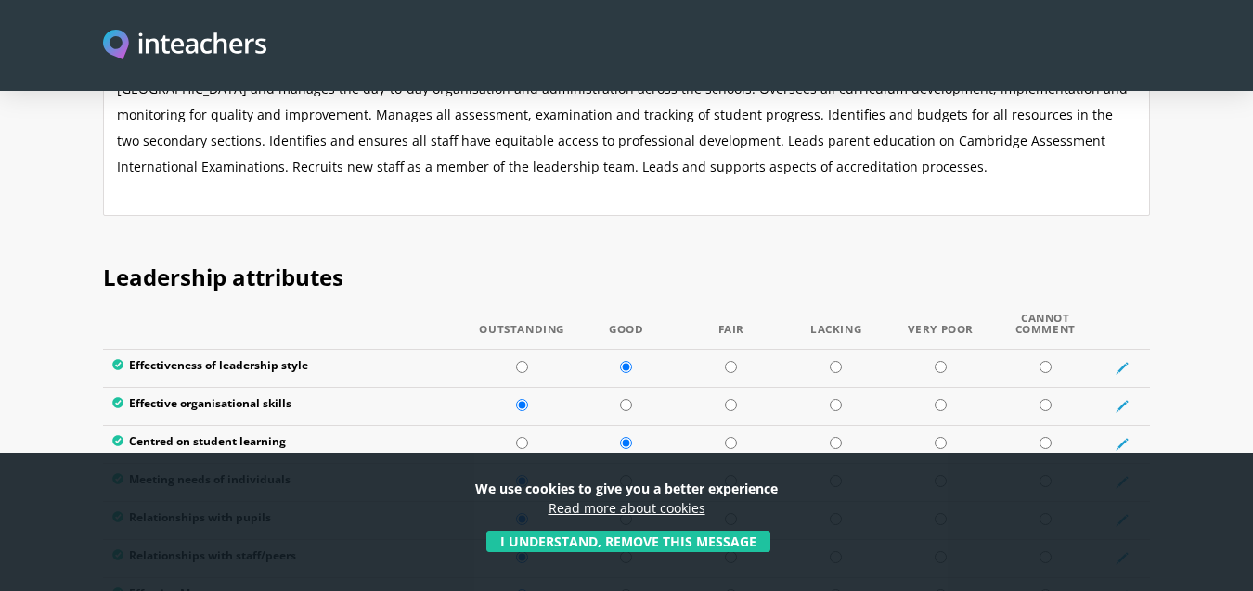
scroll to position [2248, 0]
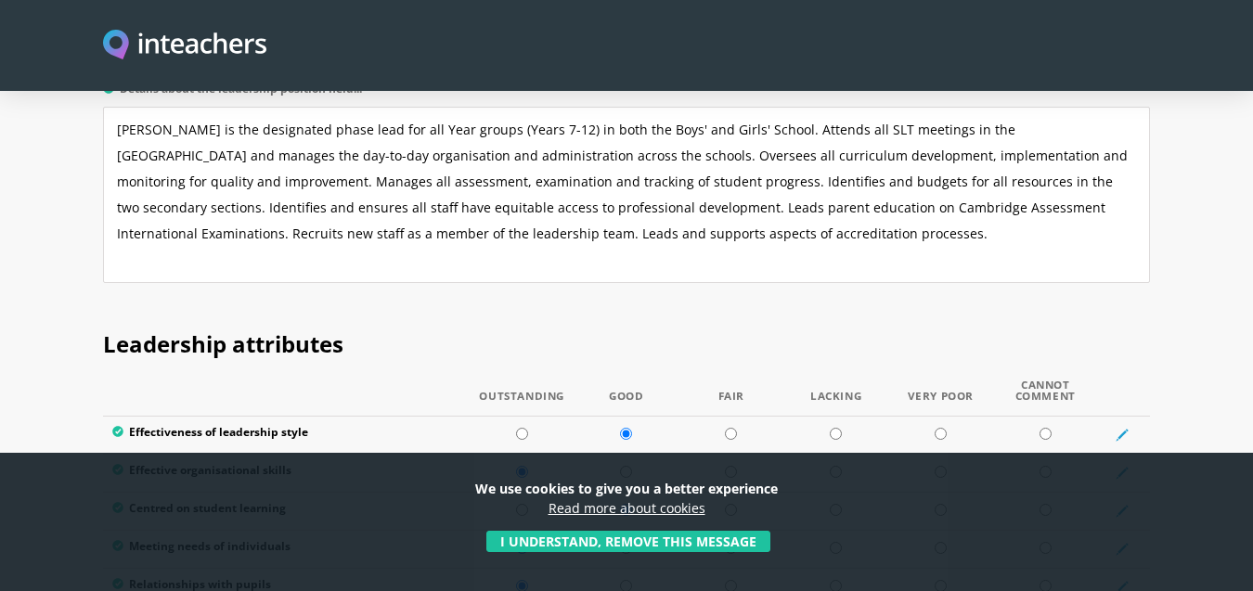
type textarea "[PERSON_NAME] is a key leader in the Secondary Boys' and Girls' School leadersh…"
click at [449, 186] on textarea "[PERSON_NAME] is the designated phase lead for all Year groups (Years 7-12) in …" at bounding box center [626, 195] width 1047 height 176
click at [578, 182] on textarea "[PERSON_NAME] is the designated phase lead for all Year groups (Years 7-12) in …" at bounding box center [626, 195] width 1047 height 176
click at [548, 184] on textarea "[PERSON_NAME] is the designated phase lead for all Year groups (Years 7-12) in …" at bounding box center [626, 195] width 1047 height 176
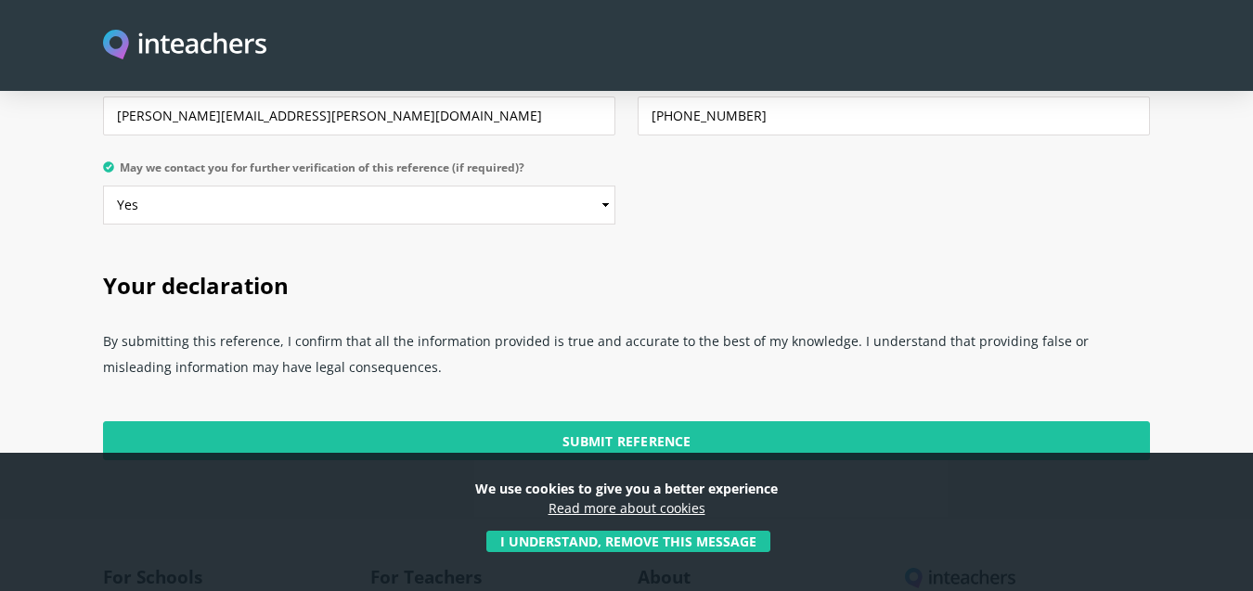
scroll to position [4762, 0]
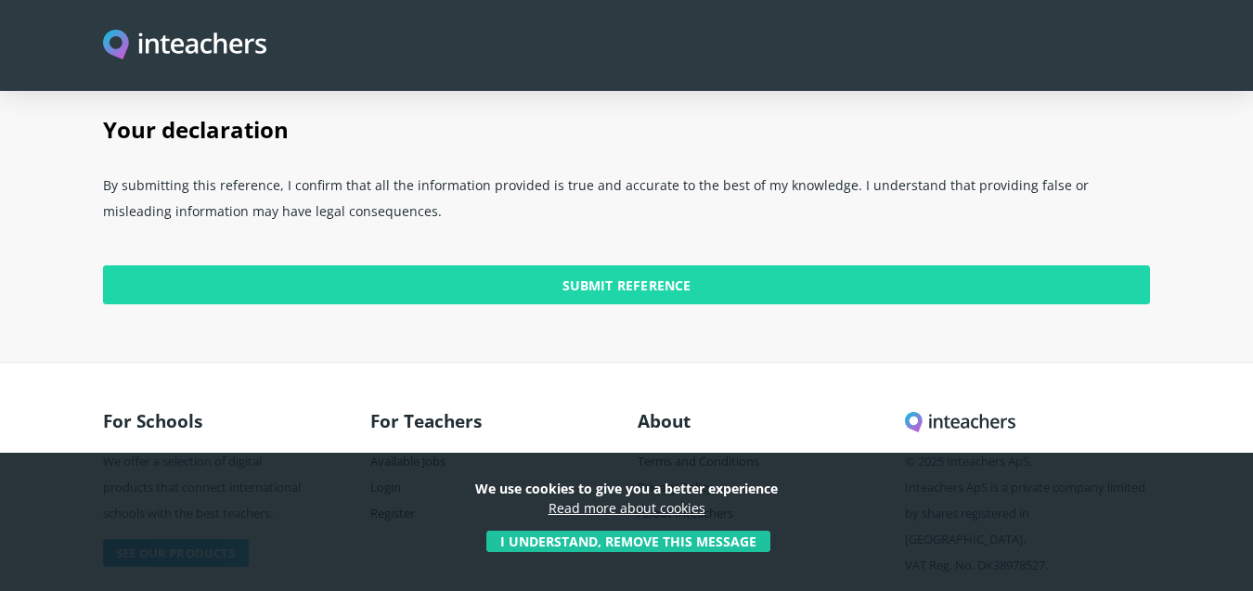
type textarea "[PERSON_NAME] is the designated phase lead for all Year groups (Years 7-12) in …"
click at [611, 266] on input "Submit Reference" at bounding box center [626, 285] width 1047 height 39
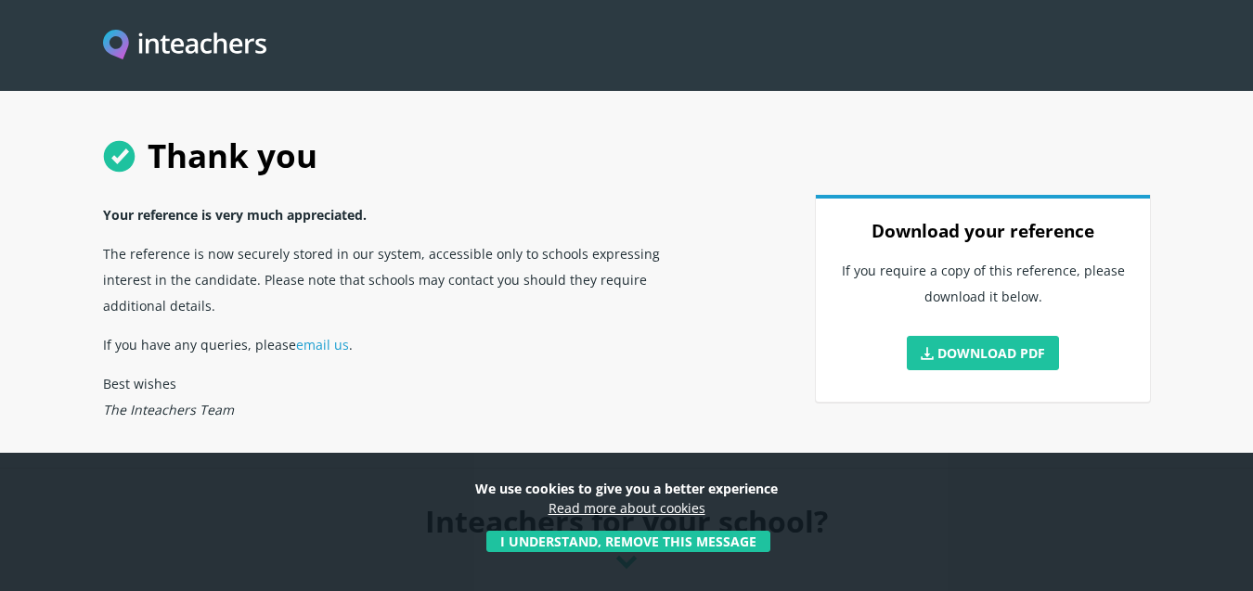
scroll to position [153, 0]
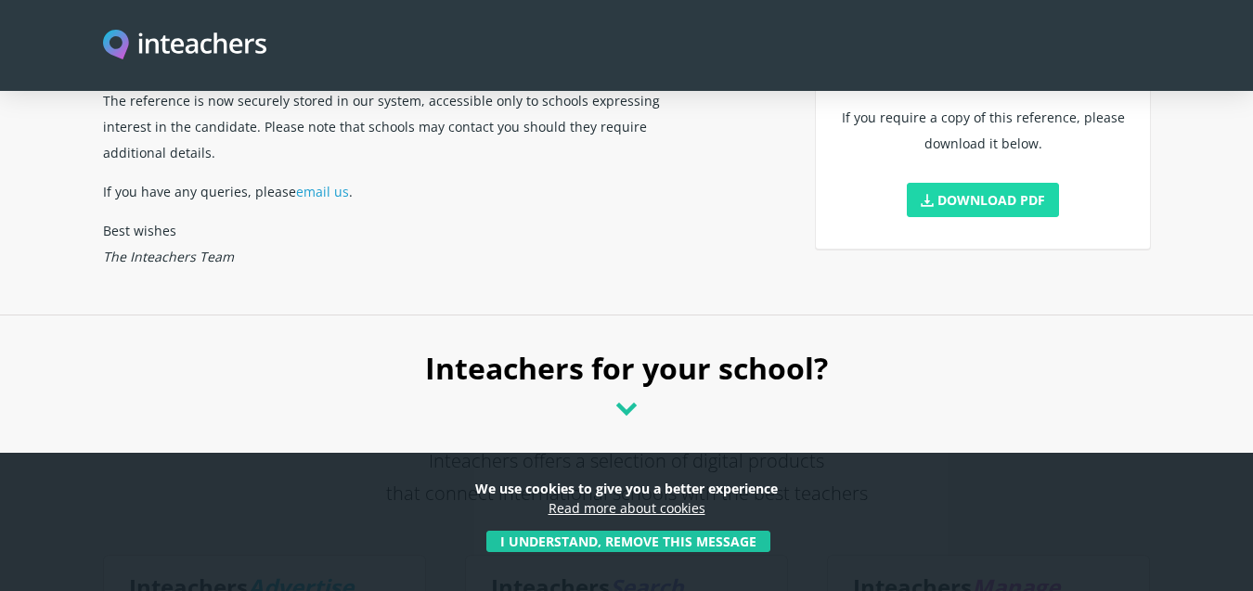
click at [996, 199] on link "Download PDF" at bounding box center [983, 200] width 152 height 34
